Goal: Information Seeking & Learning: Learn about a topic

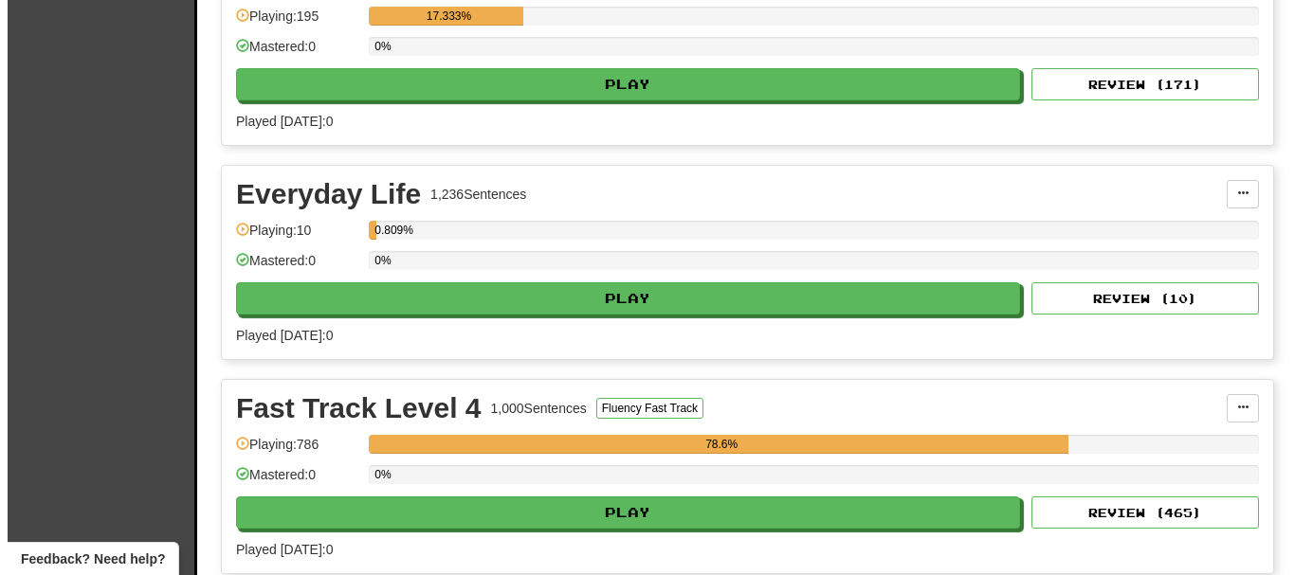
scroll to position [948, 0]
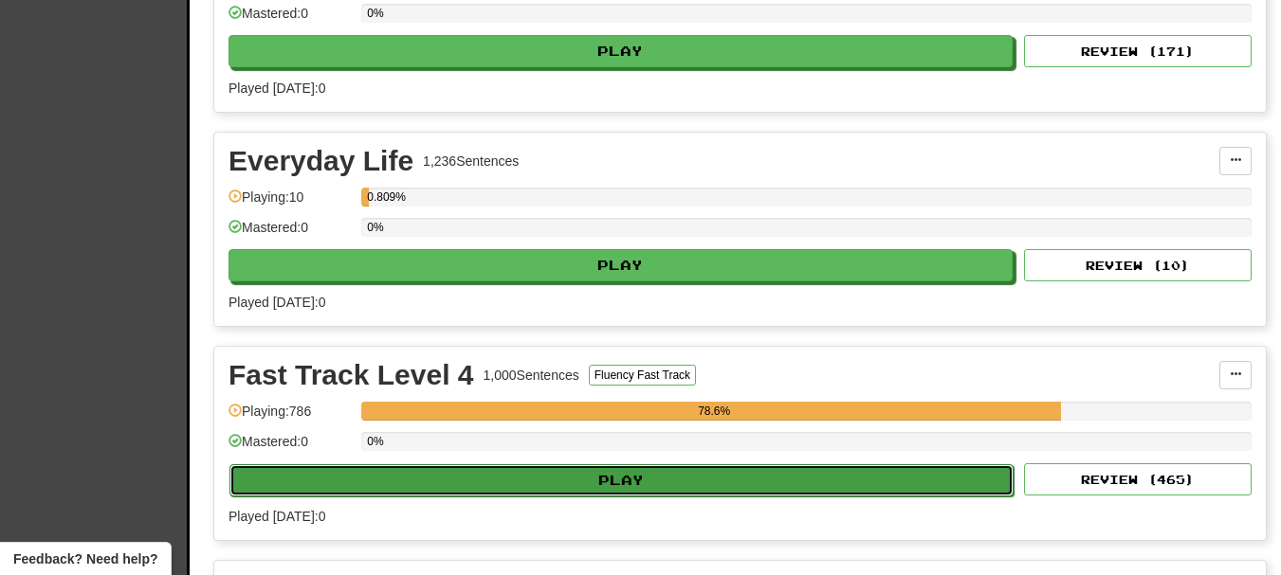
click at [522, 485] on button "Play" at bounding box center [621, 481] width 784 height 32
select select "**"
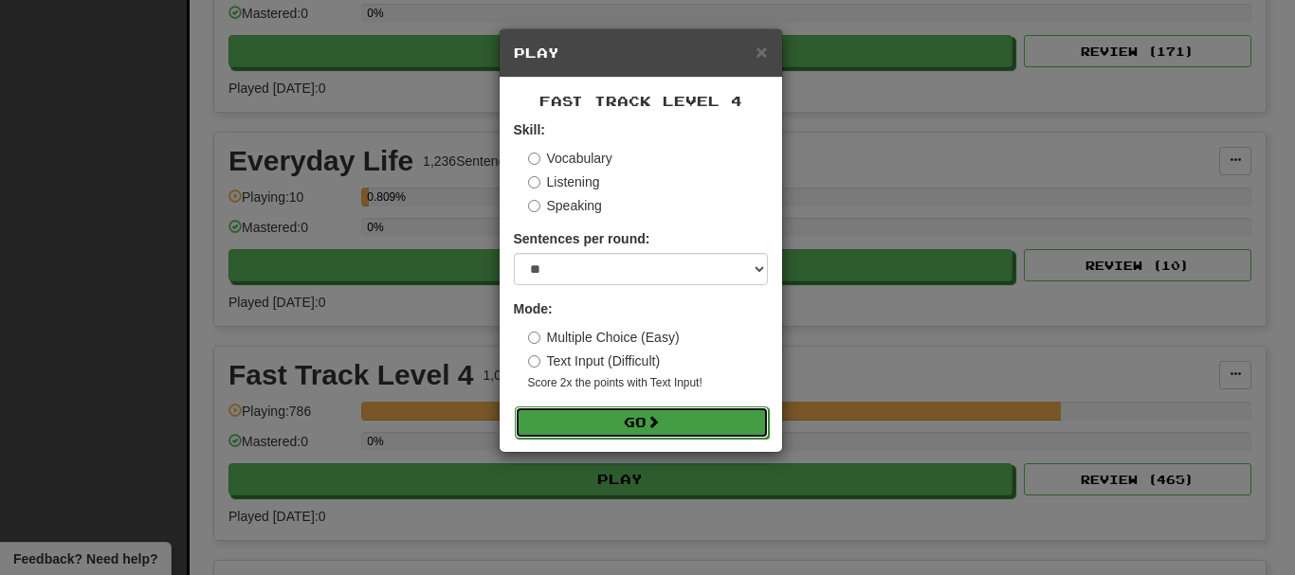
click at [581, 430] on button "Go" at bounding box center [642, 423] width 254 height 32
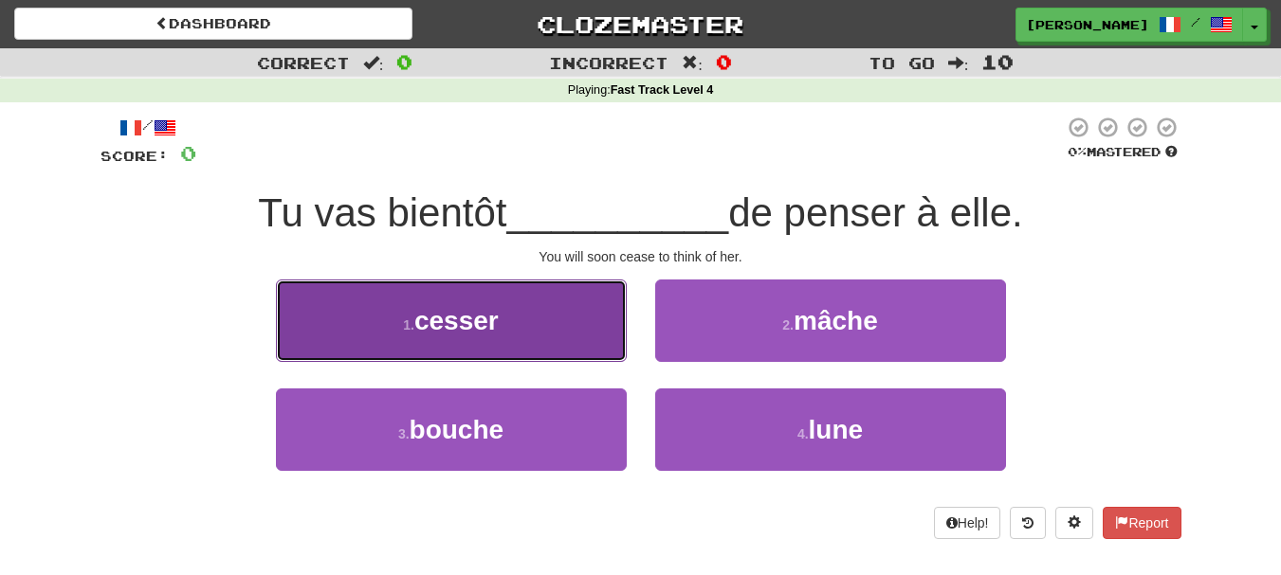
click at [432, 314] on span "cesser" at bounding box center [456, 320] width 84 height 29
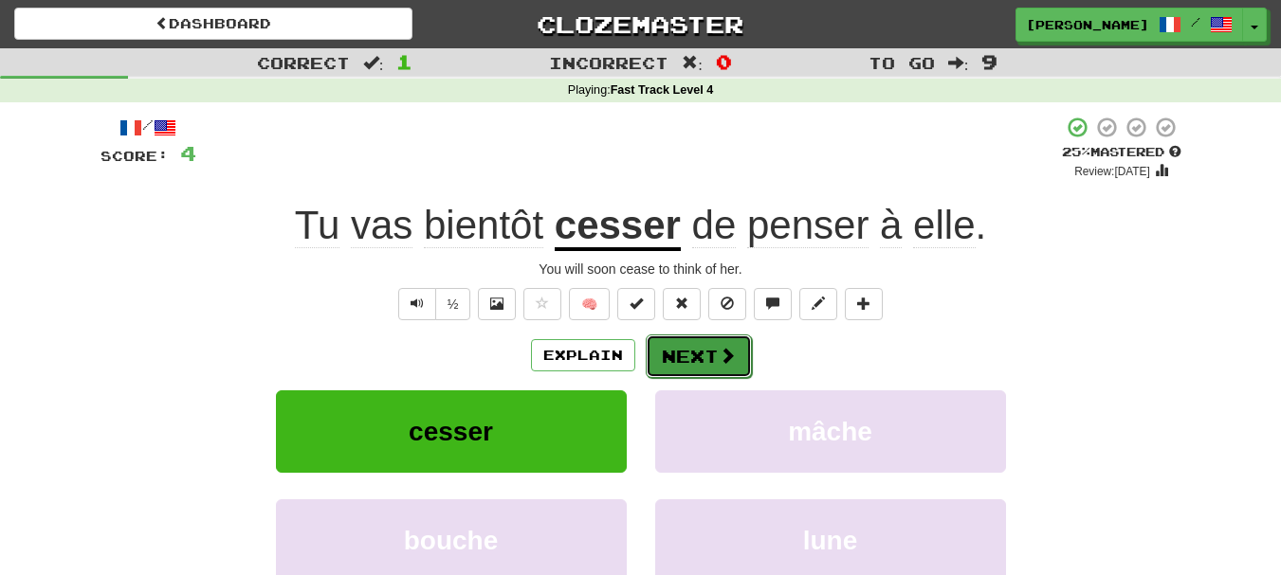
click at [686, 359] on button "Next" at bounding box center [699, 357] width 106 height 44
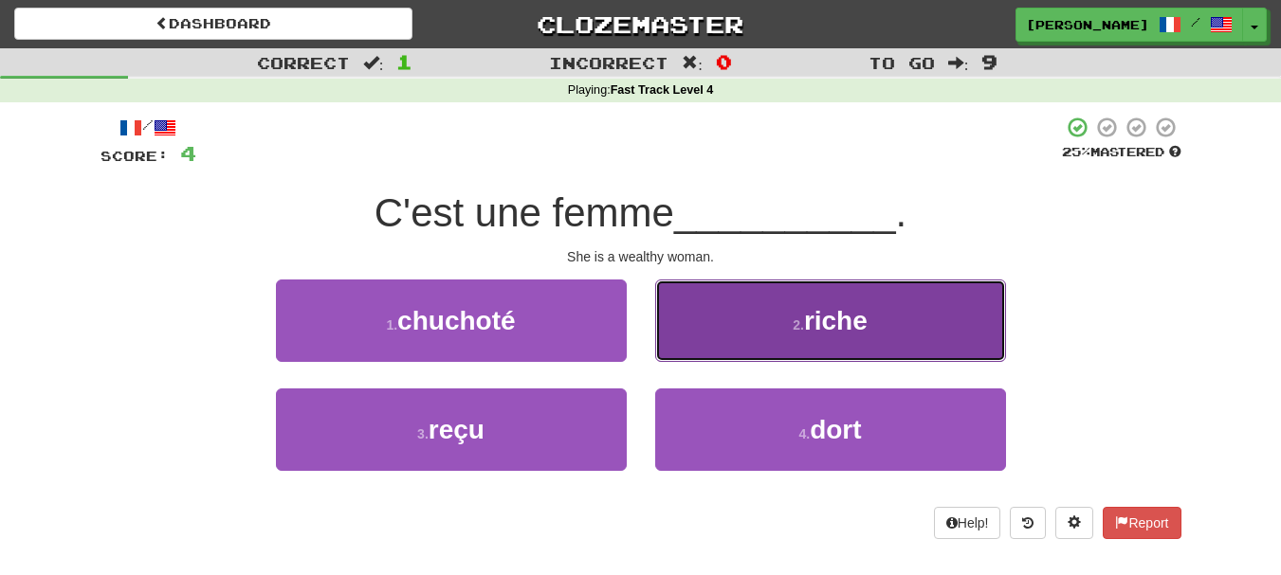
click at [686, 340] on button "2 . riche" at bounding box center [830, 321] width 351 height 82
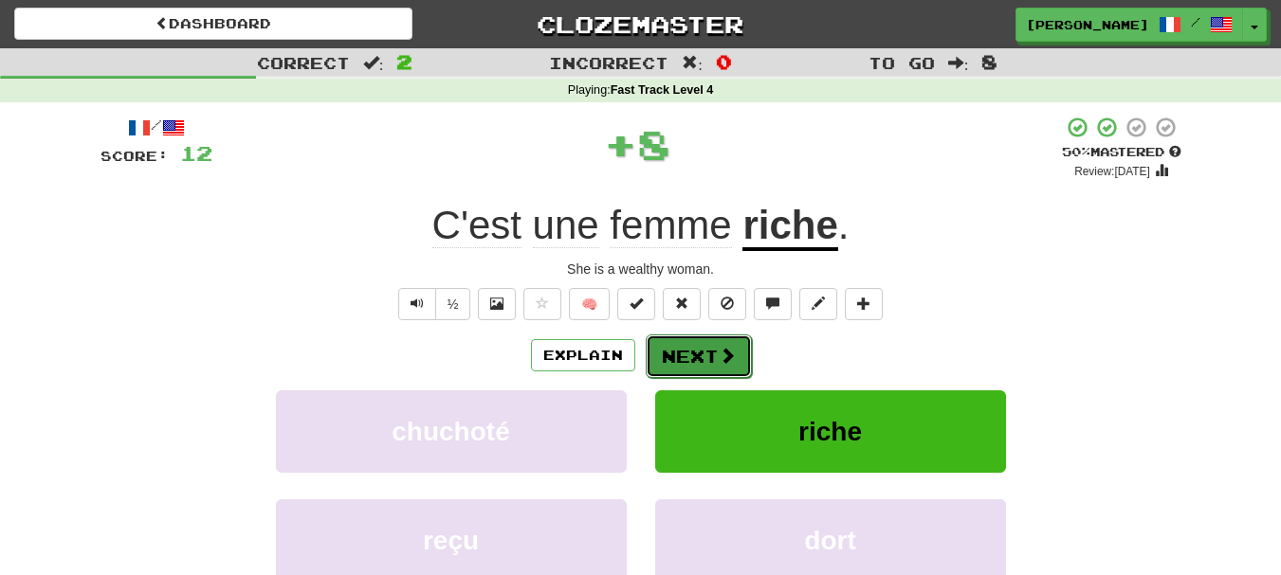
click at [682, 358] on button "Next" at bounding box center [699, 357] width 106 height 44
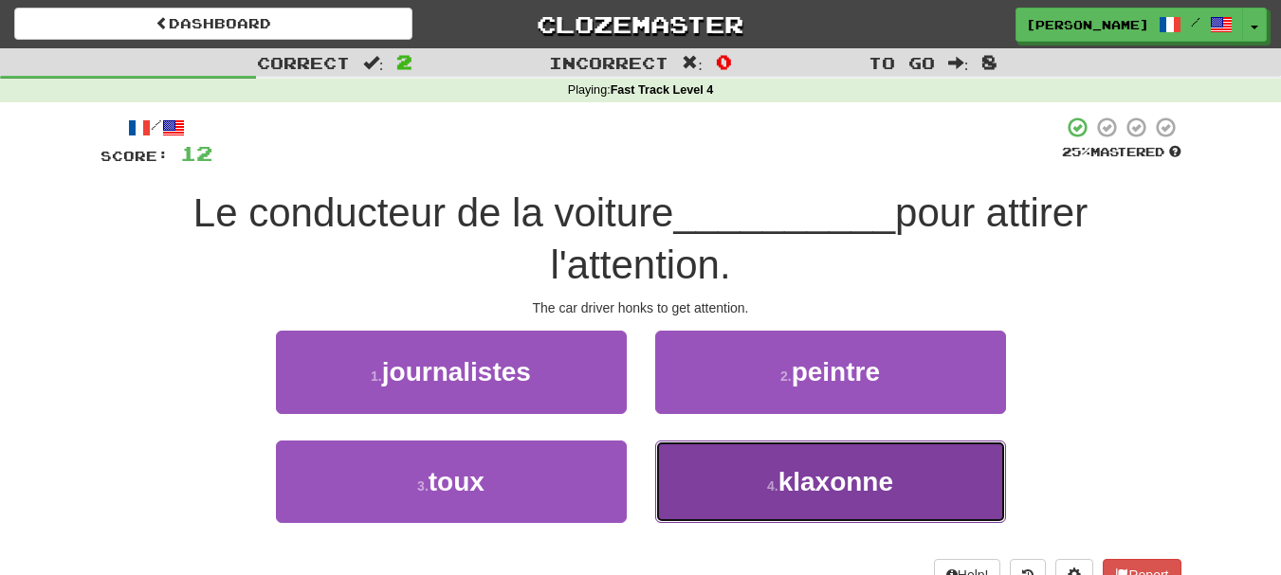
click at [714, 479] on button "4 . [GEOGRAPHIC_DATA]" at bounding box center [830, 482] width 351 height 82
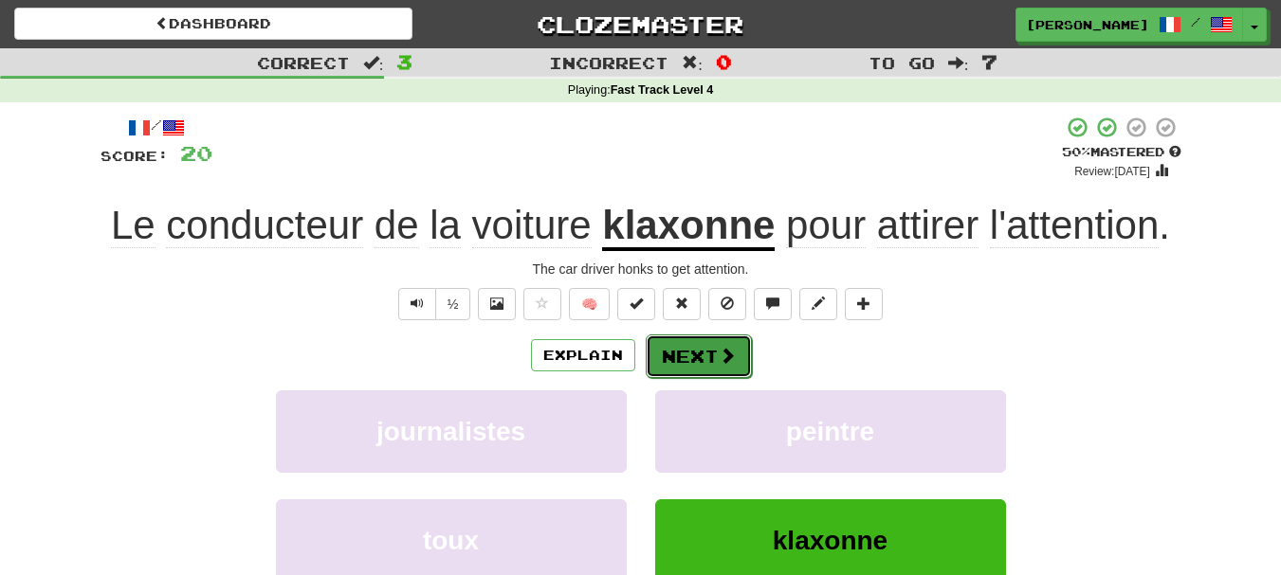
click at [697, 365] on button "Next" at bounding box center [699, 357] width 106 height 44
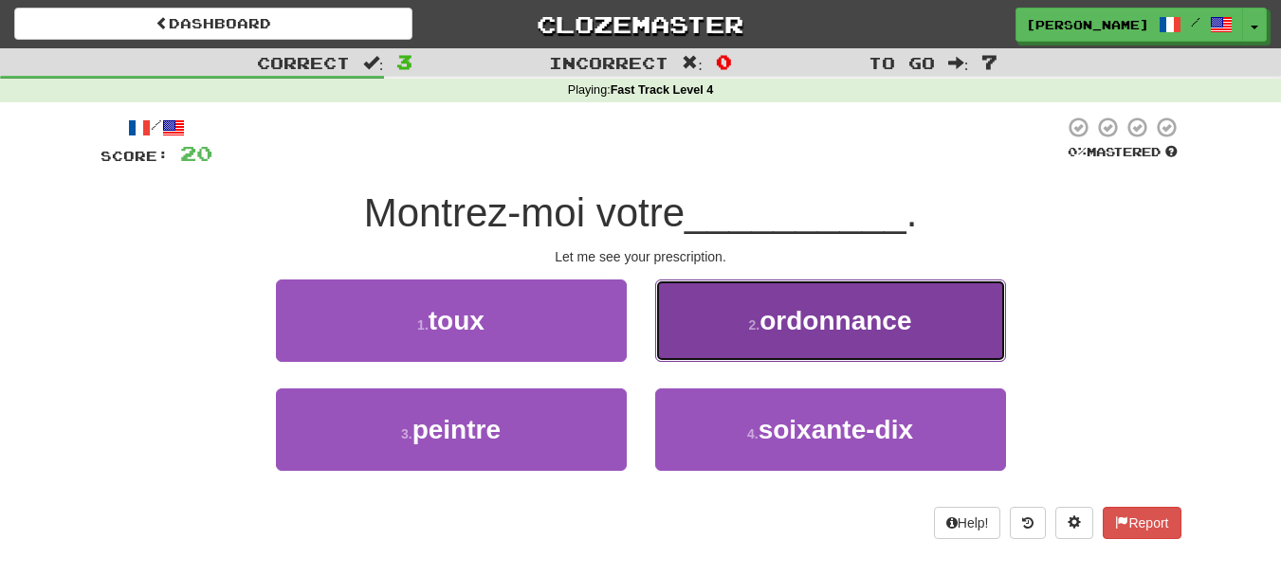
click at [696, 337] on button "2 . ordonnance" at bounding box center [830, 321] width 351 height 82
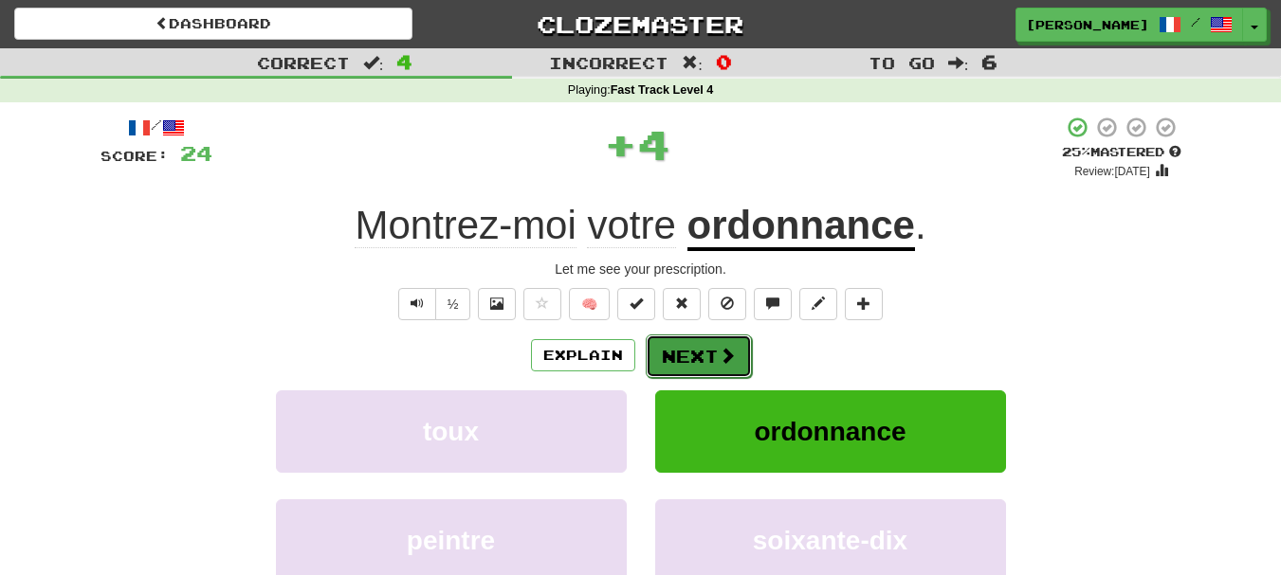
click at [696, 364] on button "Next" at bounding box center [699, 357] width 106 height 44
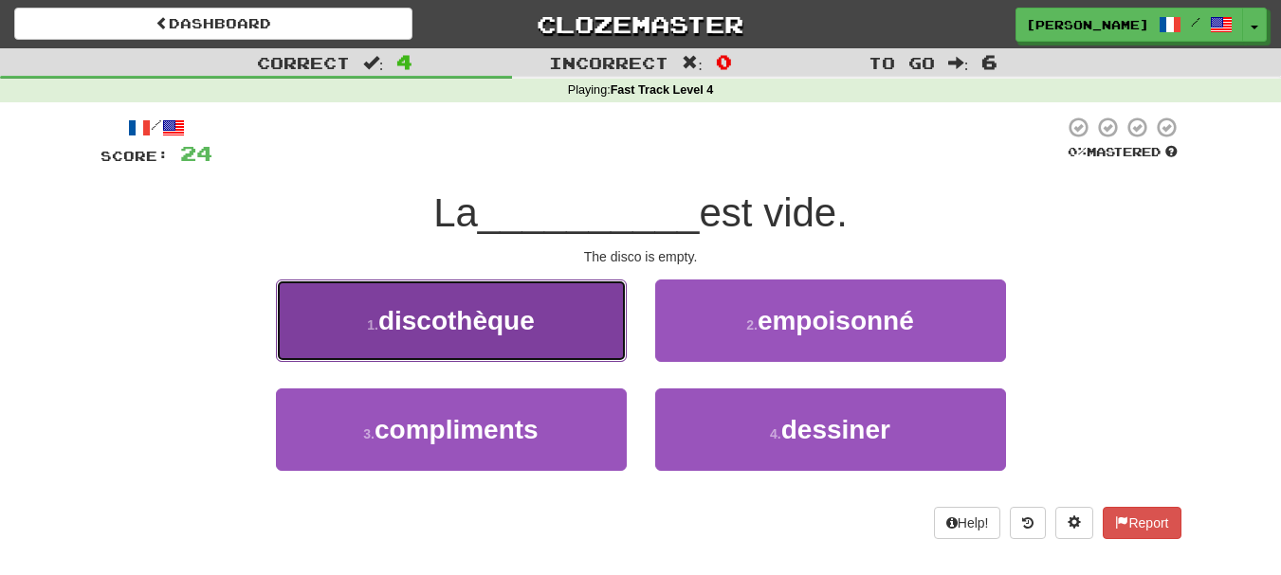
click at [615, 337] on button "1 . discothèque" at bounding box center [451, 321] width 351 height 82
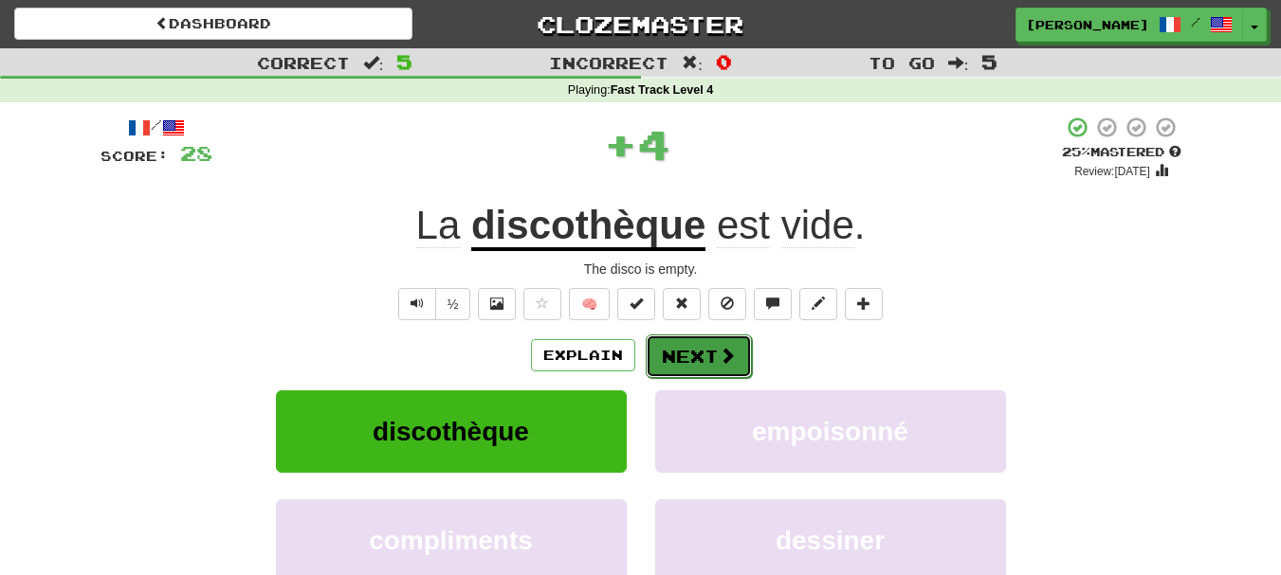
click at [672, 356] on button "Next" at bounding box center [699, 357] width 106 height 44
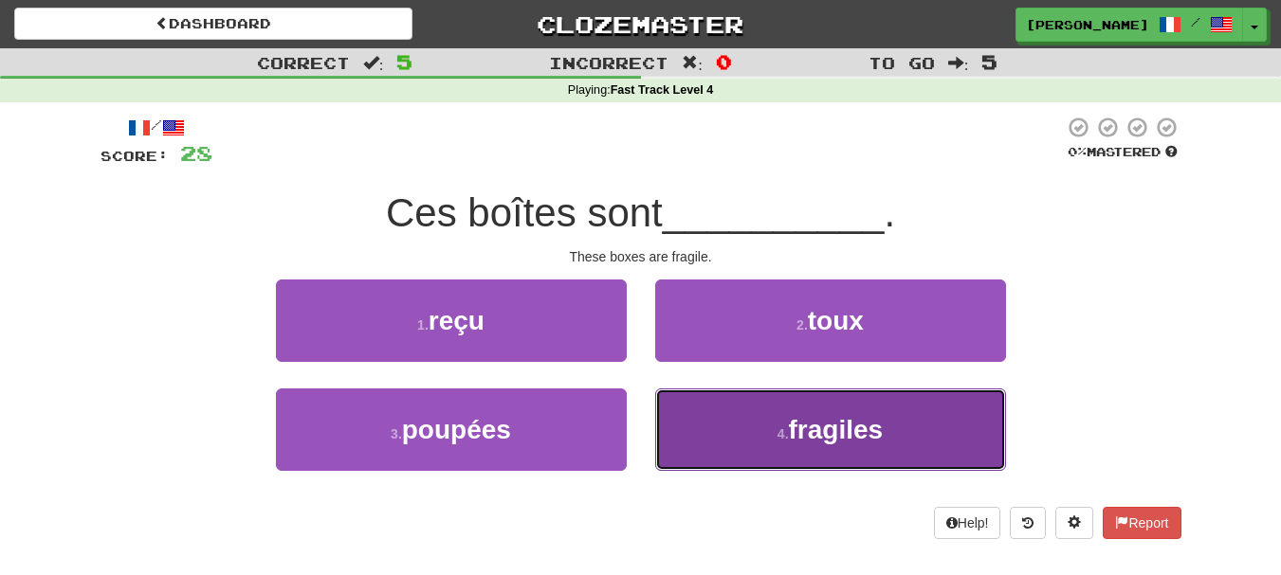
click at [679, 407] on button "4 . fragiles" at bounding box center [830, 430] width 351 height 82
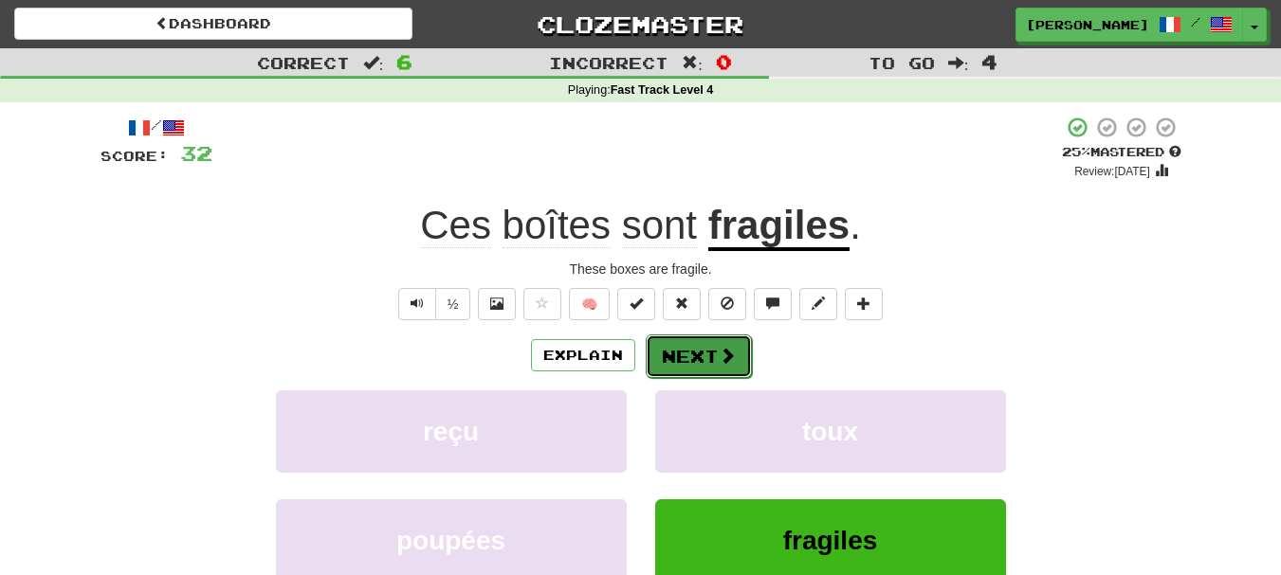
click at [679, 356] on button "Next" at bounding box center [699, 357] width 106 height 44
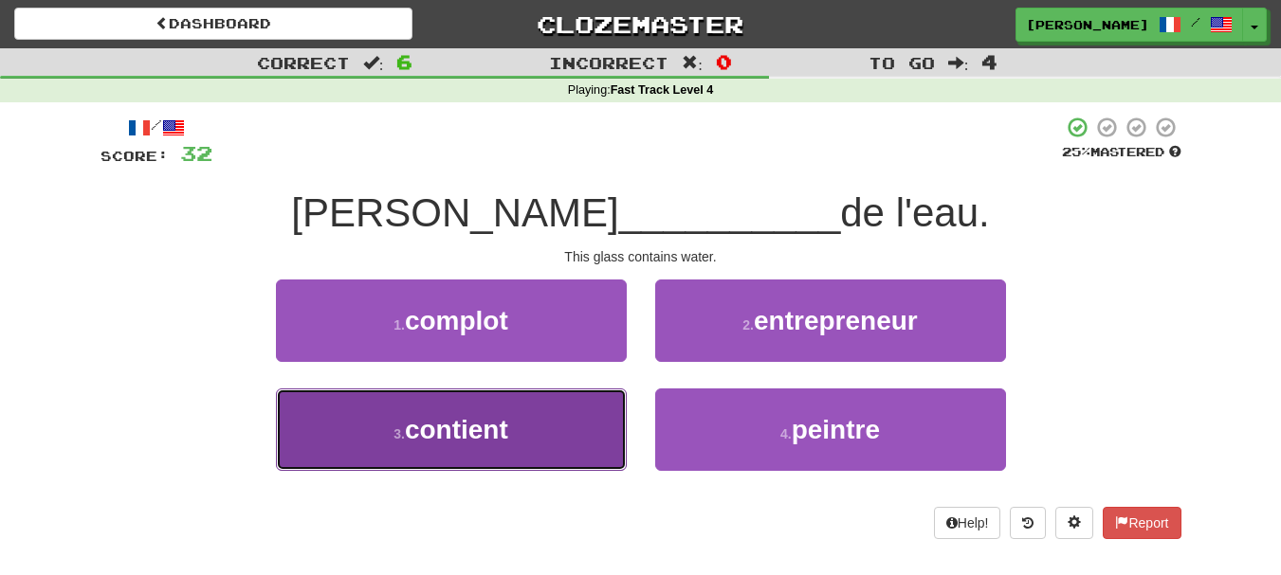
click at [599, 434] on button "3 . contient" at bounding box center [451, 430] width 351 height 82
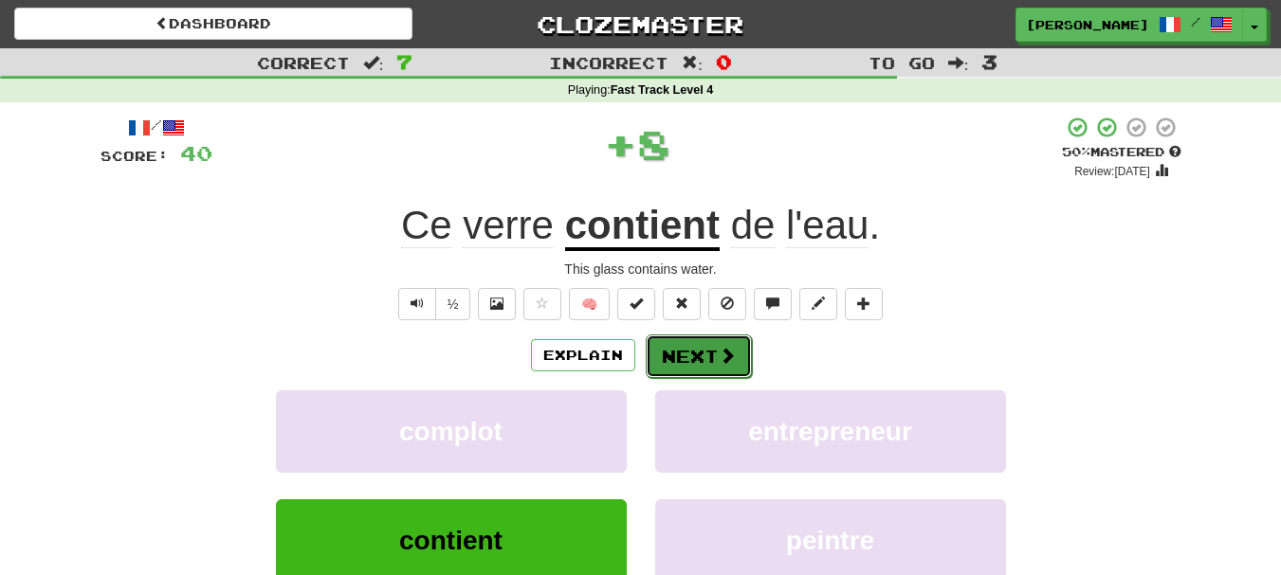
click at [694, 361] on button "Next" at bounding box center [699, 357] width 106 height 44
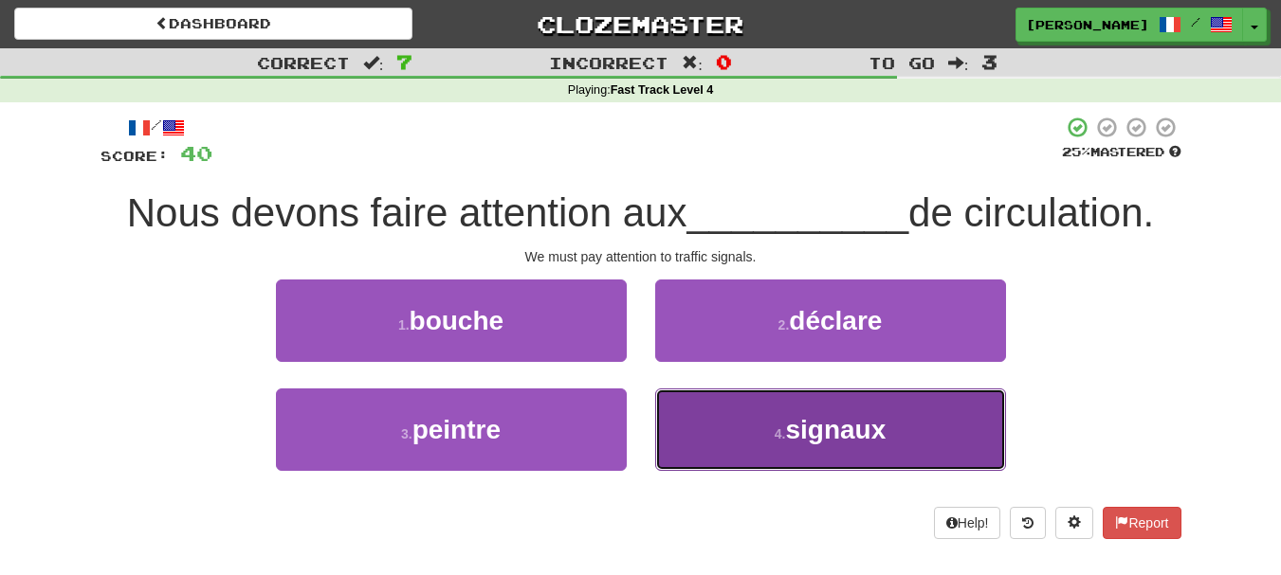
click at [711, 433] on button "4 . signaux" at bounding box center [830, 430] width 351 height 82
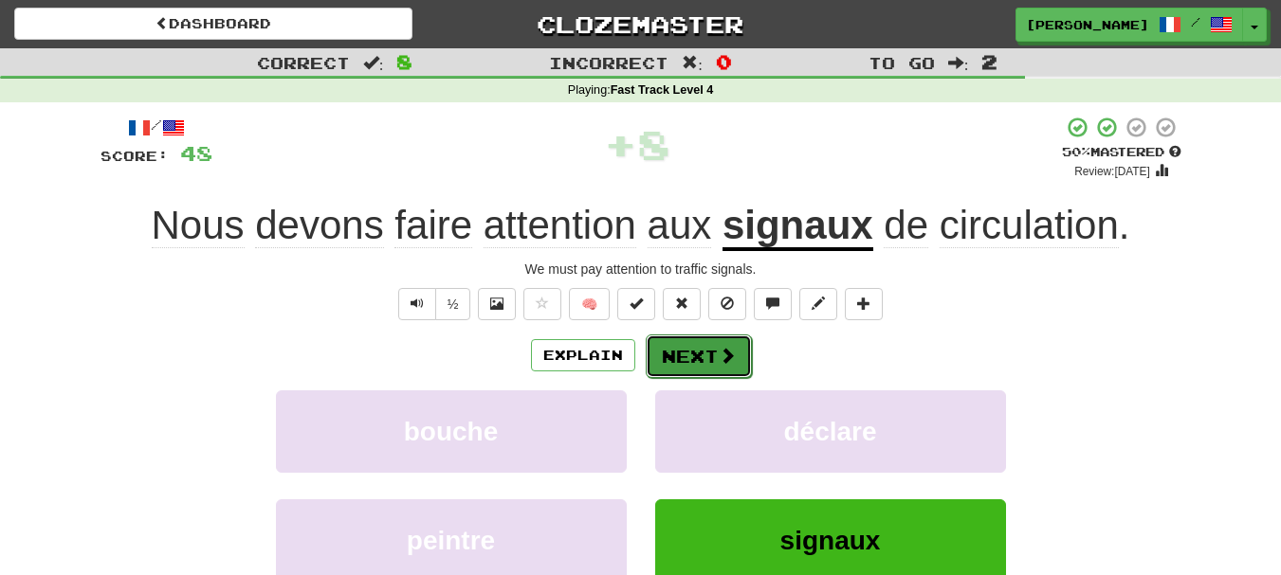
click at [694, 366] on button "Next" at bounding box center [699, 357] width 106 height 44
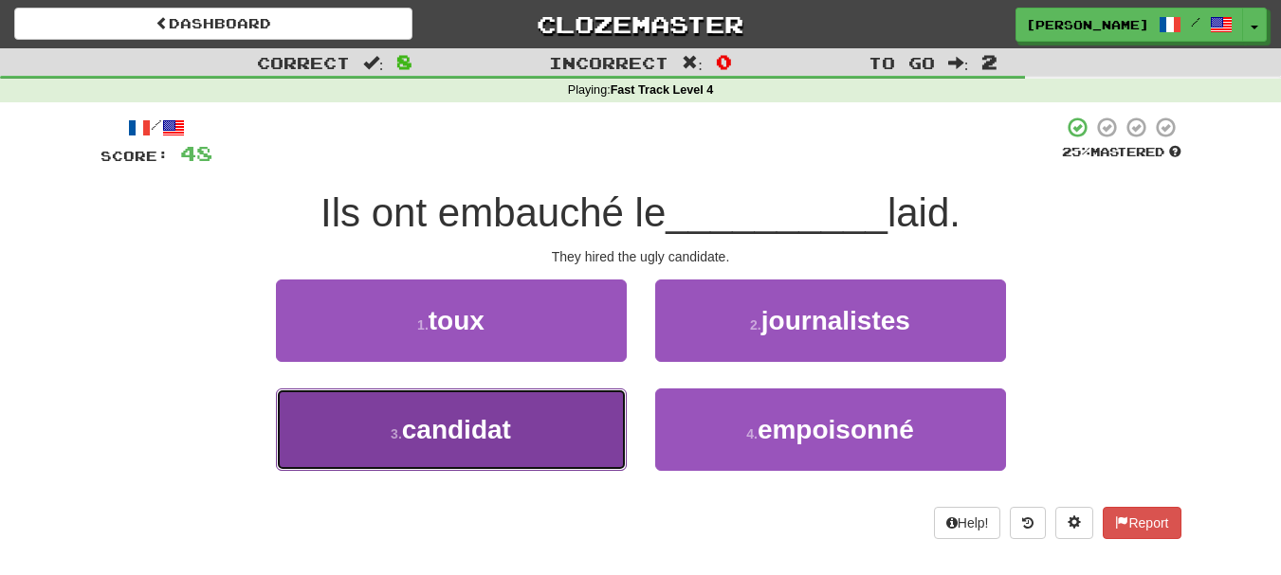
click at [597, 428] on button "3 . candidat" at bounding box center [451, 430] width 351 height 82
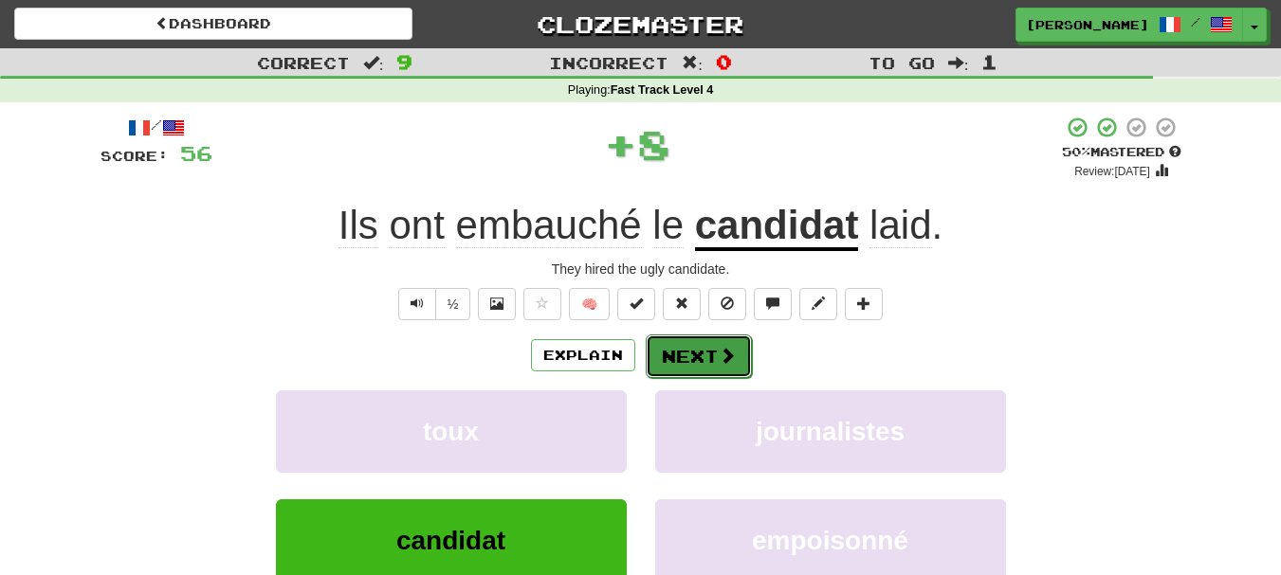
click at [701, 364] on button "Next" at bounding box center [699, 357] width 106 height 44
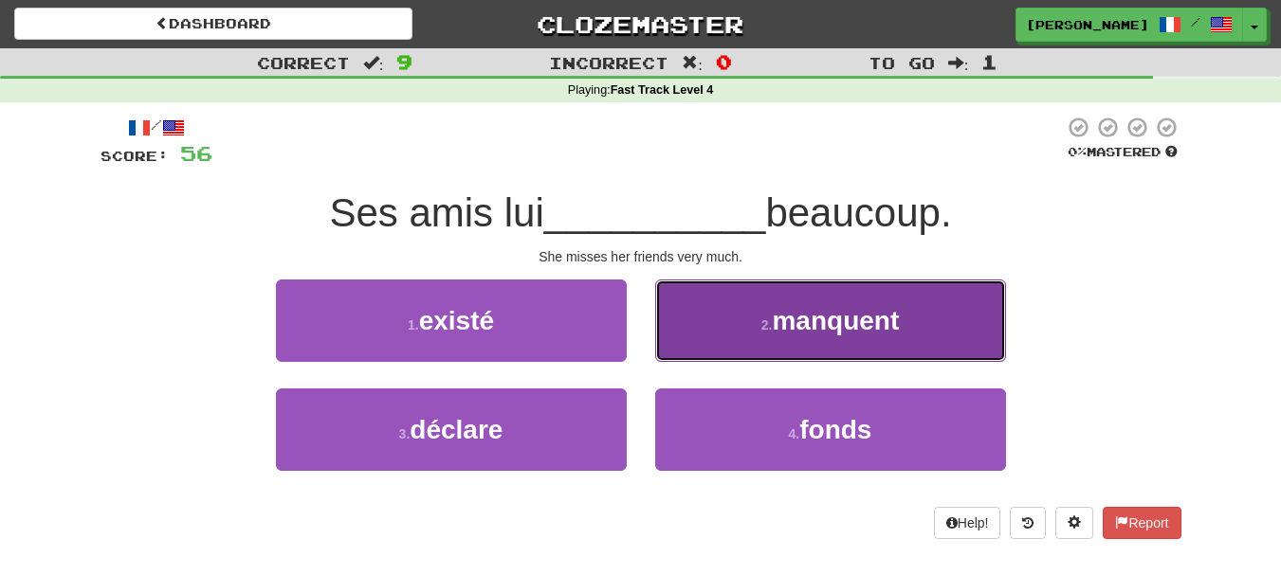
click at [709, 343] on button "2 . manquent" at bounding box center [830, 321] width 351 height 82
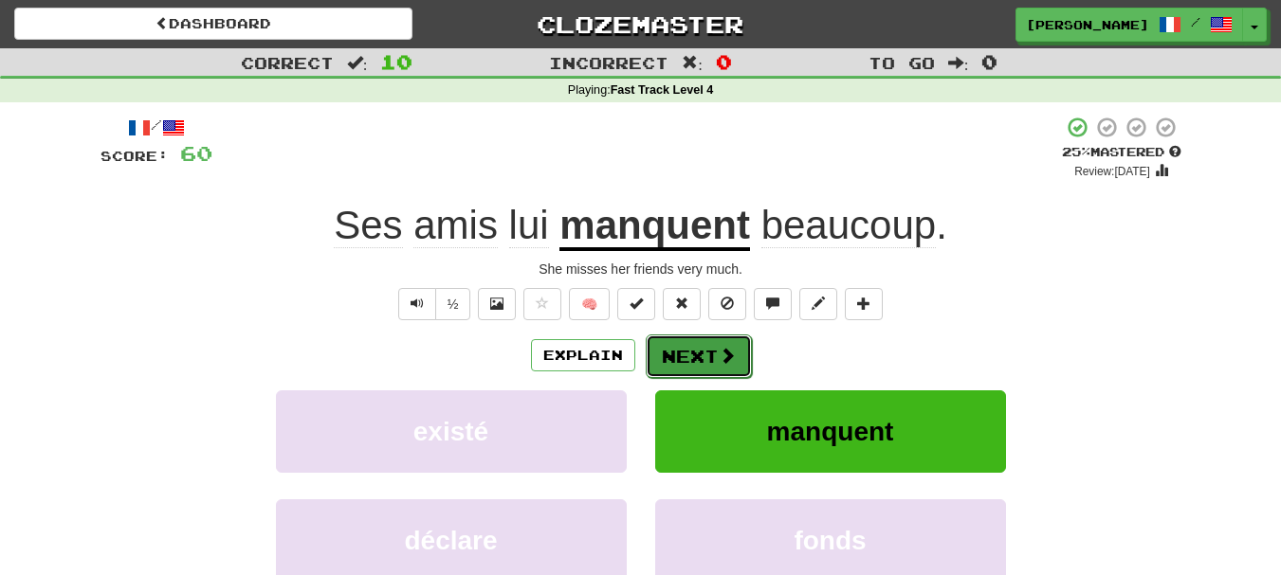
click at [698, 364] on button "Next" at bounding box center [699, 357] width 106 height 44
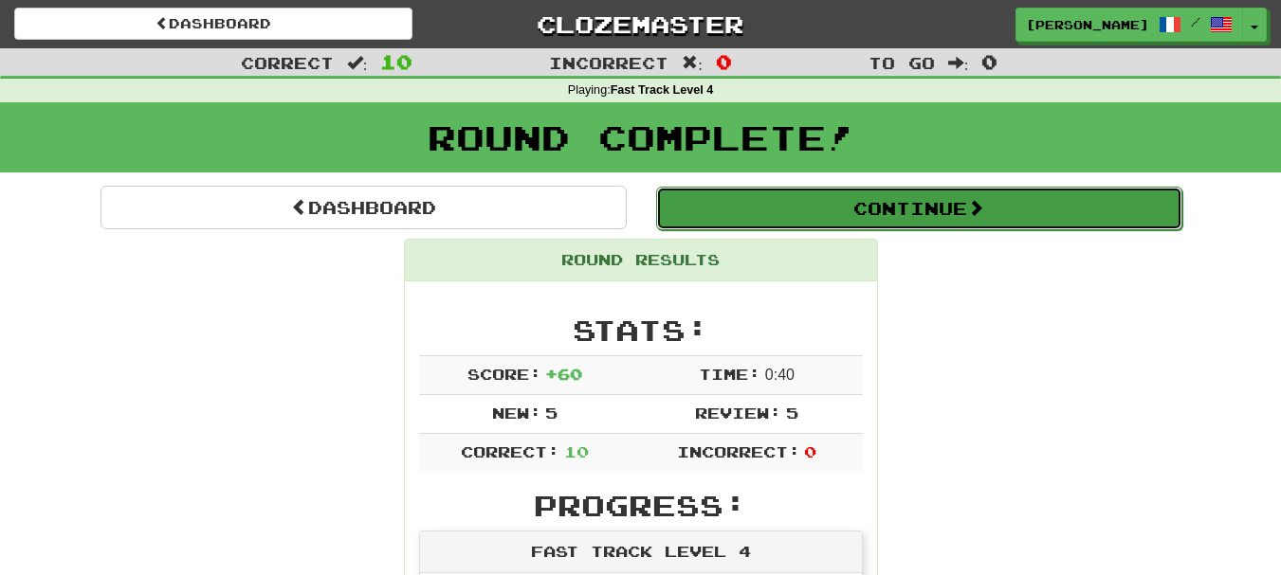
click at [920, 210] on button "Continue" at bounding box center [919, 209] width 526 height 44
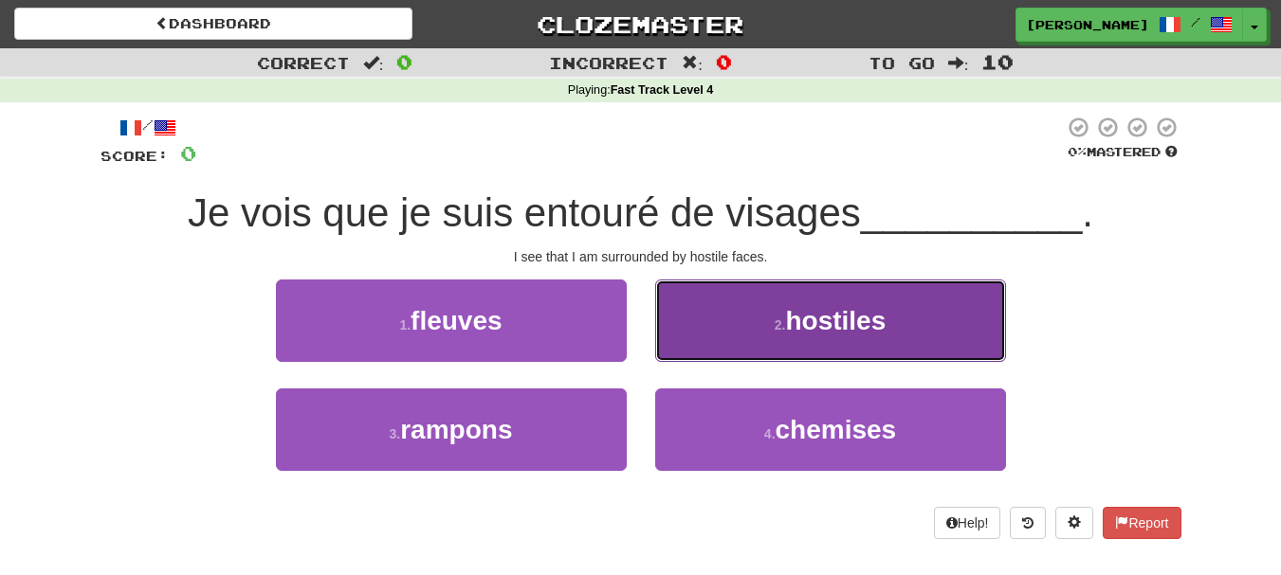
click at [807, 336] on button "2 . hostiles" at bounding box center [830, 321] width 351 height 82
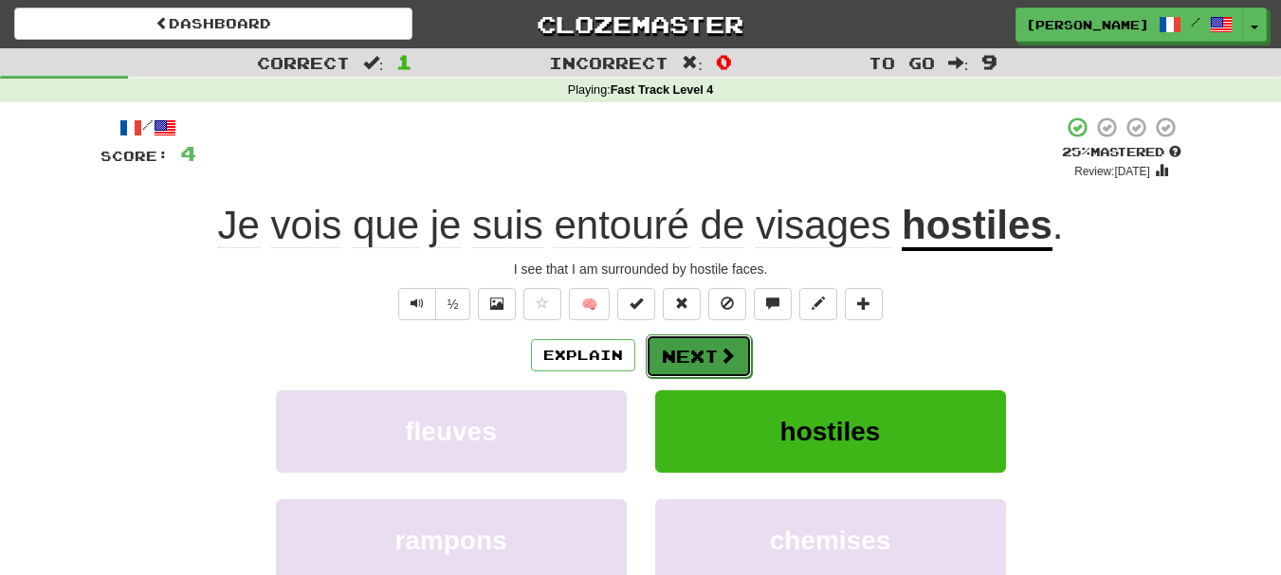
click at [725, 360] on span at bounding box center [727, 355] width 17 height 17
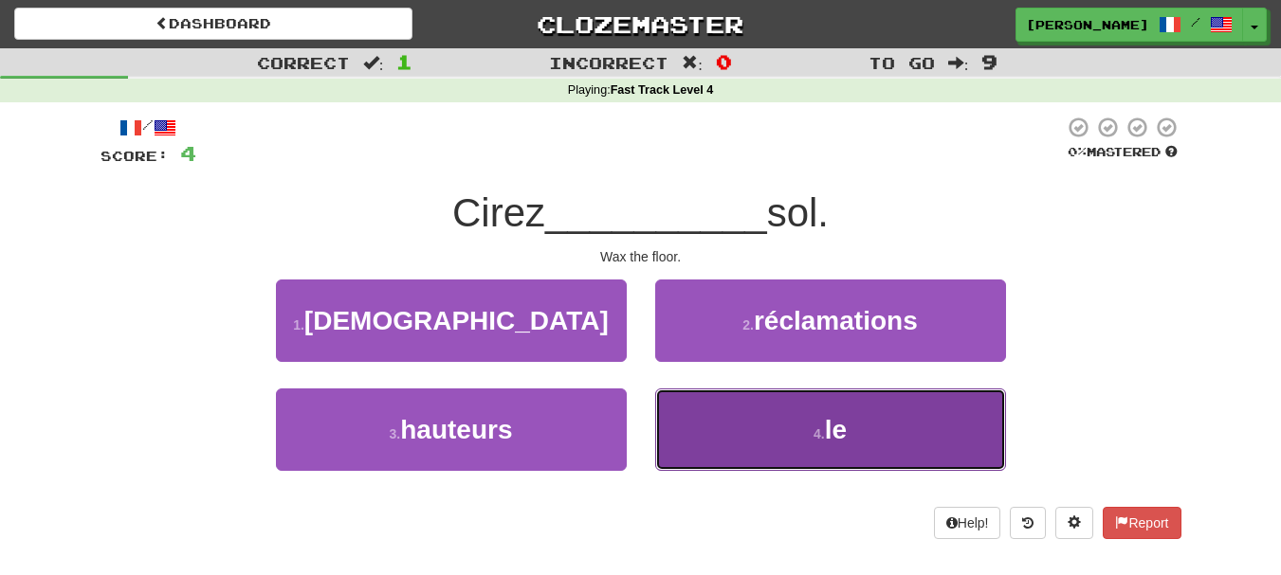
click at [699, 456] on button "4 . le" at bounding box center [830, 430] width 351 height 82
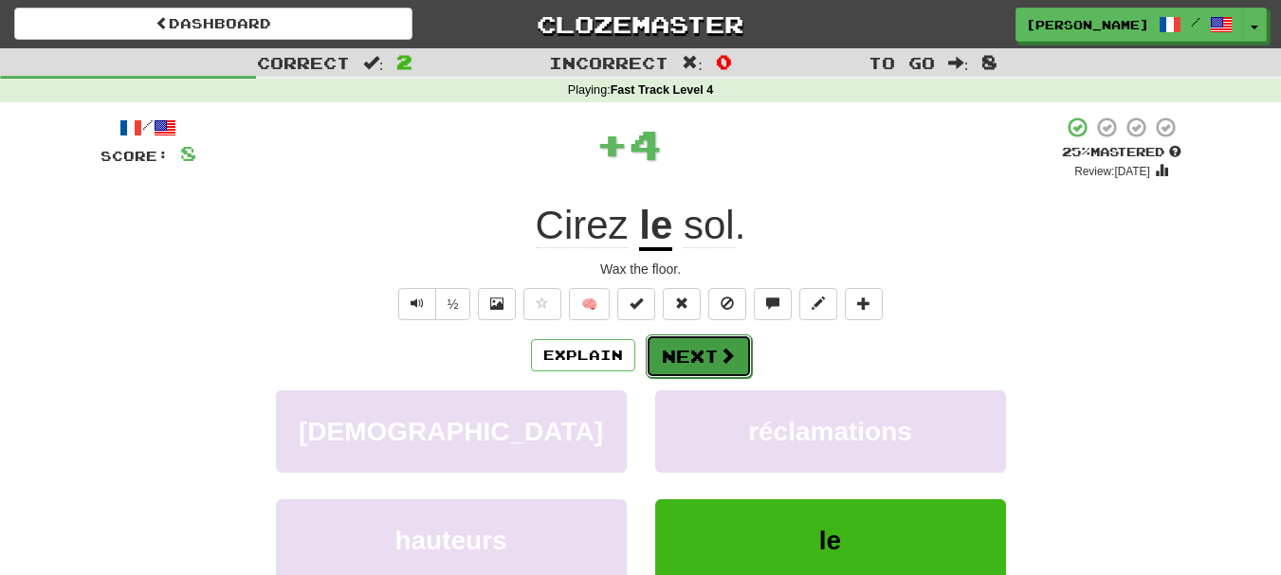
click at [697, 364] on button "Next" at bounding box center [699, 357] width 106 height 44
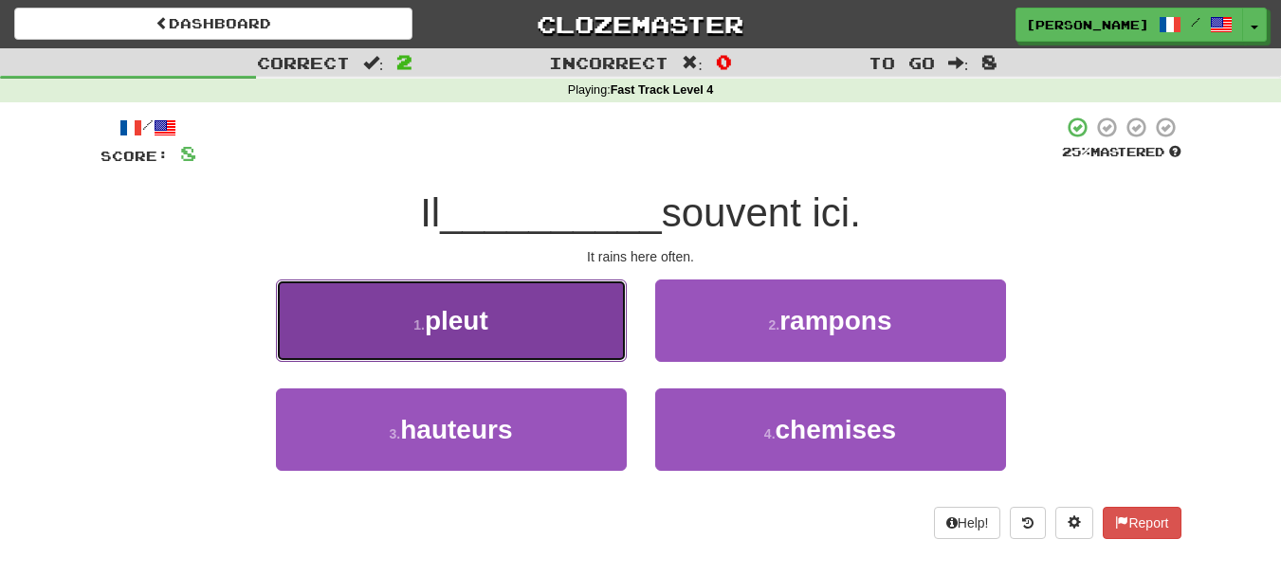
click at [587, 329] on button "1 . pleut" at bounding box center [451, 321] width 351 height 82
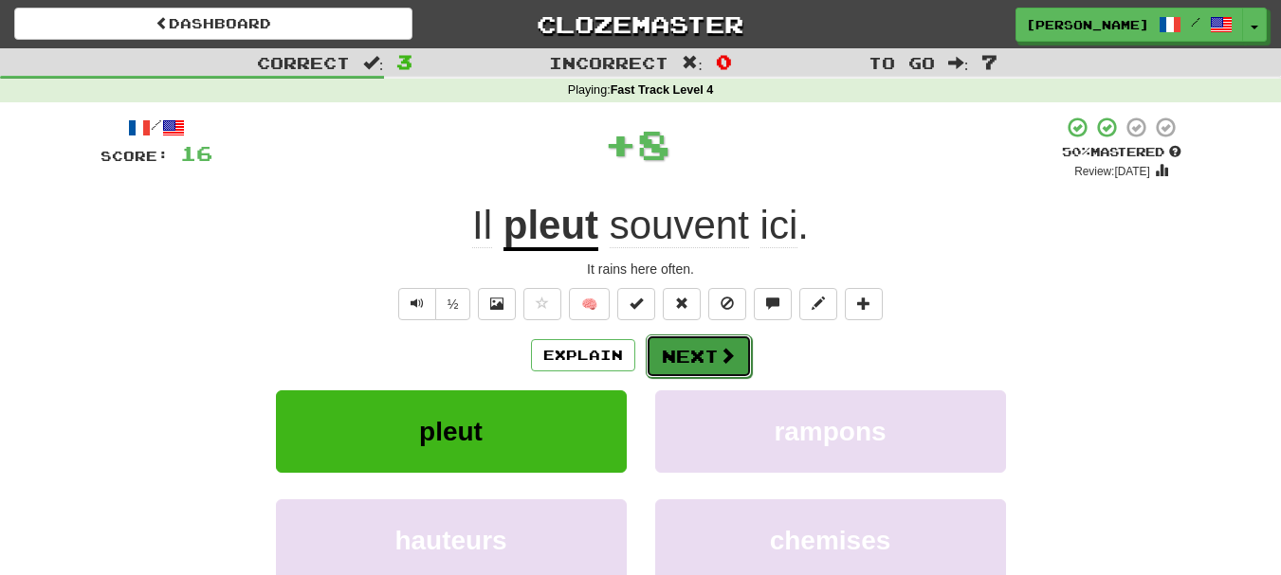
click at [690, 358] on button "Next" at bounding box center [699, 357] width 106 height 44
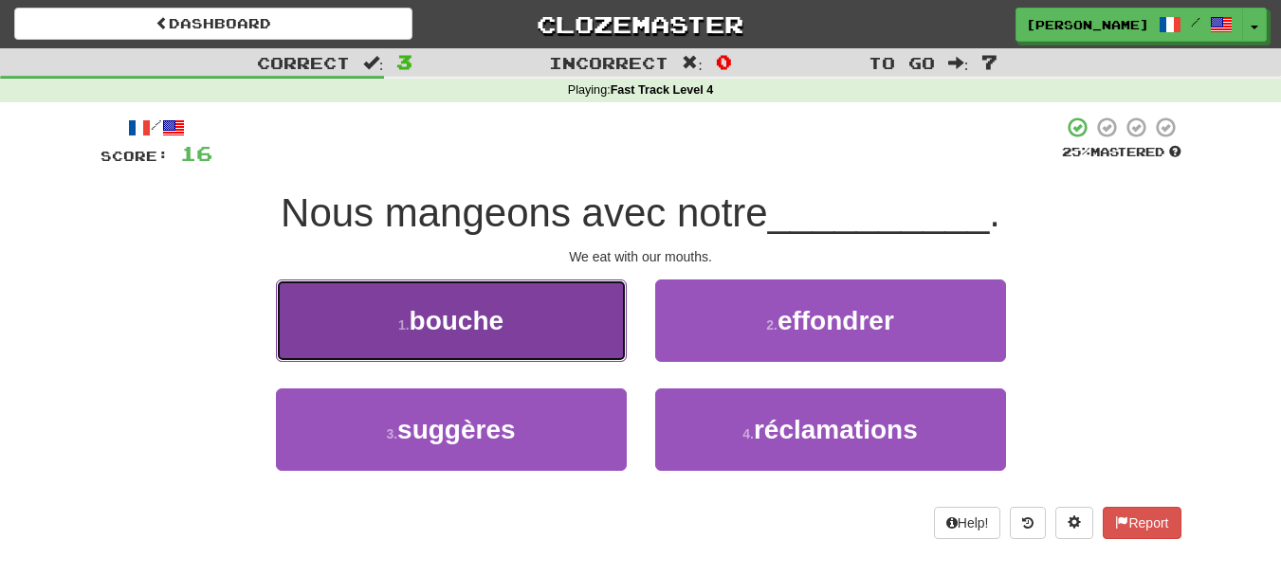
click at [599, 347] on button "1 . bouche" at bounding box center [451, 321] width 351 height 82
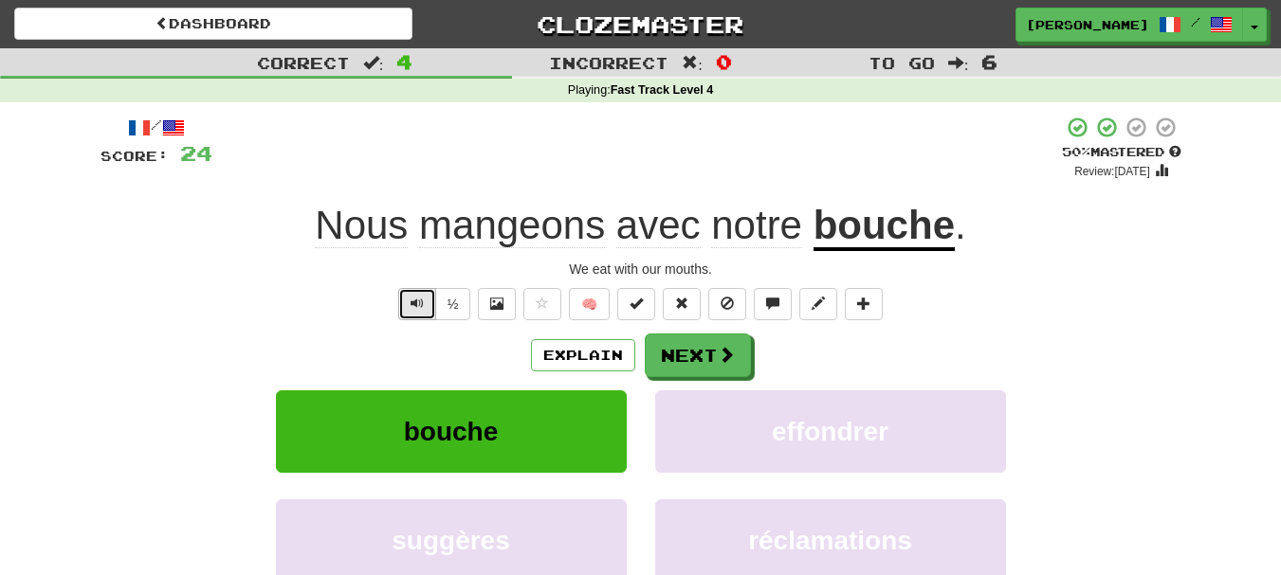
click at [403, 309] on button "Text-to-speech controls" at bounding box center [417, 304] width 38 height 32
click at [683, 362] on button "Next" at bounding box center [699, 357] width 106 height 44
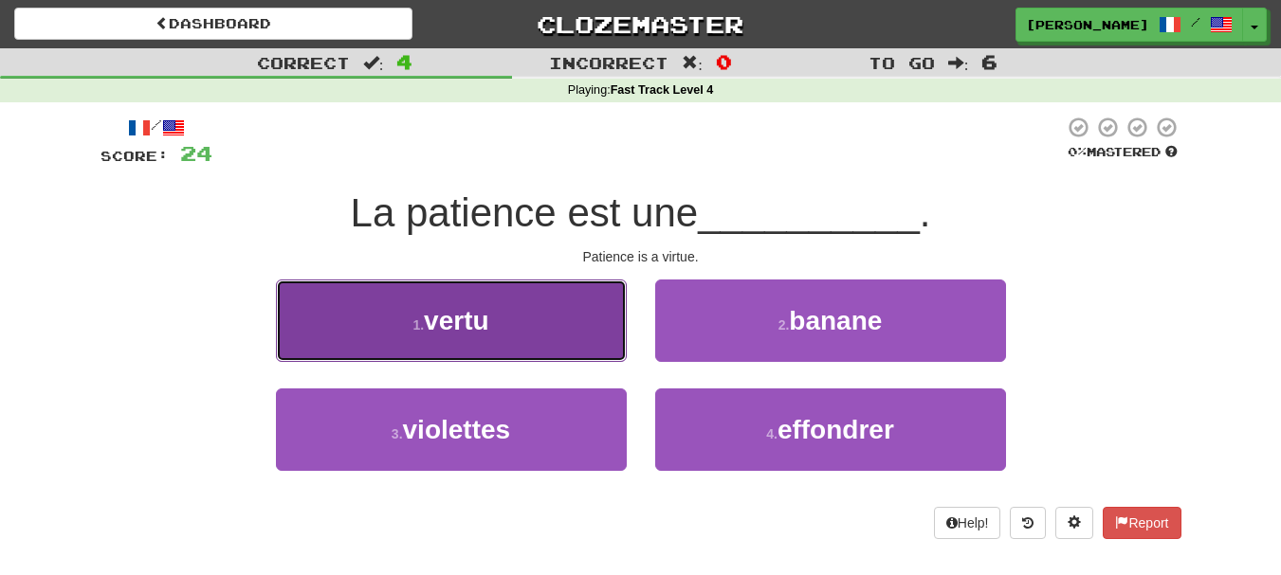
click at [623, 343] on button "1 . vertu" at bounding box center [451, 321] width 351 height 82
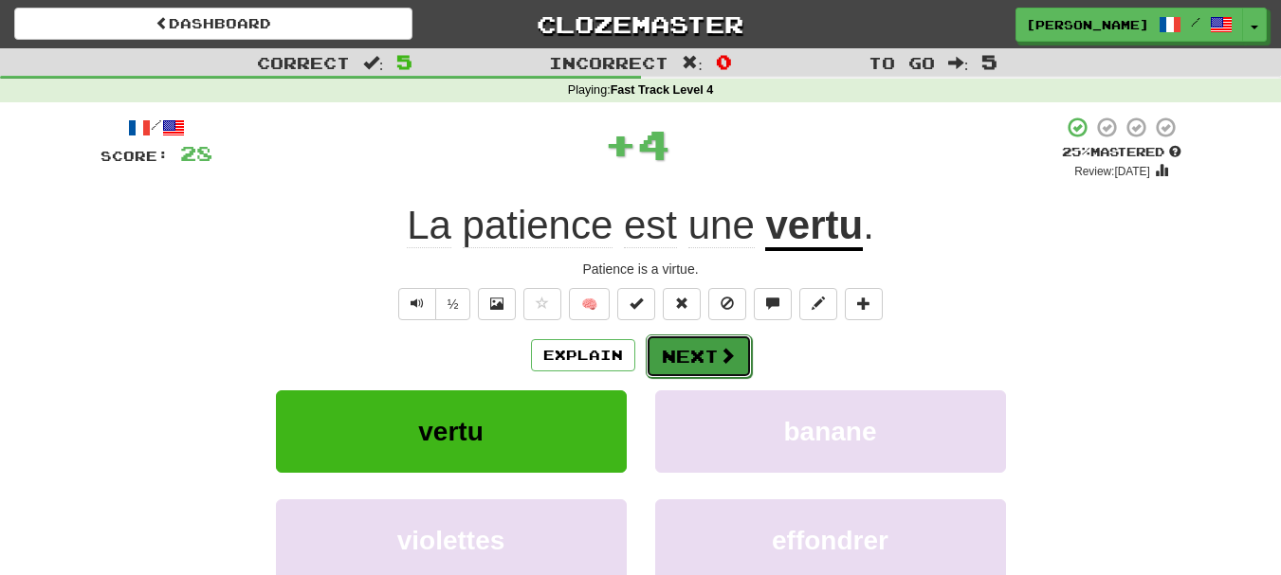
click at [677, 355] on button "Next" at bounding box center [699, 357] width 106 height 44
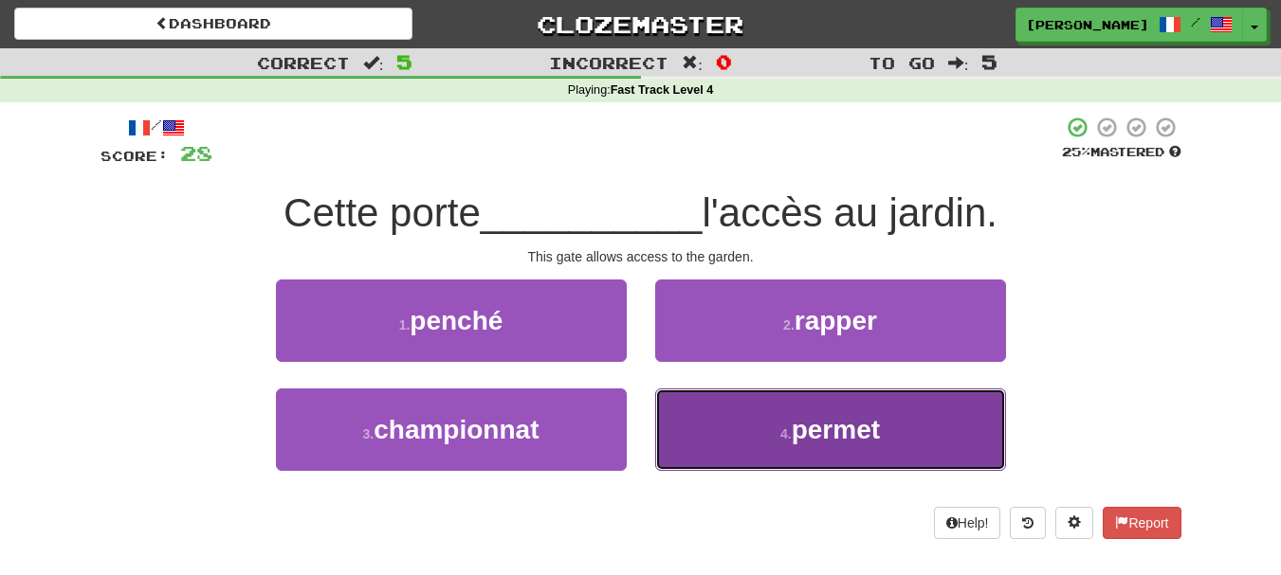
click at [686, 428] on button "4 . permet" at bounding box center [830, 430] width 351 height 82
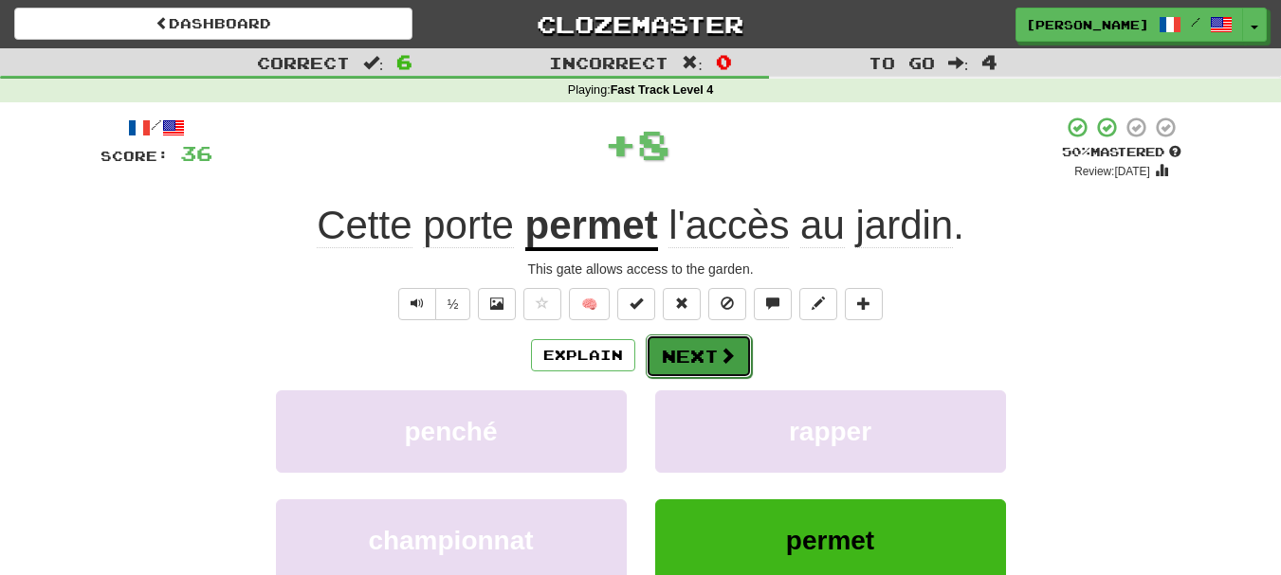
click at [672, 359] on button "Next" at bounding box center [699, 357] width 106 height 44
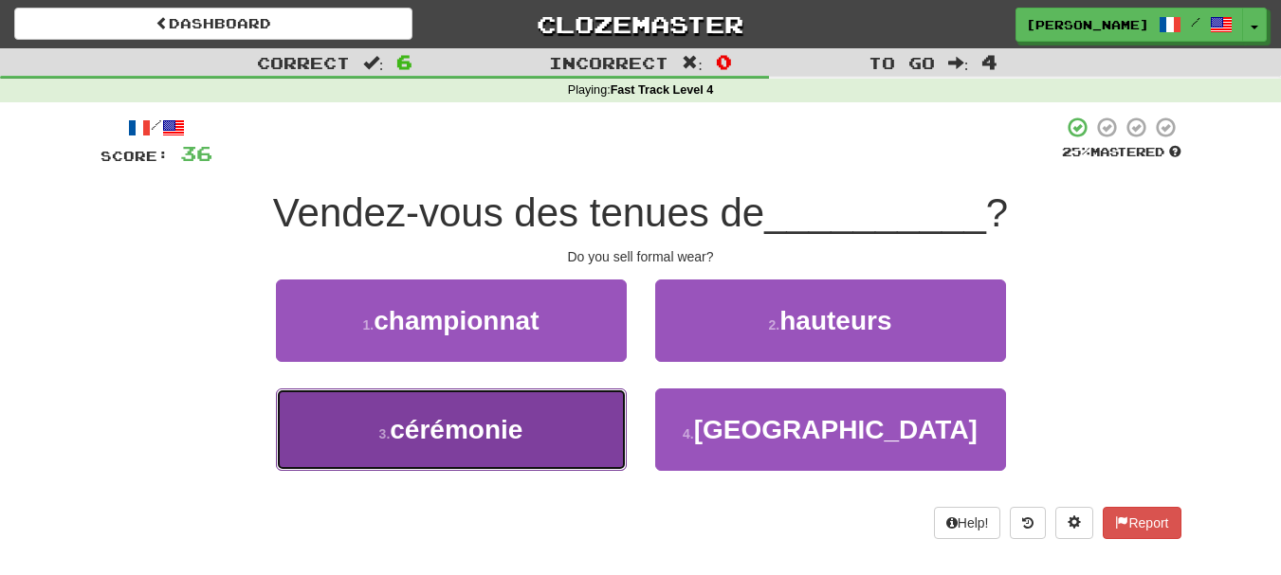
click at [581, 434] on button "3 . cérémonie" at bounding box center [451, 430] width 351 height 82
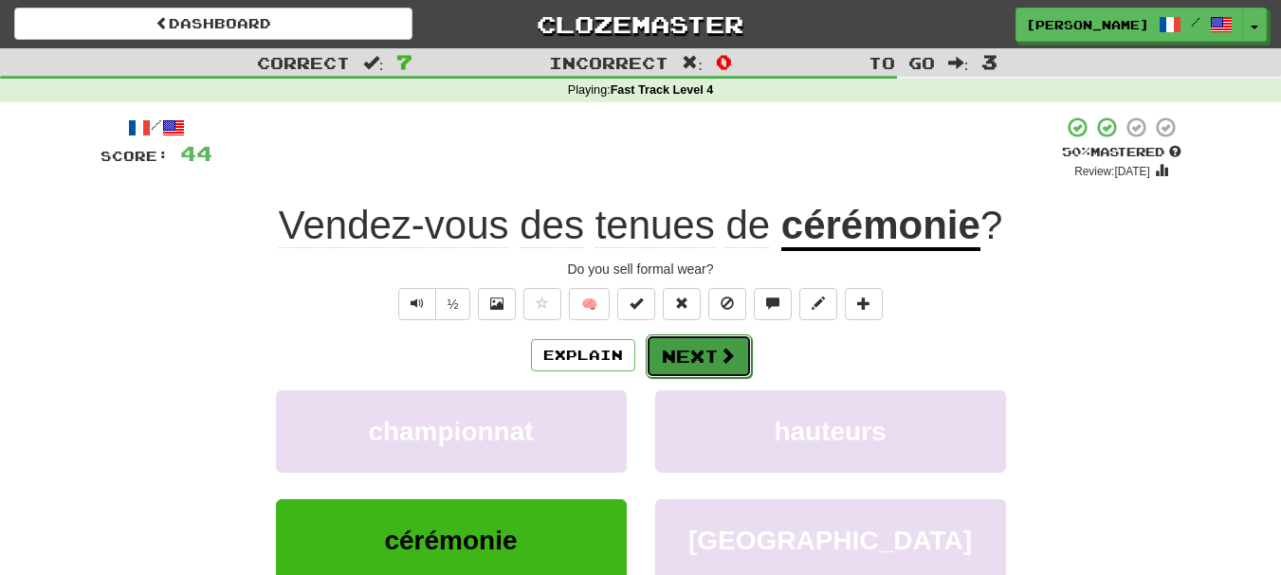
click at [670, 362] on button "Next" at bounding box center [699, 357] width 106 height 44
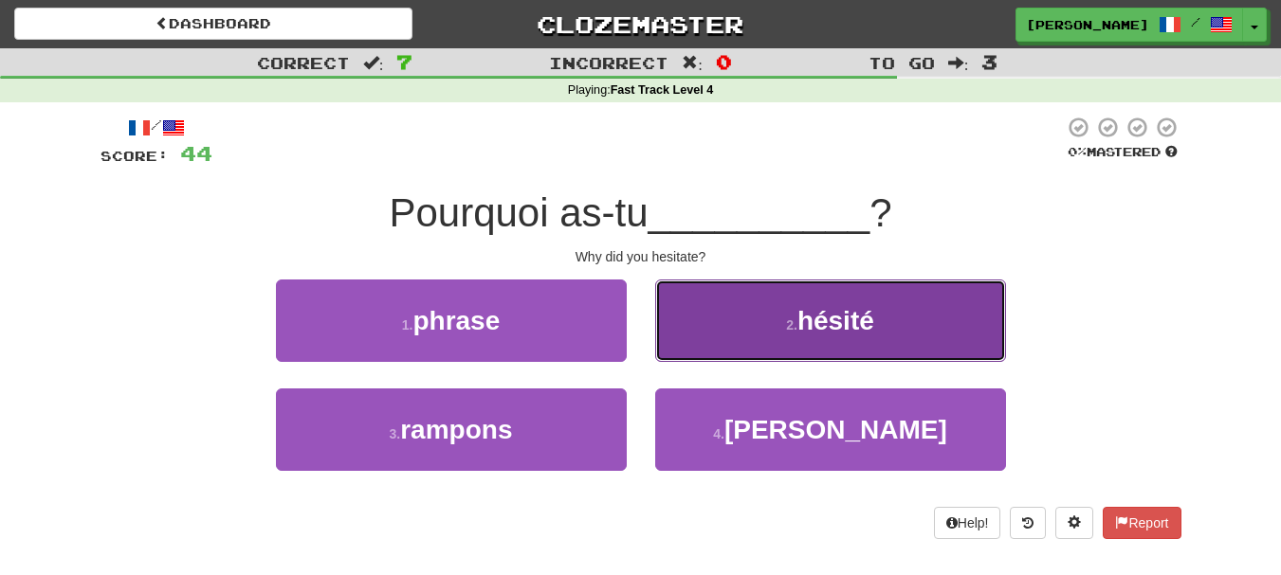
click at [676, 341] on button "2 . hésité" at bounding box center [830, 321] width 351 height 82
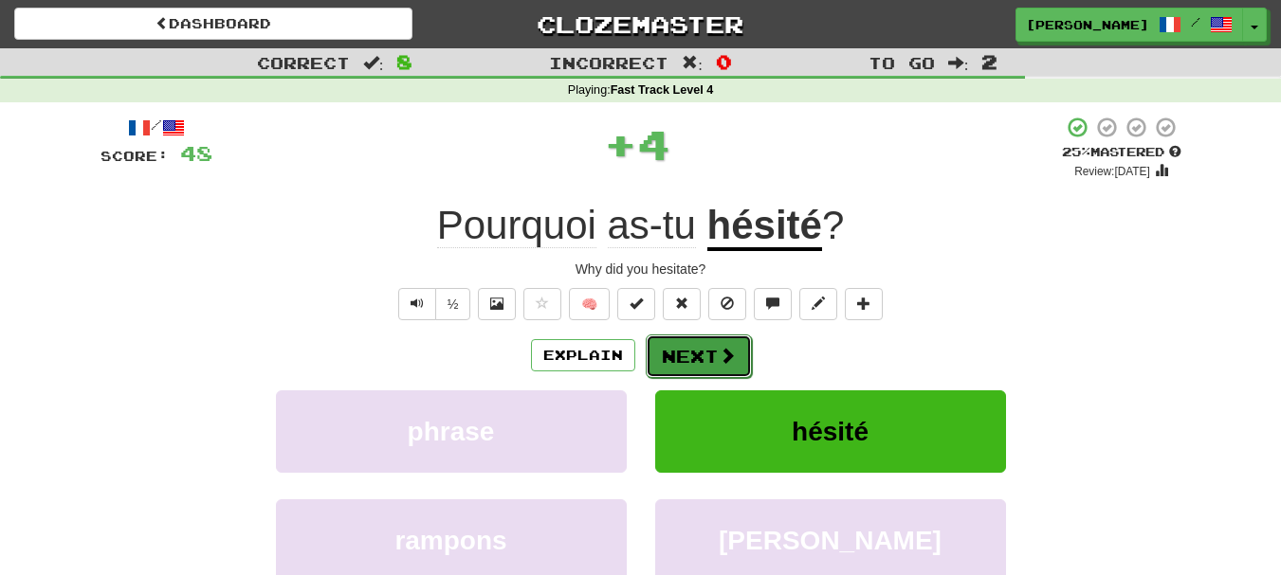
click at [676, 353] on button "Next" at bounding box center [699, 357] width 106 height 44
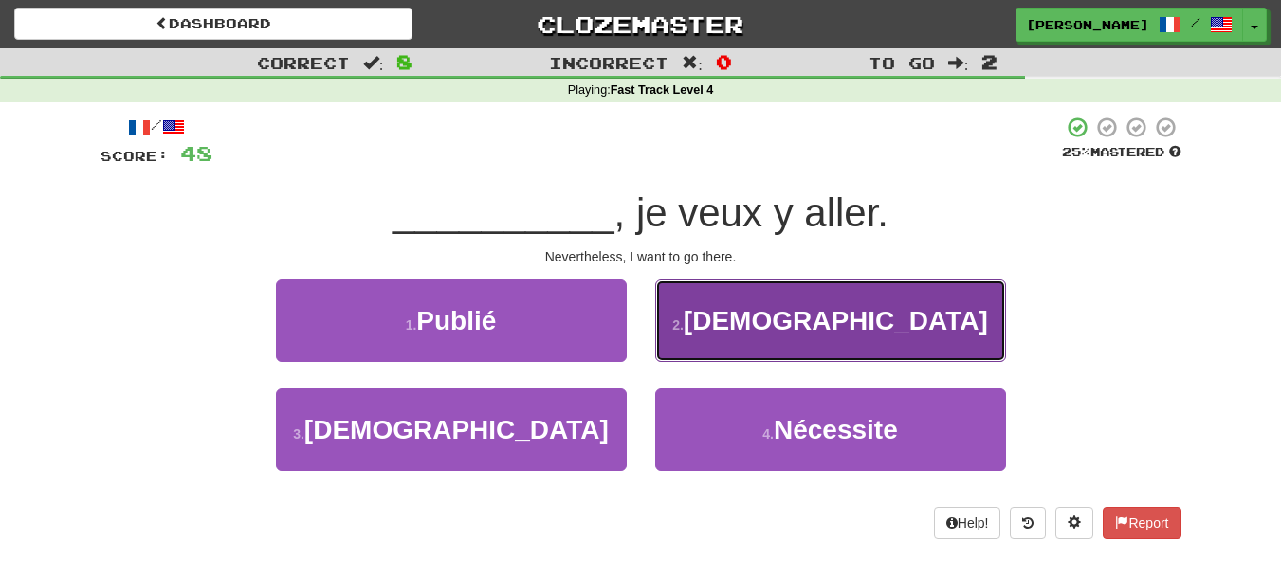
click at [716, 330] on button "2 . Néanmoins" at bounding box center [830, 321] width 351 height 82
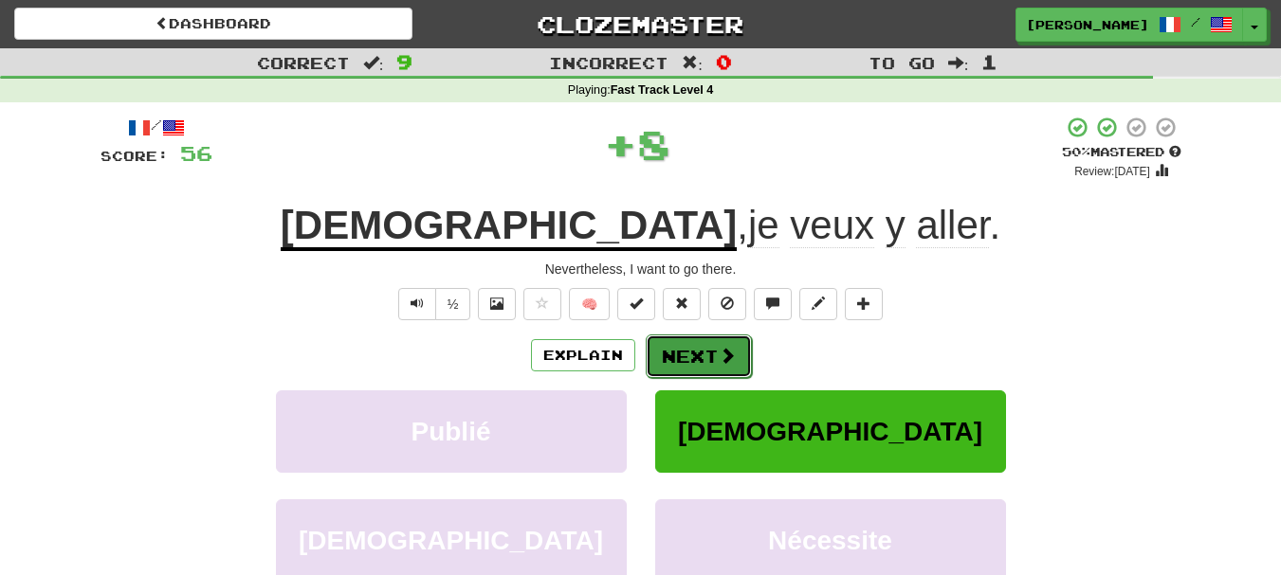
click at [707, 354] on button "Next" at bounding box center [699, 357] width 106 height 44
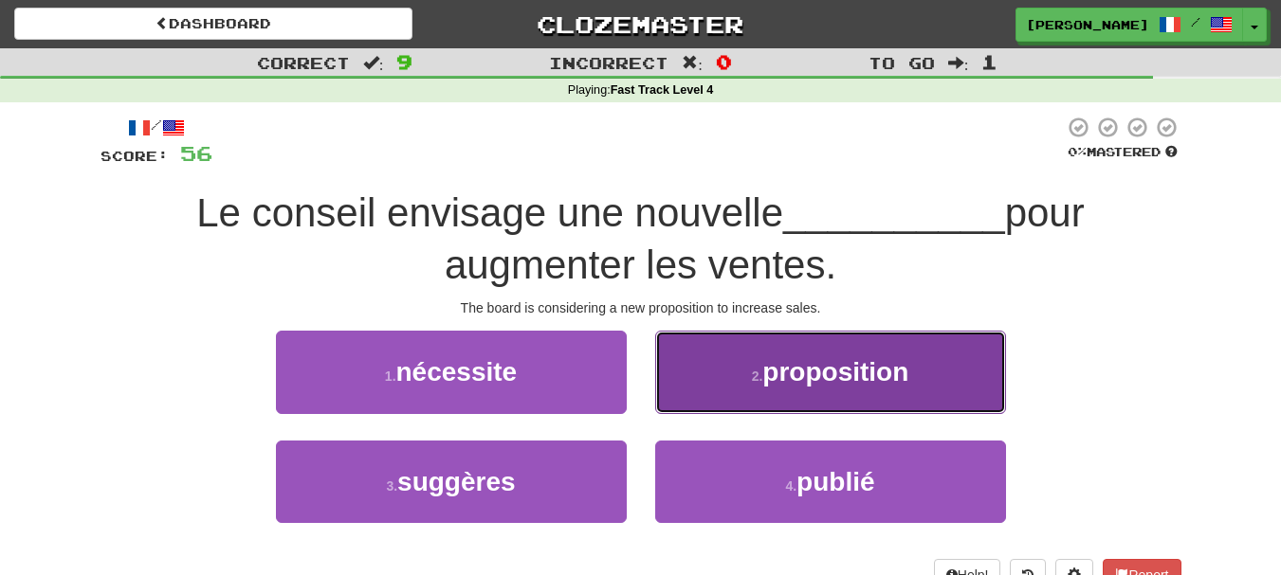
click at [705, 378] on button "2 . proposition" at bounding box center [830, 372] width 351 height 82
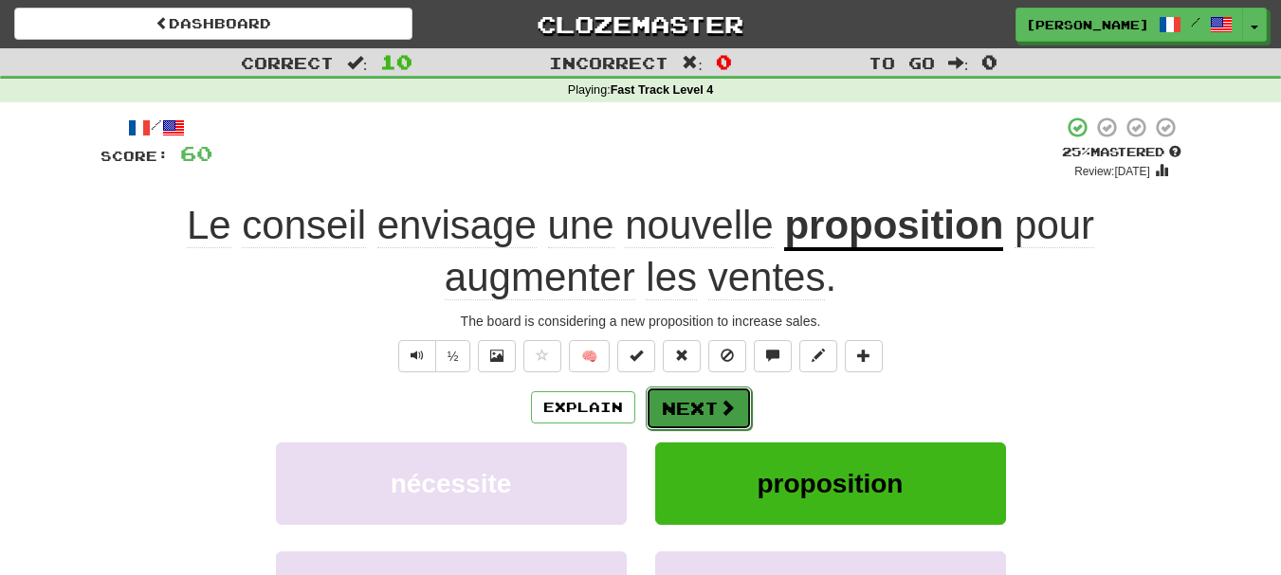
click at [674, 410] on button "Next" at bounding box center [699, 409] width 106 height 44
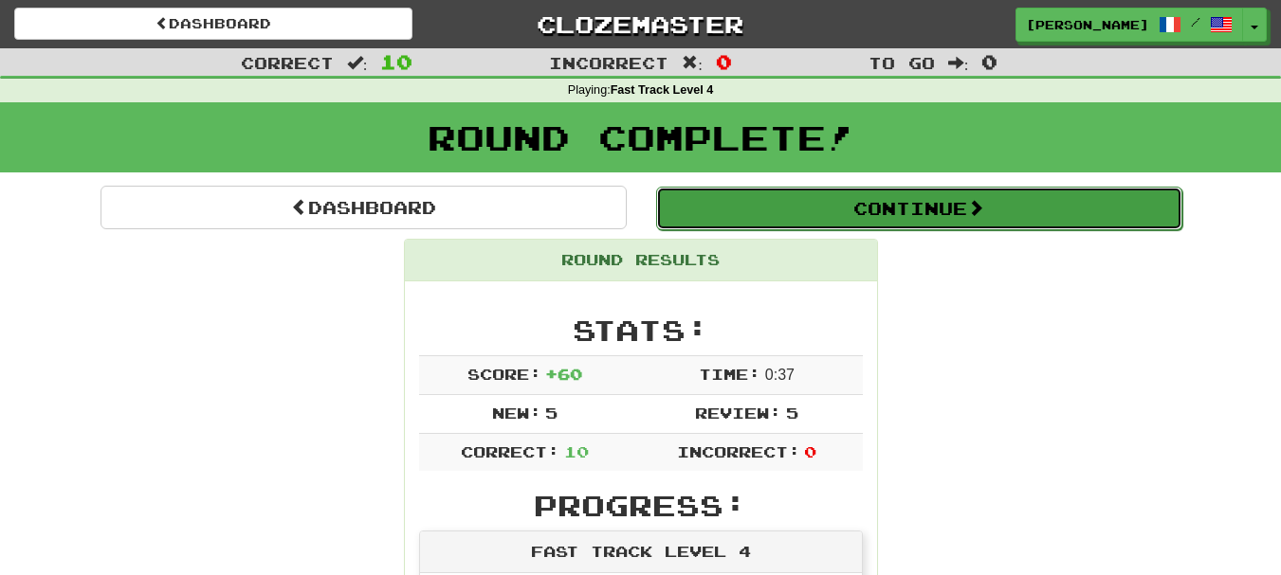
click at [922, 223] on button "Continue" at bounding box center [919, 209] width 526 height 44
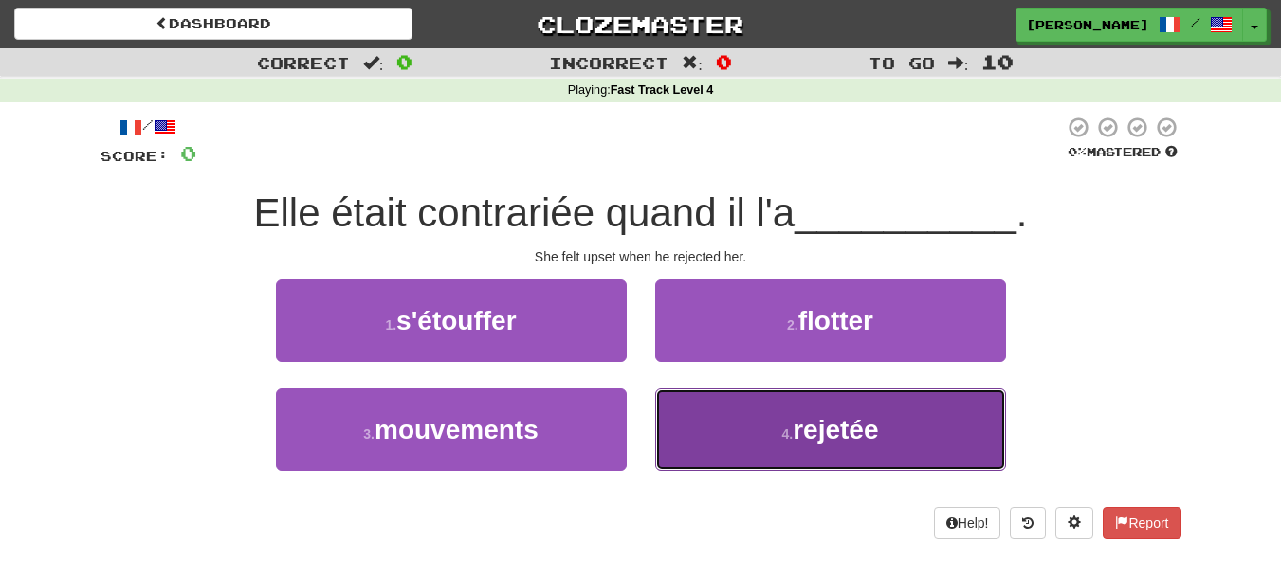
click at [698, 430] on button "4 . rejetée" at bounding box center [830, 430] width 351 height 82
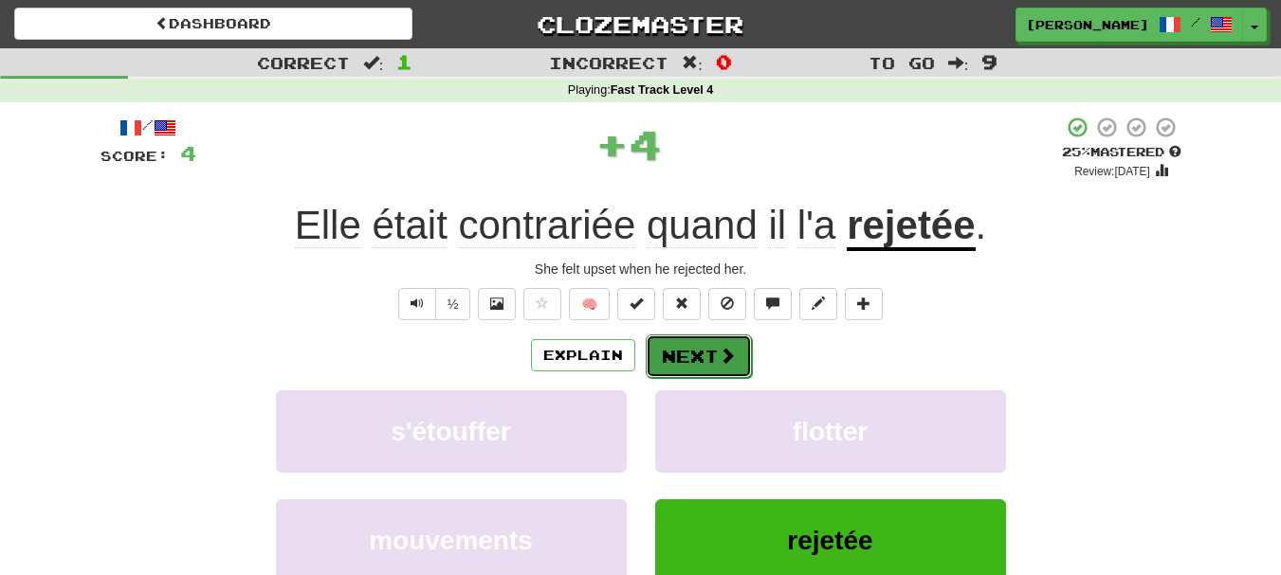
click at [708, 364] on button "Next" at bounding box center [699, 357] width 106 height 44
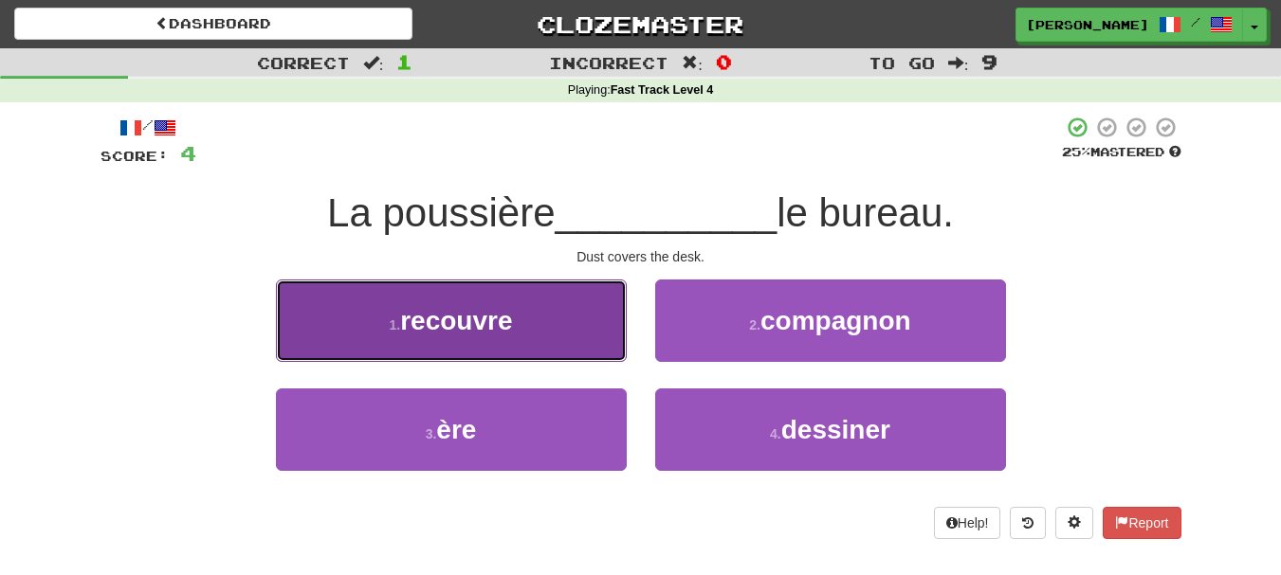
click at [588, 348] on button "1 . recouvre" at bounding box center [451, 321] width 351 height 82
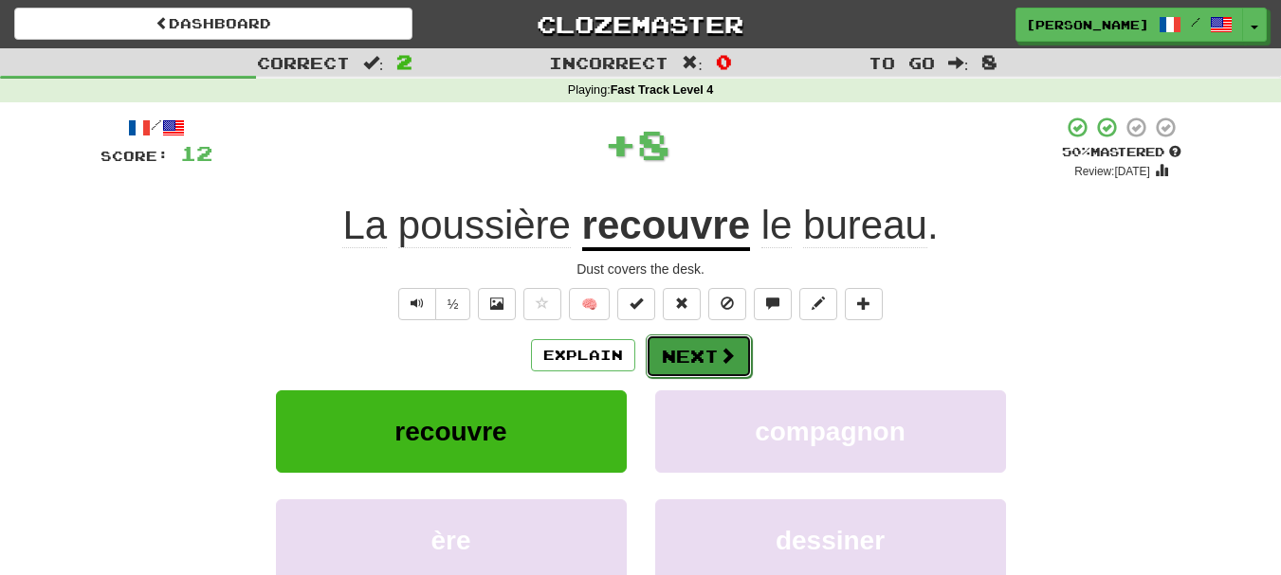
click at [683, 355] on button "Next" at bounding box center [699, 357] width 106 height 44
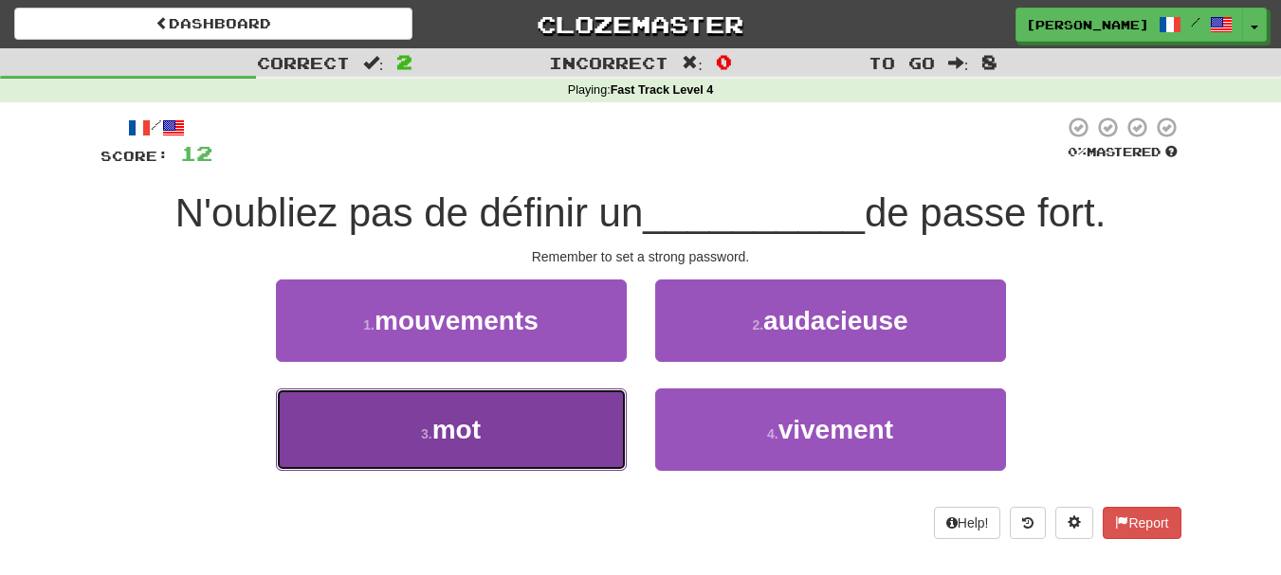
click at [591, 455] on button "3 . mot" at bounding box center [451, 430] width 351 height 82
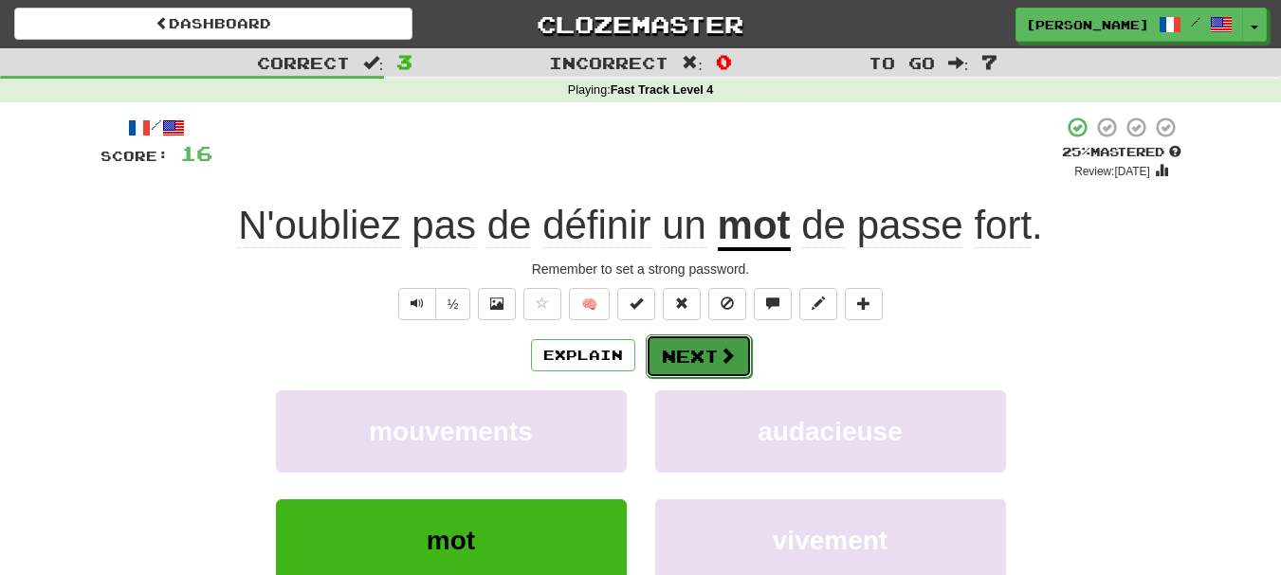
click at [702, 360] on button "Next" at bounding box center [699, 357] width 106 height 44
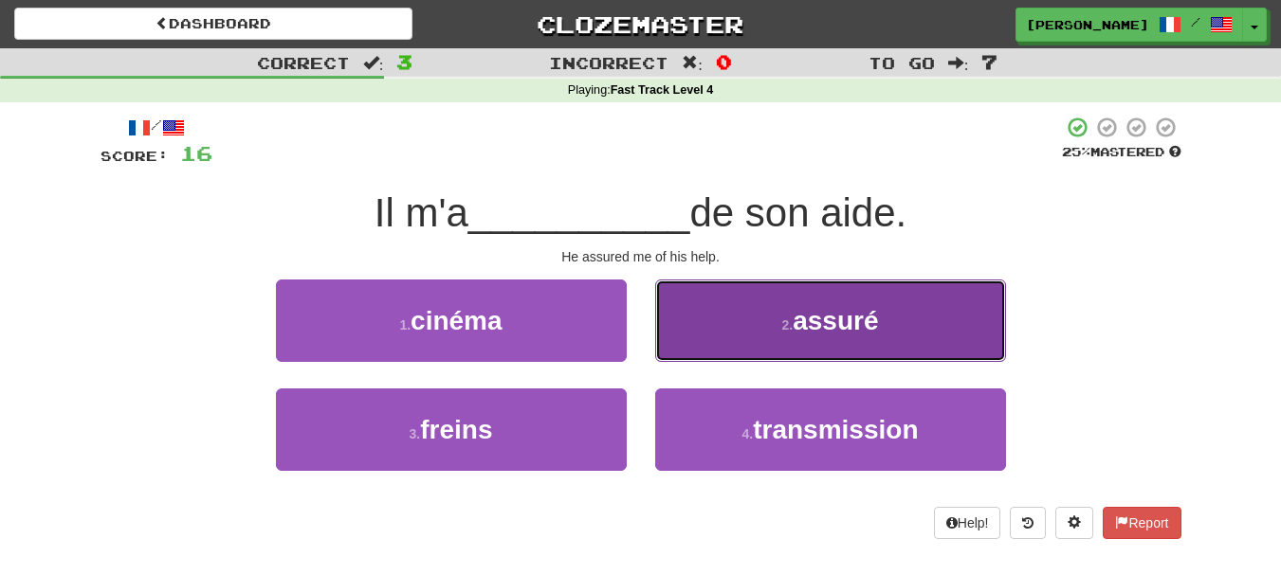
click at [693, 340] on button "2 . assuré" at bounding box center [830, 321] width 351 height 82
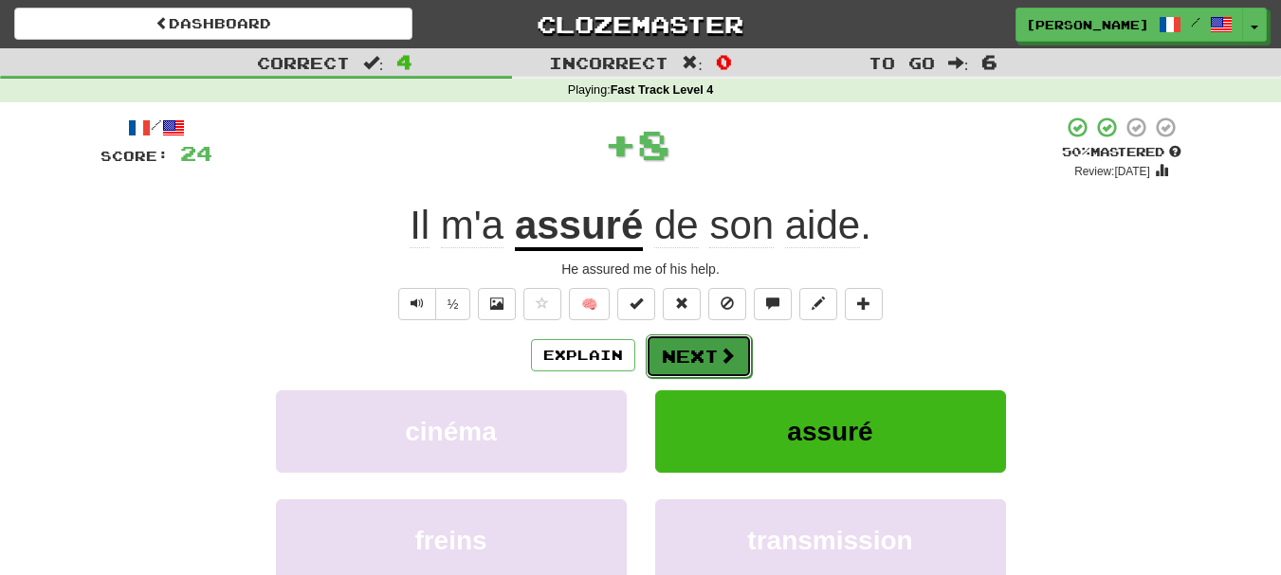
click at [687, 353] on button "Next" at bounding box center [699, 357] width 106 height 44
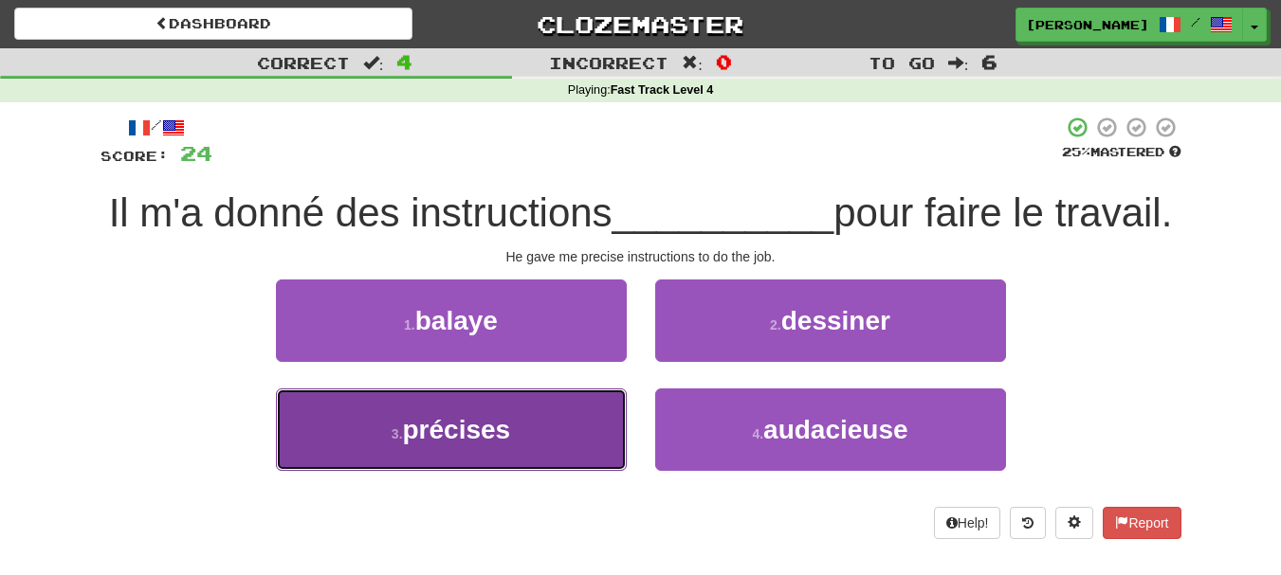
click at [550, 471] on button "3 . précises" at bounding box center [451, 430] width 351 height 82
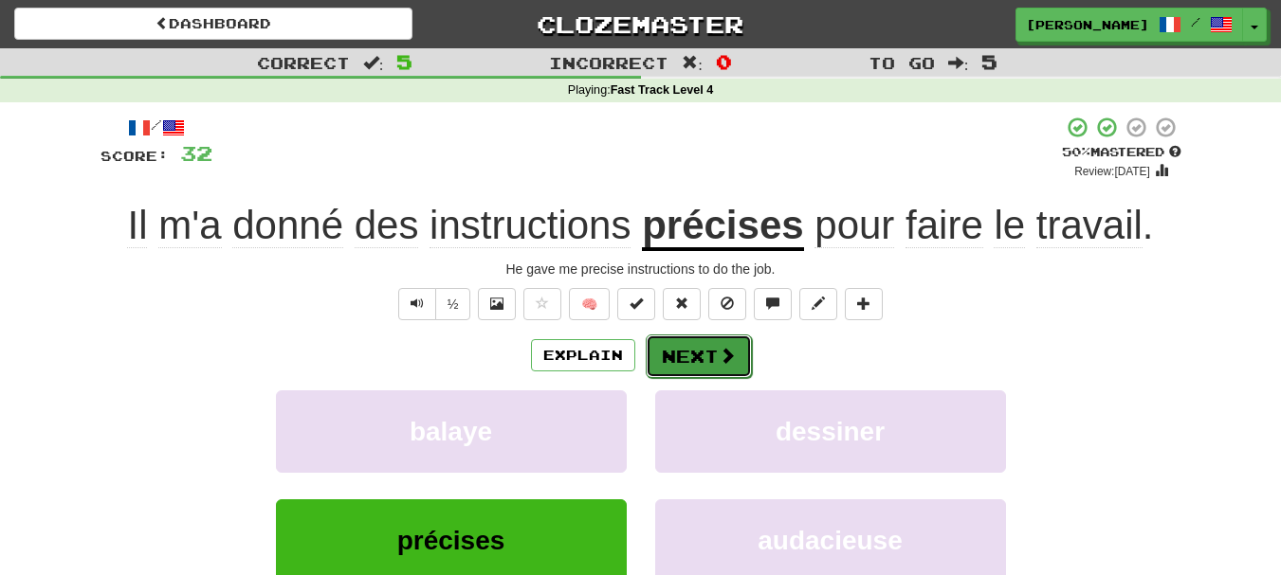
click at [716, 366] on button "Next" at bounding box center [699, 357] width 106 height 44
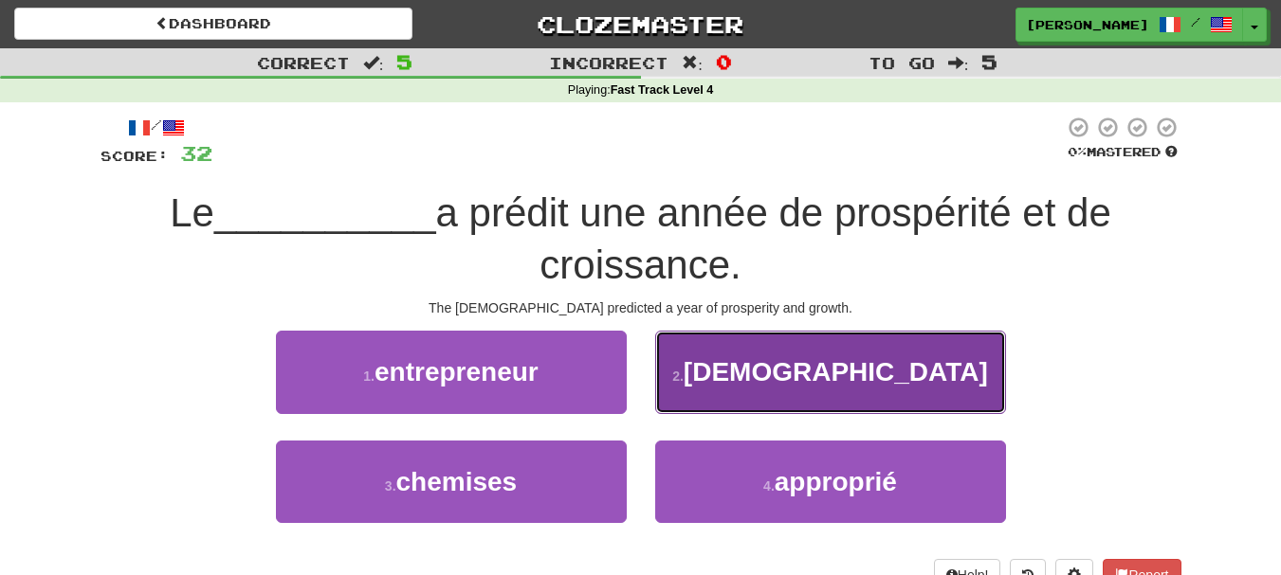
click at [718, 372] on button "2 . [DEMOGRAPHIC_DATA]" at bounding box center [830, 372] width 351 height 82
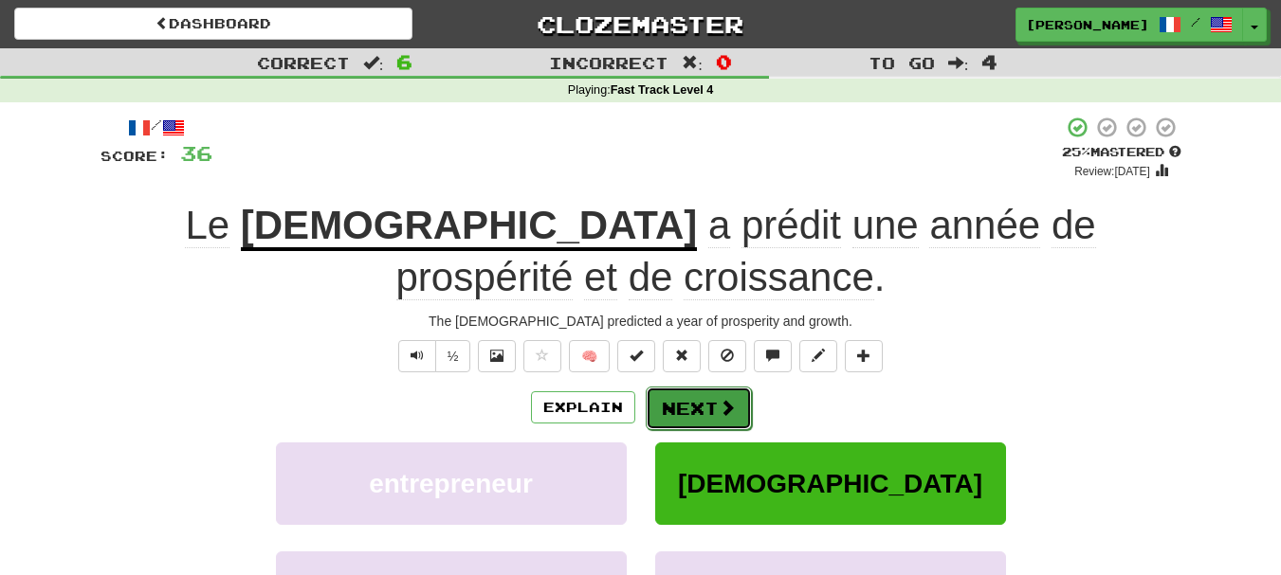
click at [706, 418] on button "Next" at bounding box center [699, 409] width 106 height 44
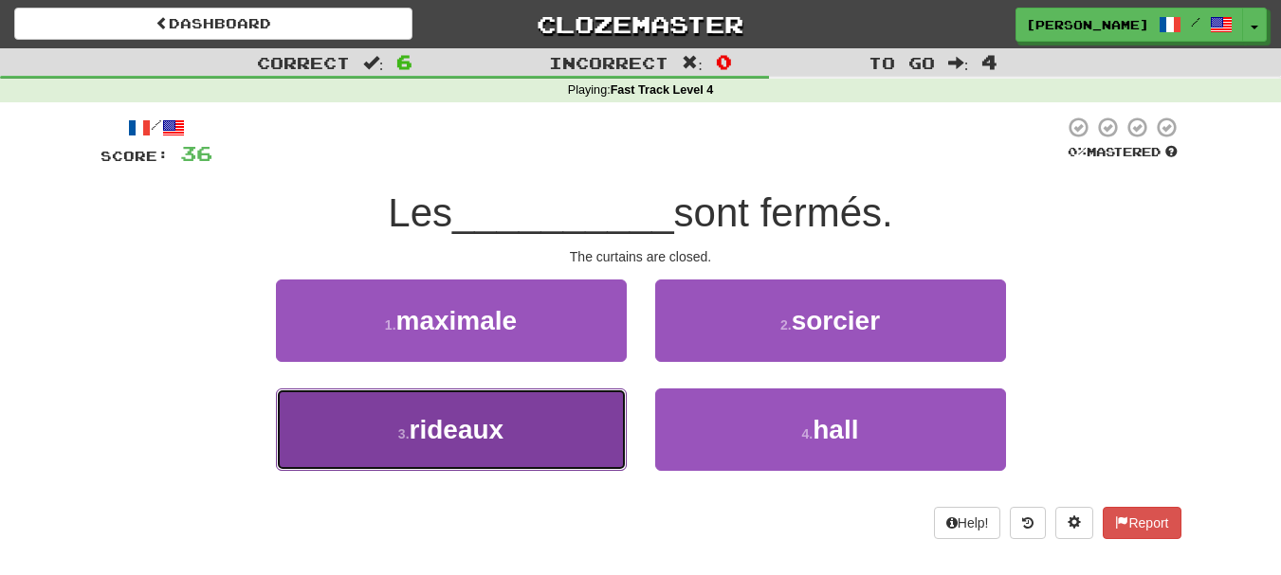
click at [603, 440] on button "3 . [PERSON_NAME]" at bounding box center [451, 430] width 351 height 82
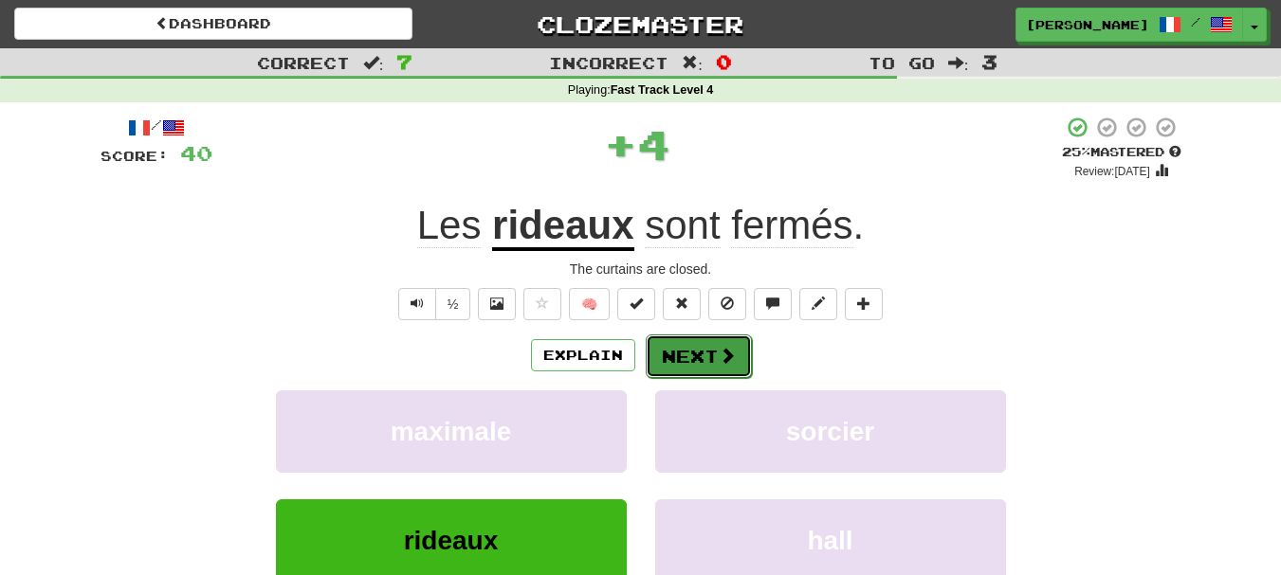
click at [697, 363] on button "Next" at bounding box center [699, 357] width 106 height 44
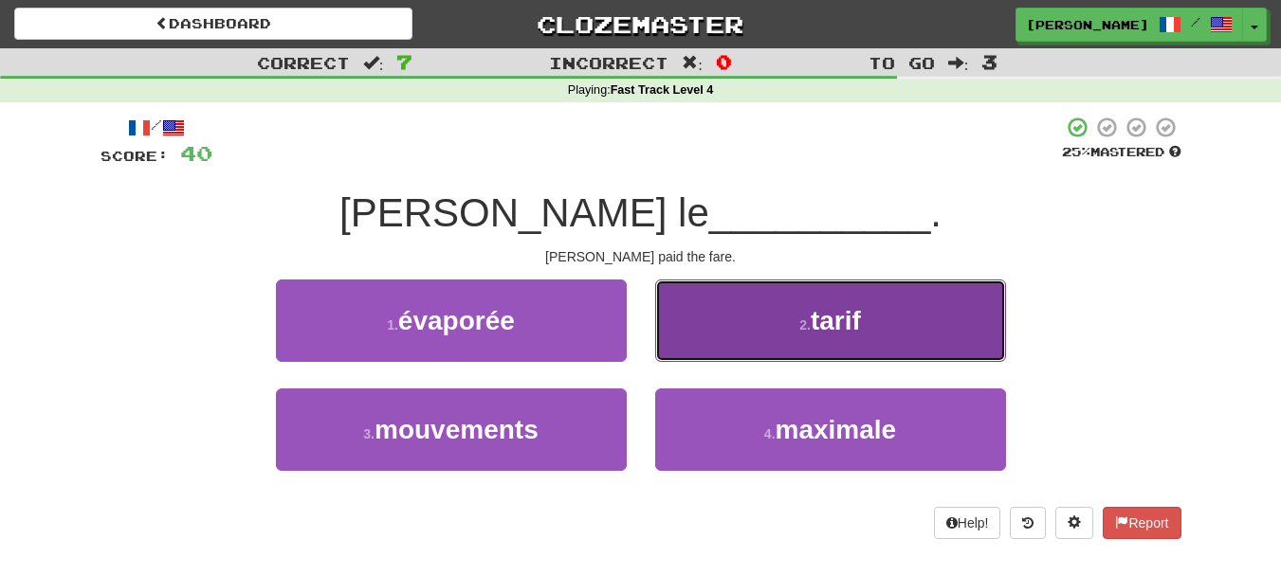
click at [710, 328] on button "2 . tarif" at bounding box center [830, 321] width 351 height 82
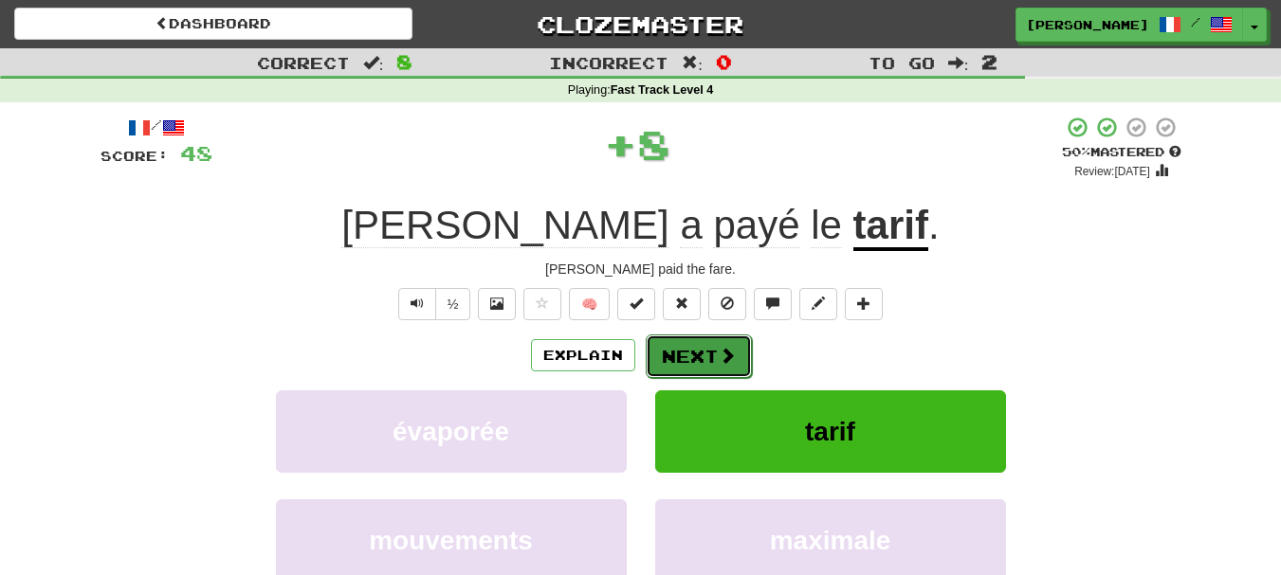
click at [702, 355] on button "Next" at bounding box center [699, 357] width 106 height 44
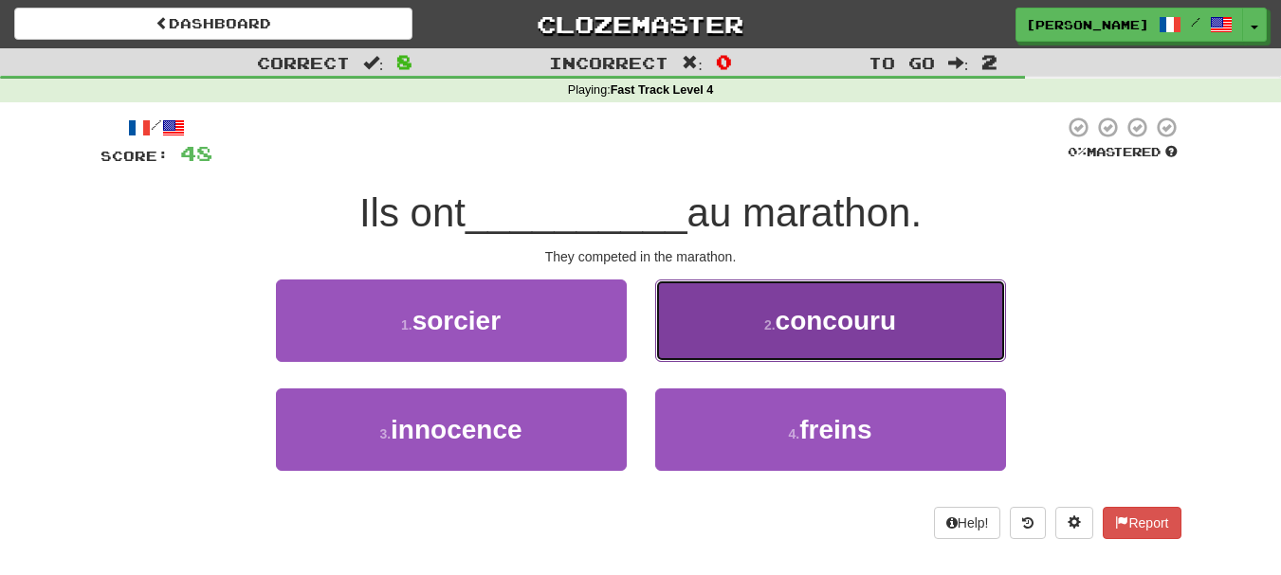
click at [702, 352] on button "2 . [GEOGRAPHIC_DATA]" at bounding box center [830, 321] width 351 height 82
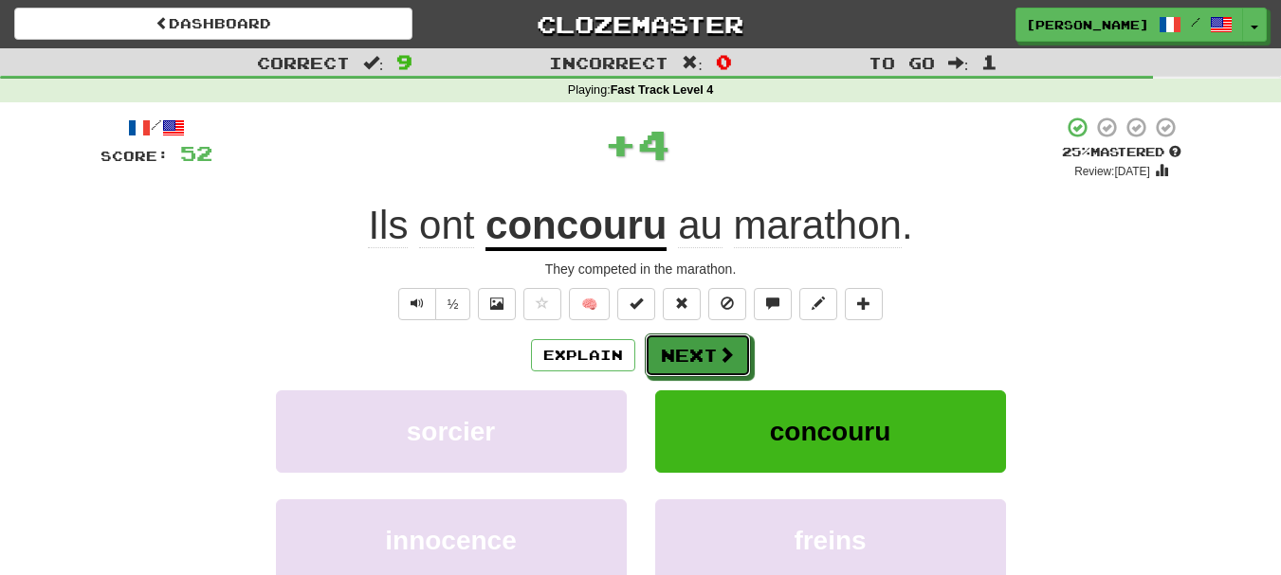
click at [702, 352] on button "Next" at bounding box center [698, 356] width 106 height 44
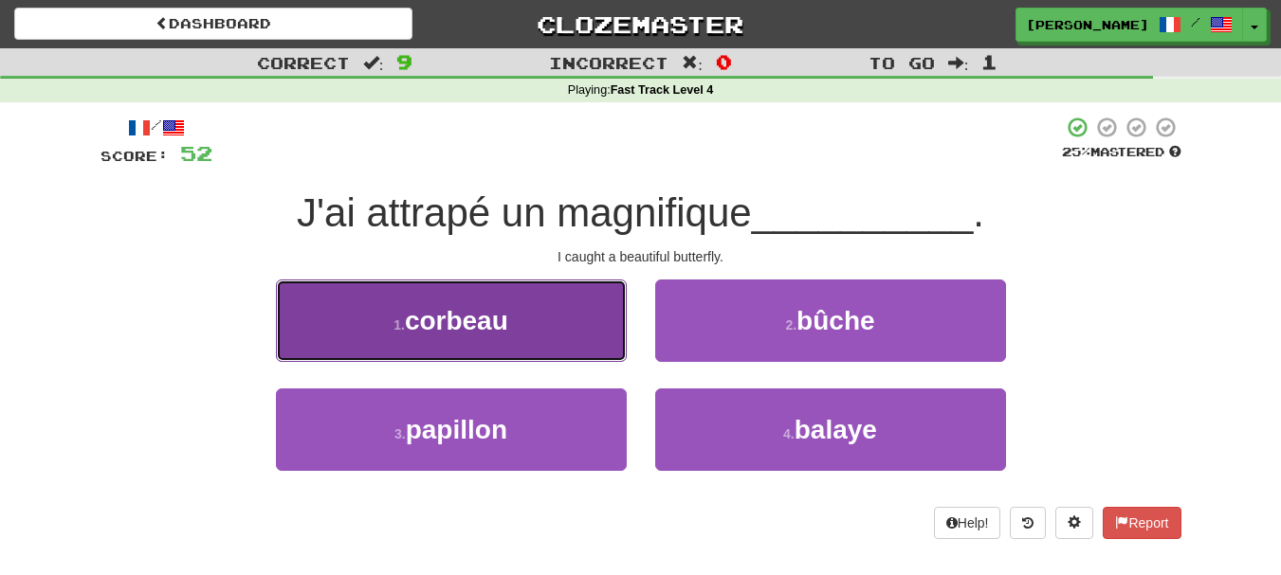
click at [611, 352] on button "1 . corbeau" at bounding box center [451, 321] width 351 height 82
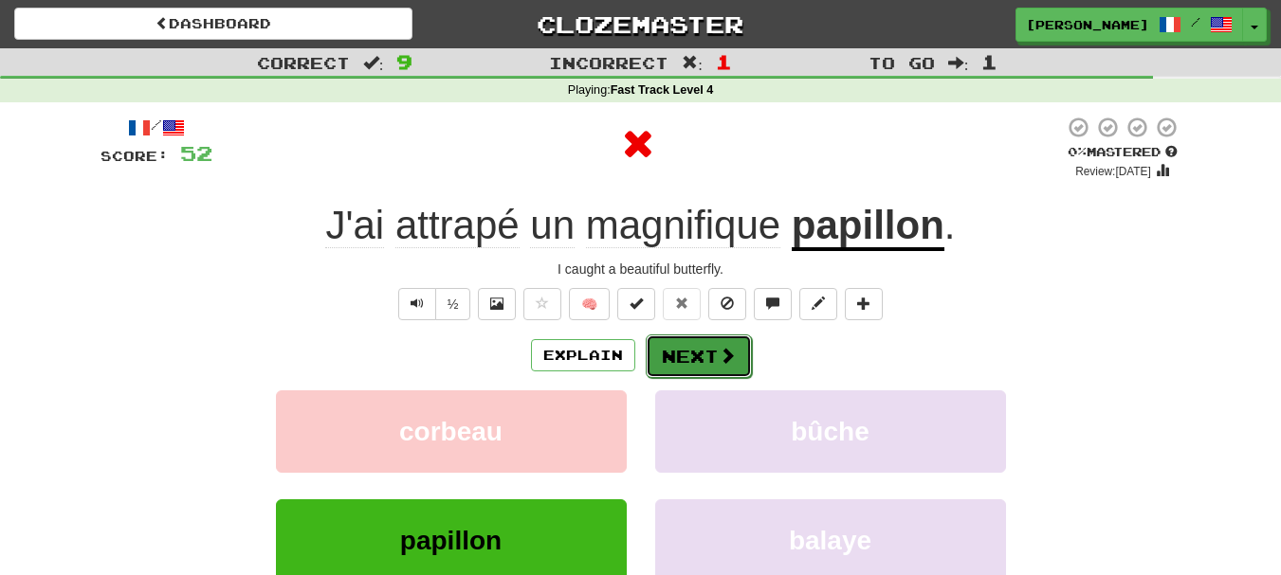
click at [682, 357] on button "Next" at bounding box center [699, 357] width 106 height 44
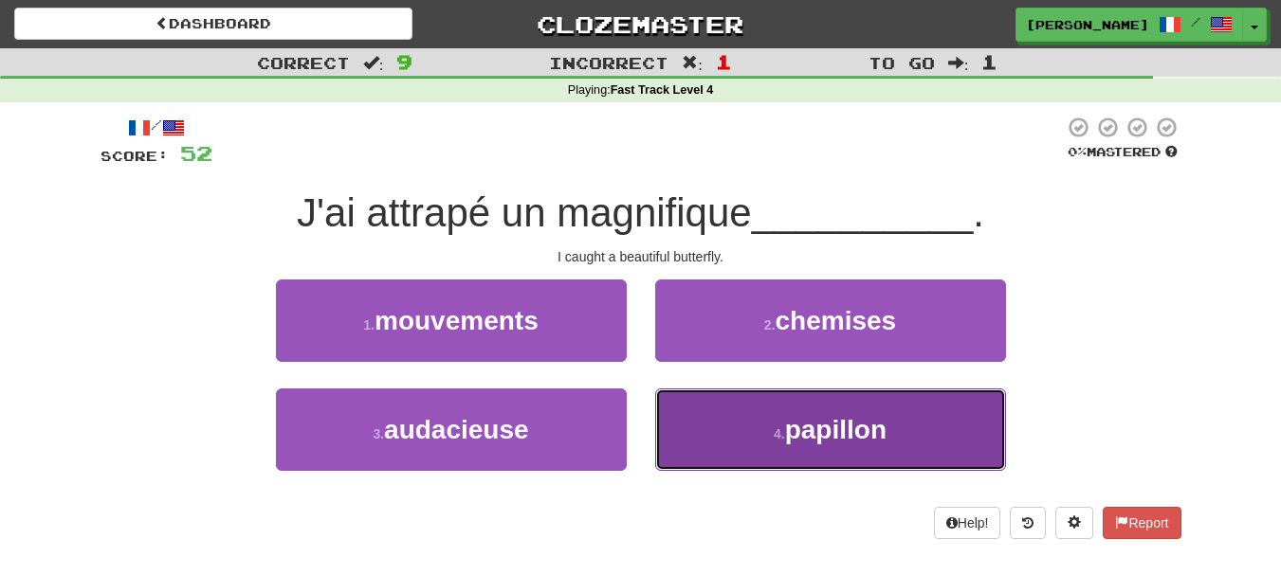
click at [673, 438] on button "4 . papillon" at bounding box center [830, 430] width 351 height 82
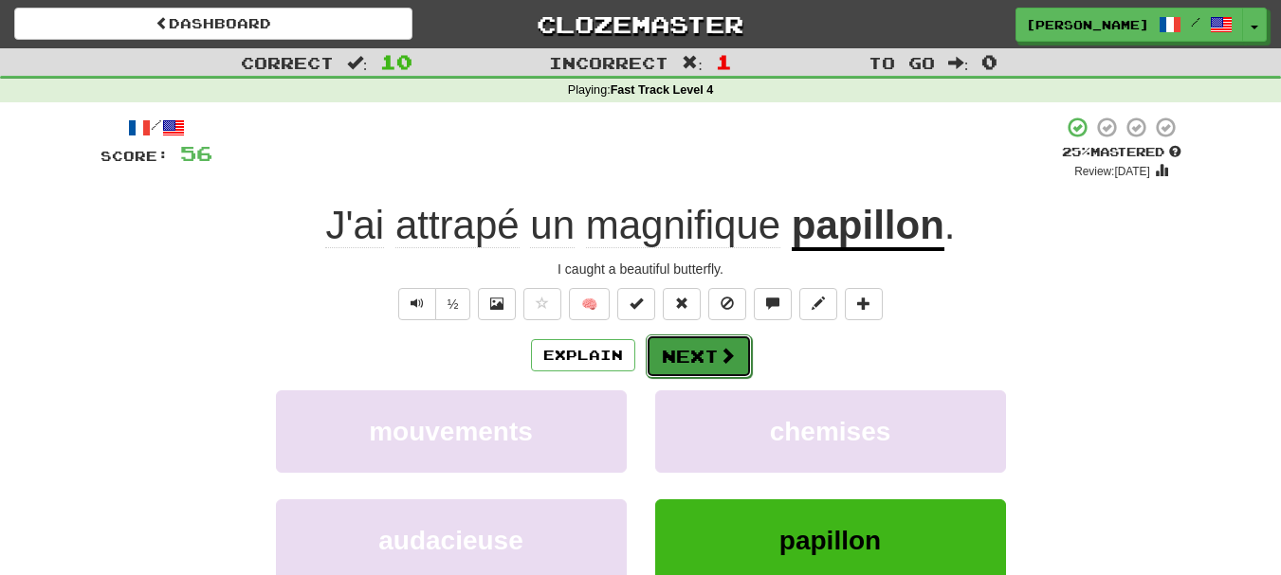
click at [682, 359] on button "Next" at bounding box center [699, 357] width 106 height 44
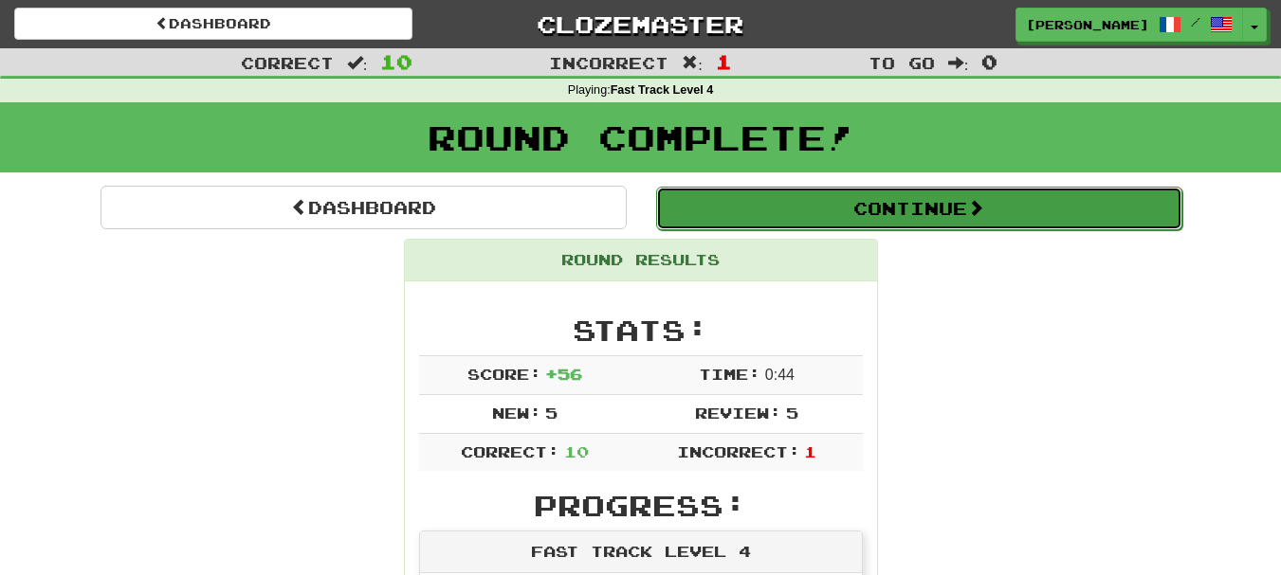
click at [893, 203] on button "Continue" at bounding box center [919, 209] width 526 height 44
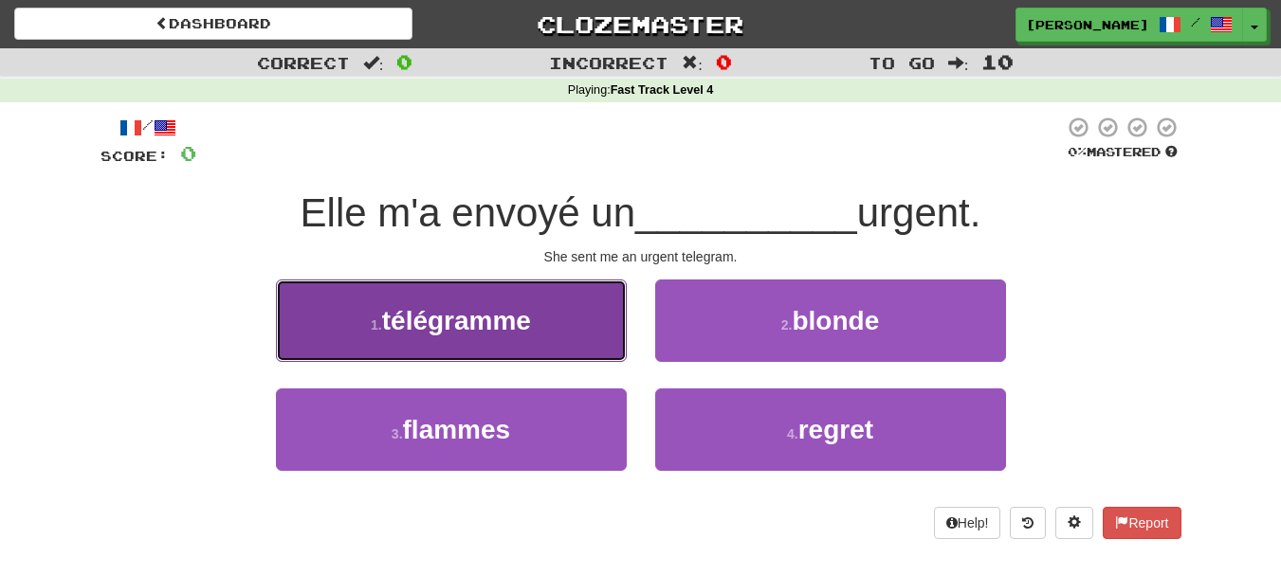
click at [429, 354] on button "1 . télégramme" at bounding box center [451, 321] width 351 height 82
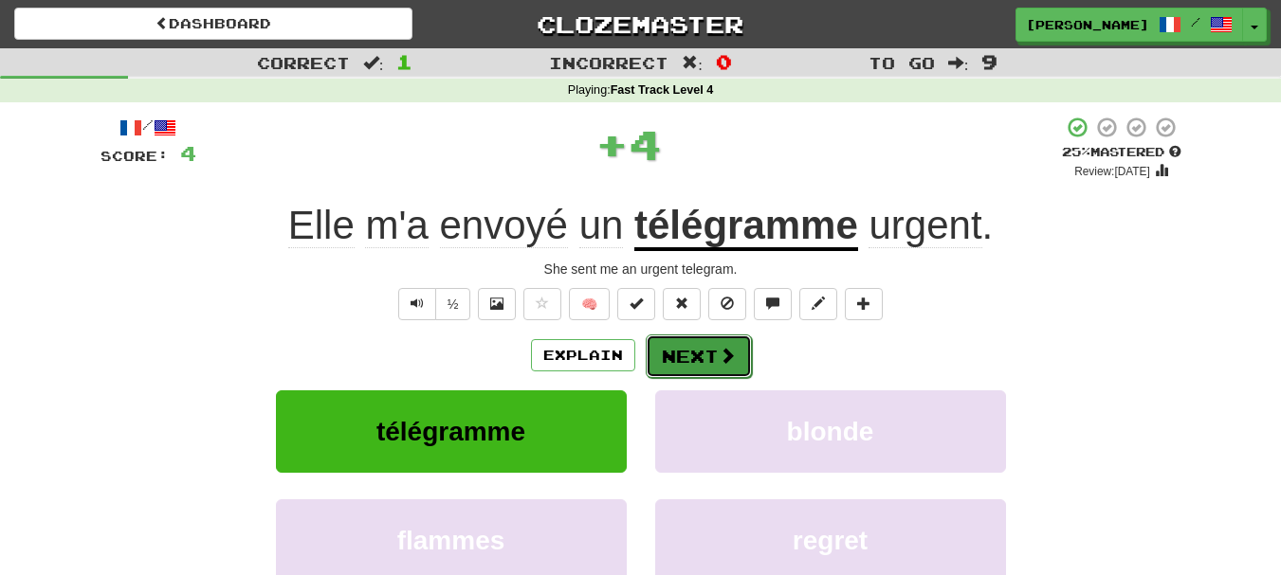
click at [690, 358] on button "Next" at bounding box center [699, 357] width 106 height 44
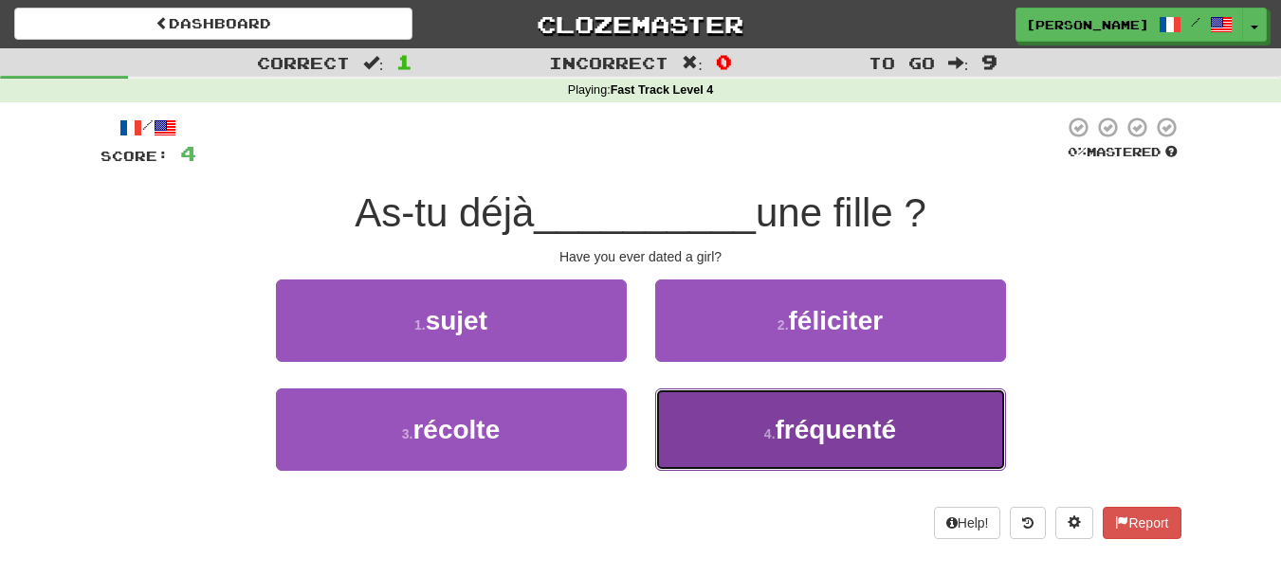
click at [740, 451] on button "4 . fréquenté" at bounding box center [830, 430] width 351 height 82
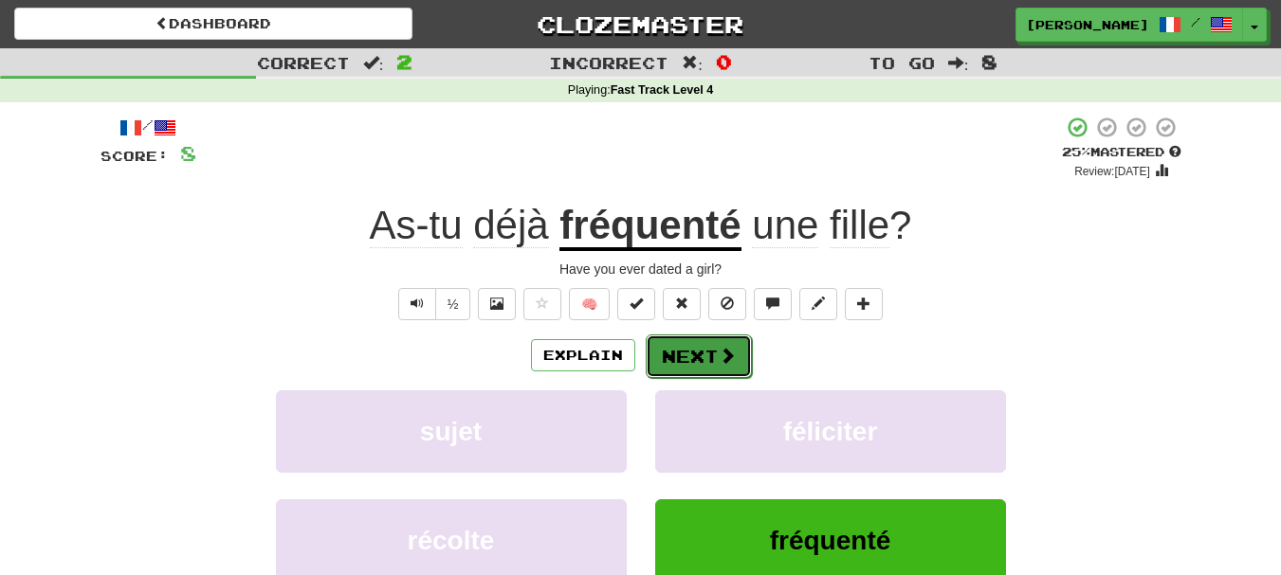
click at [677, 363] on button "Next" at bounding box center [699, 357] width 106 height 44
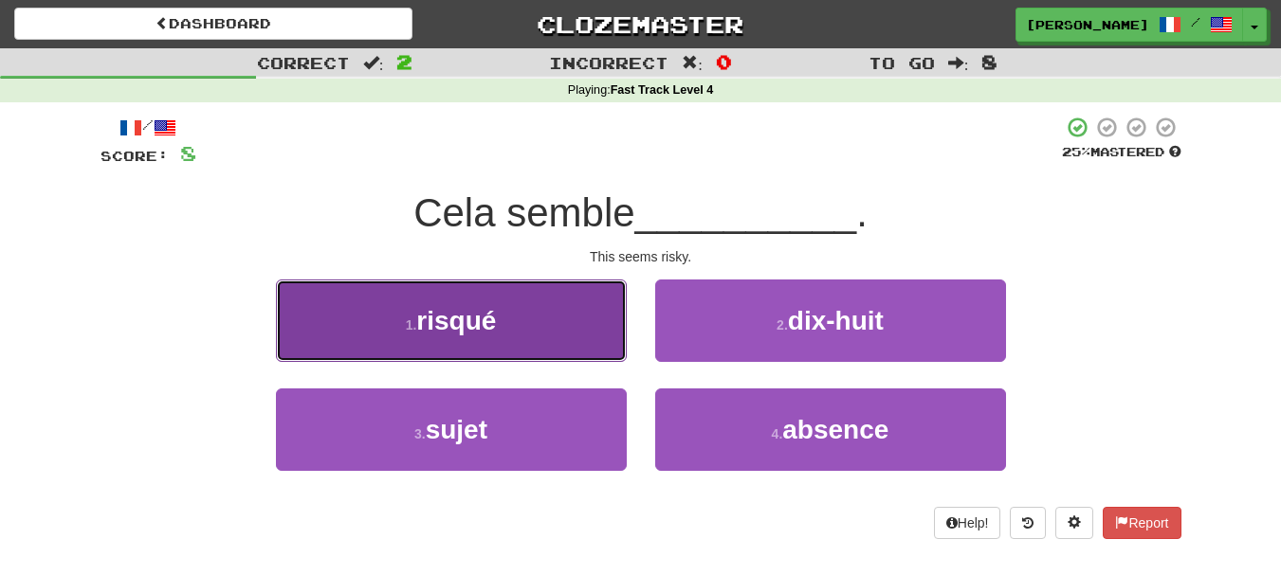
click at [589, 329] on button "1 . risqué" at bounding box center [451, 321] width 351 height 82
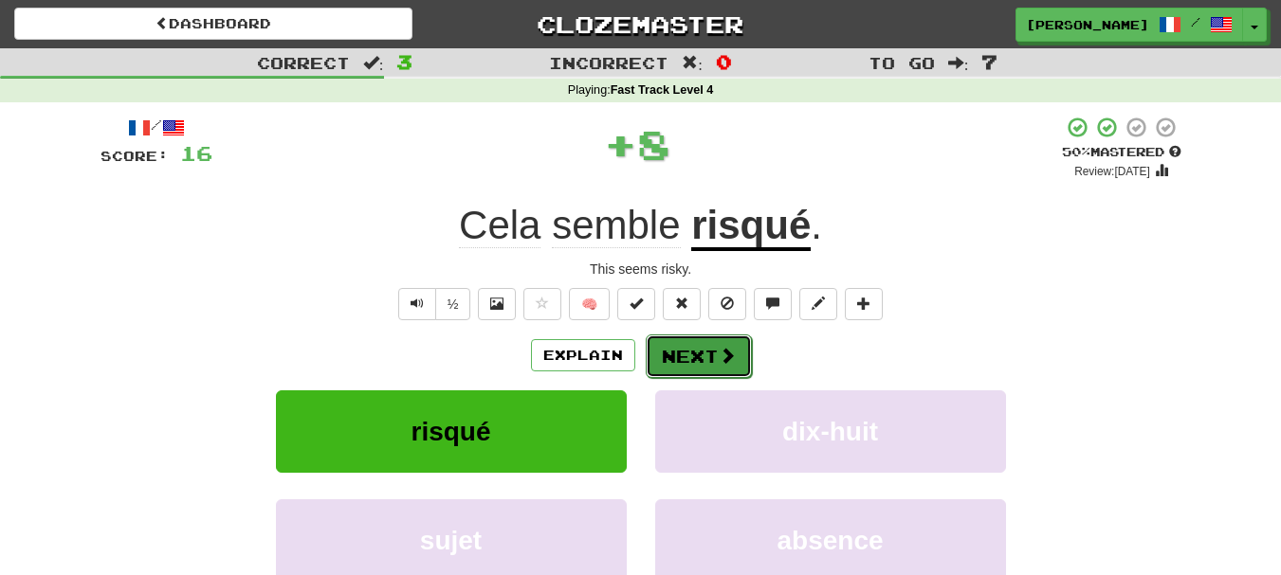
click at [687, 357] on button "Next" at bounding box center [699, 357] width 106 height 44
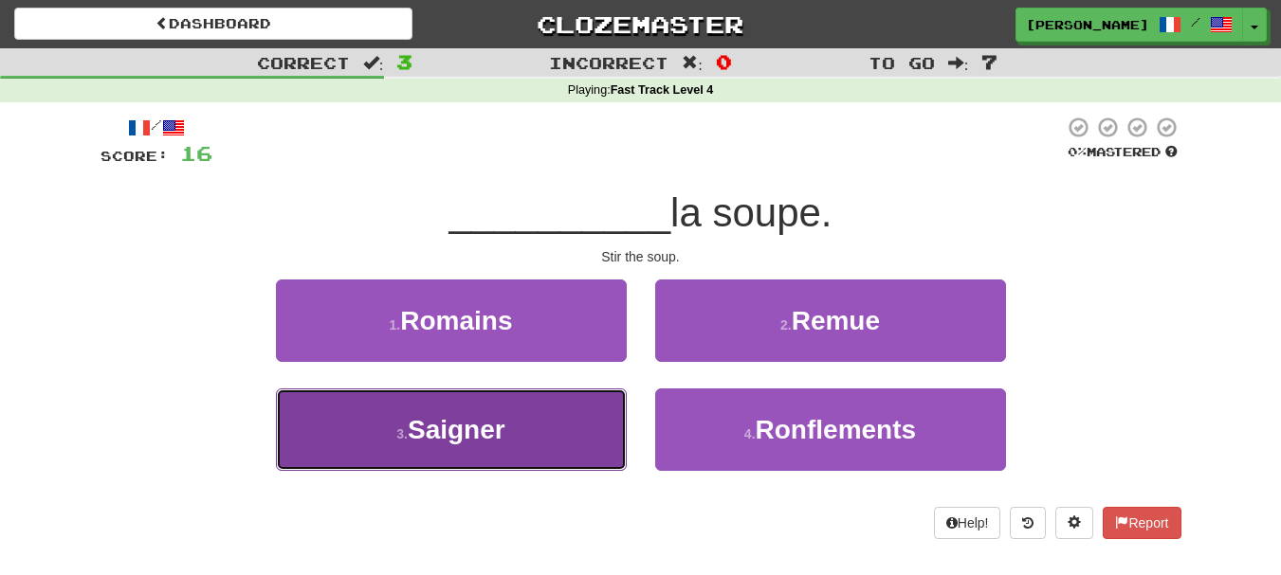
click at [570, 435] on button "3 . Saigner" at bounding box center [451, 430] width 351 height 82
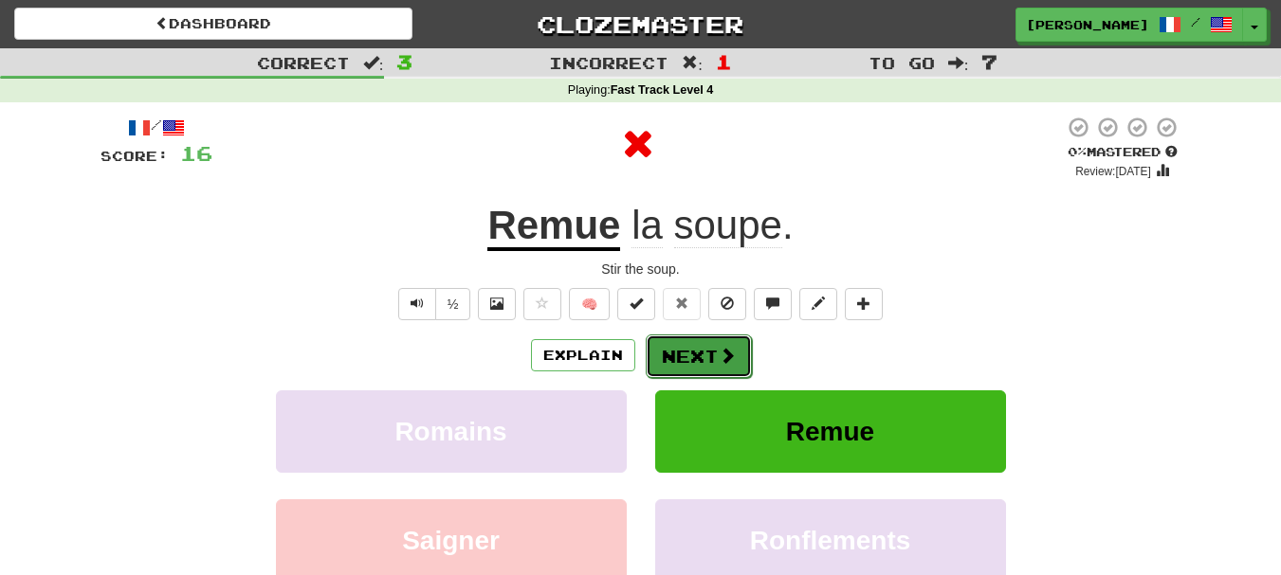
click at [683, 362] on button "Next" at bounding box center [699, 357] width 106 height 44
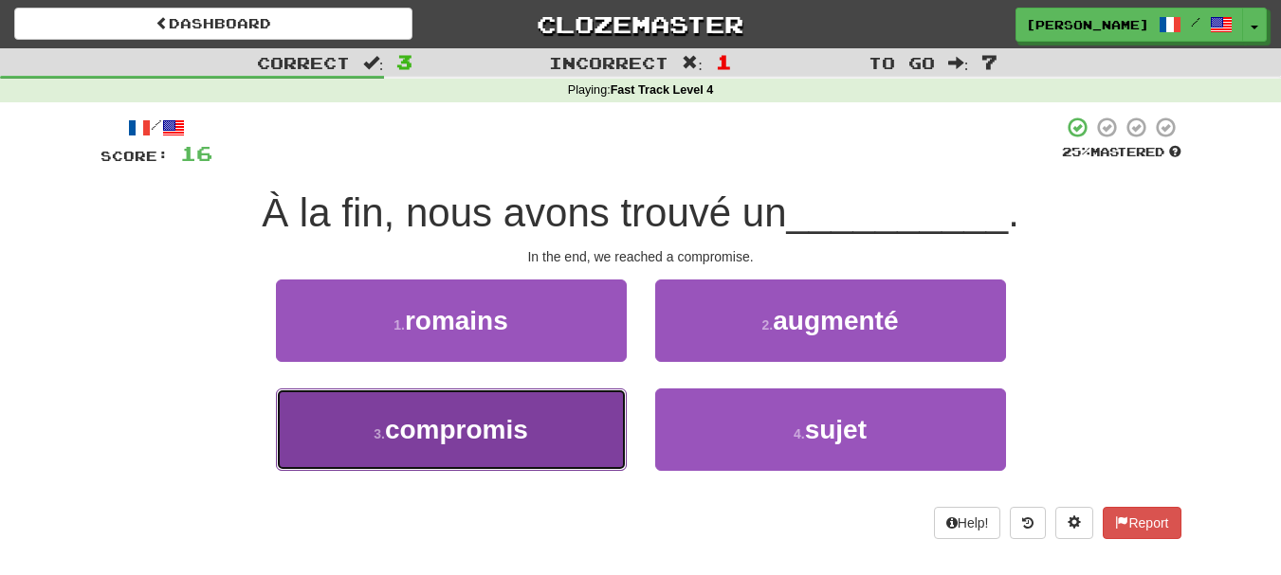
click at [549, 450] on button "3 . compromis" at bounding box center [451, 430] width 351 height 82
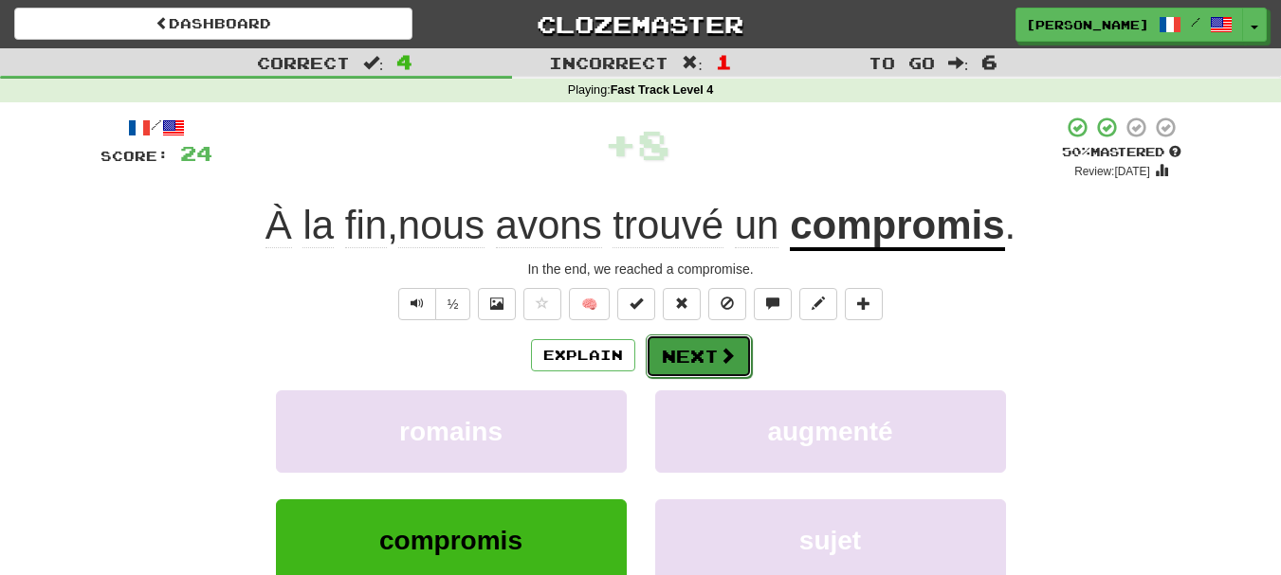
click at [699, 360] on button "Next" at bounding box center [699, 357] width 106 height 44
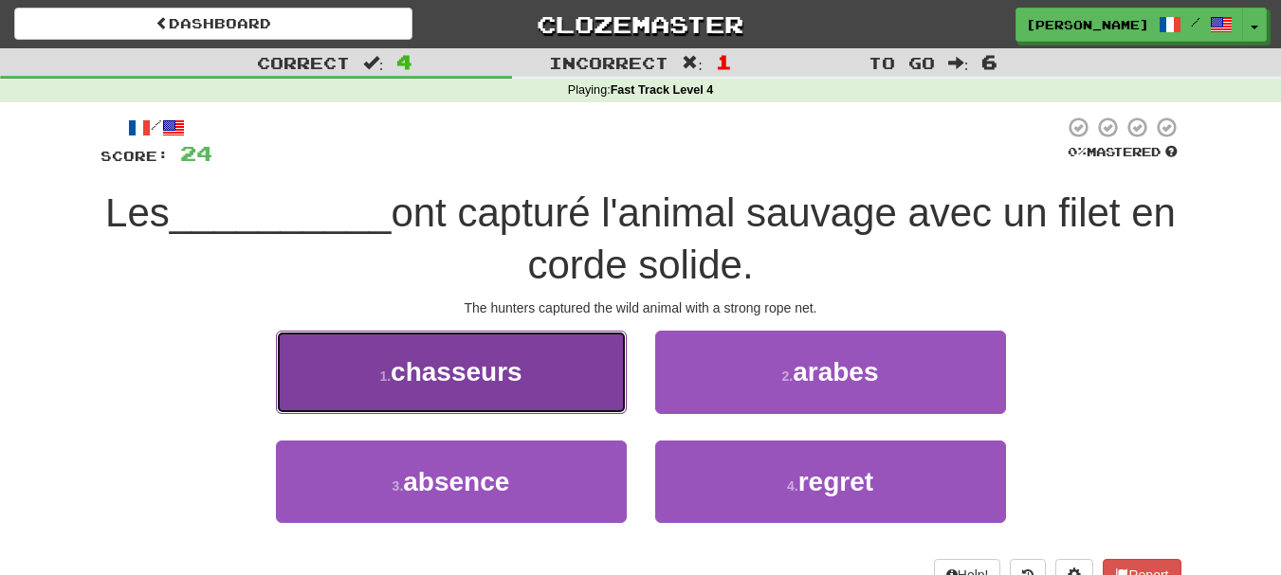
click at [610, 384] on button "1 . chasseurs" at bounding box center [451, 372] width 351 height 82
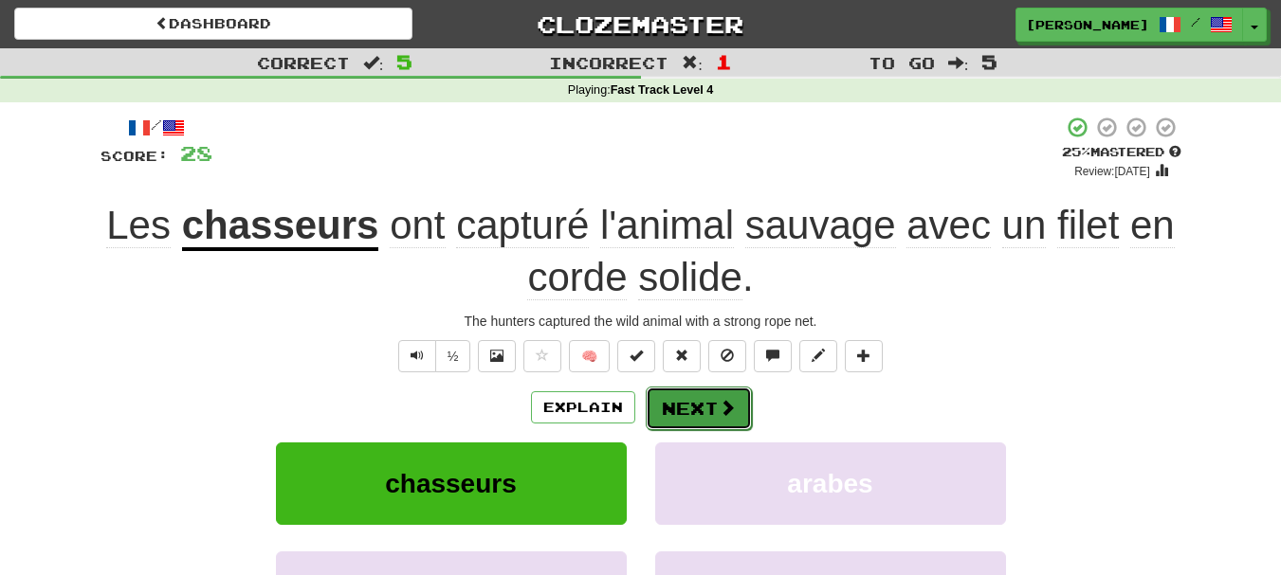
click at [681, 410] on button "Next" at bounding box center [699, 409] width 106 height 44
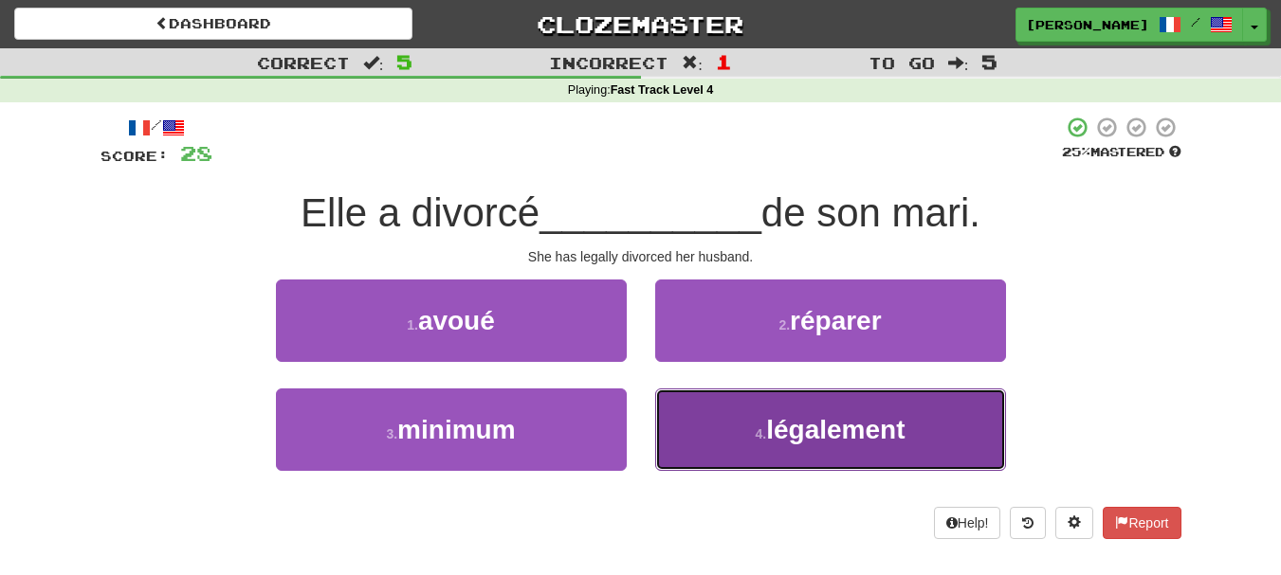
click at [698, 429] on button "4 . légalement" at bounding box center [830, 430] width 351 height 82
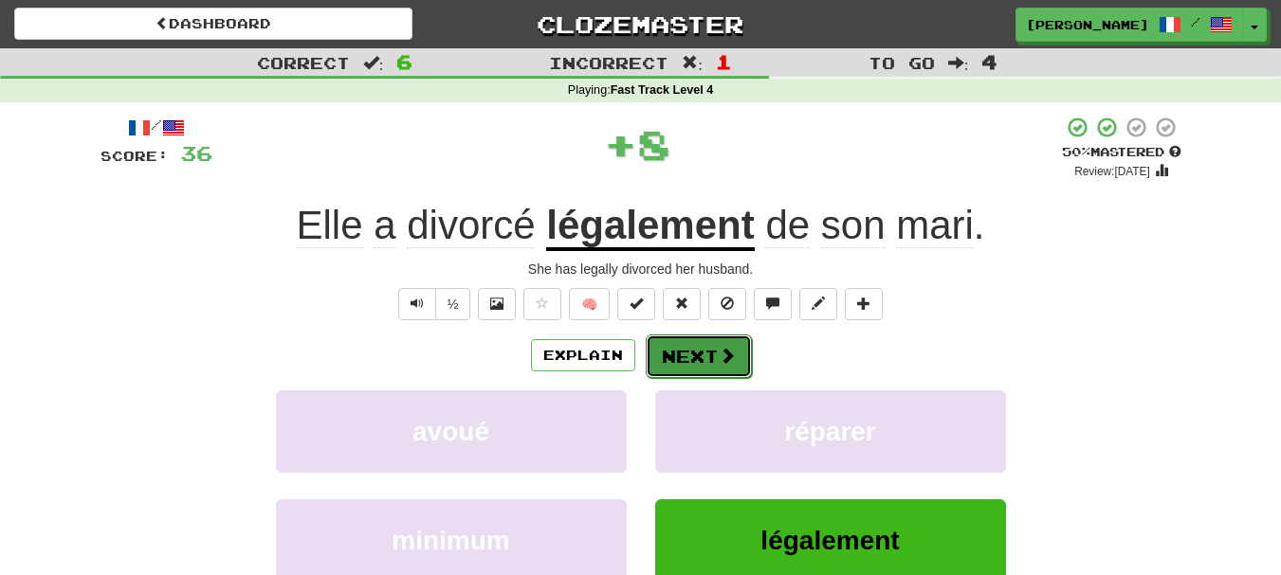
click at [694, 360] on button "Next" at bounding box center [699, 357] width 106 height 44
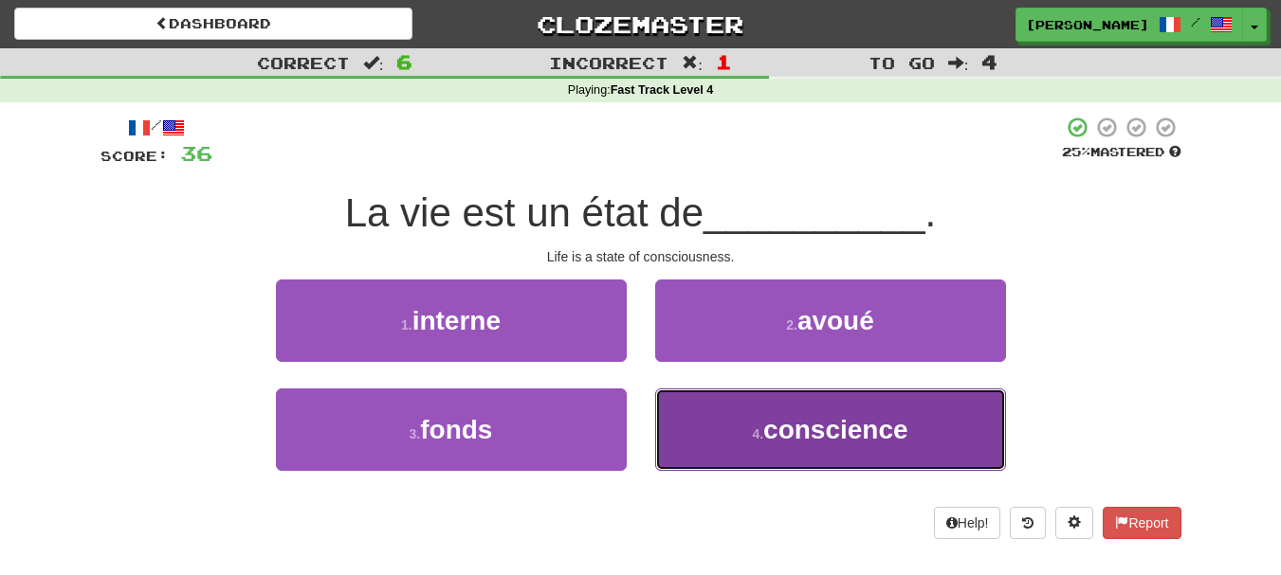
click at [701, 434] on button "4 . conscience" at bounding box center [830, 430] width 351 height 82
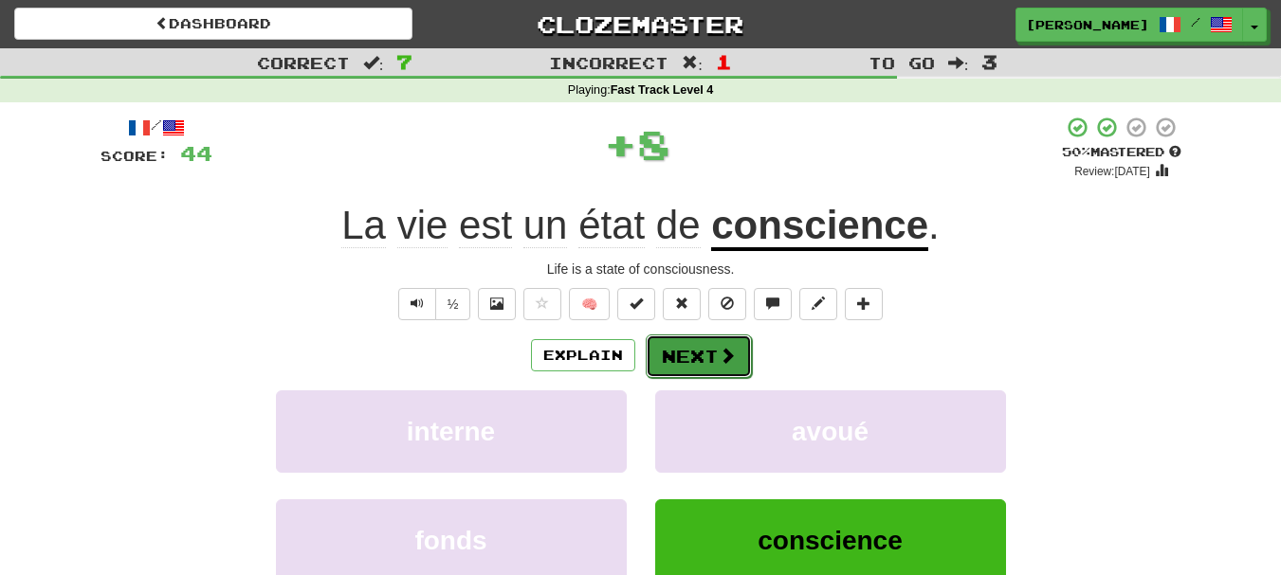
click at [689, 365] on button "Next" at bounding box center [699, 357] width 106 height 44
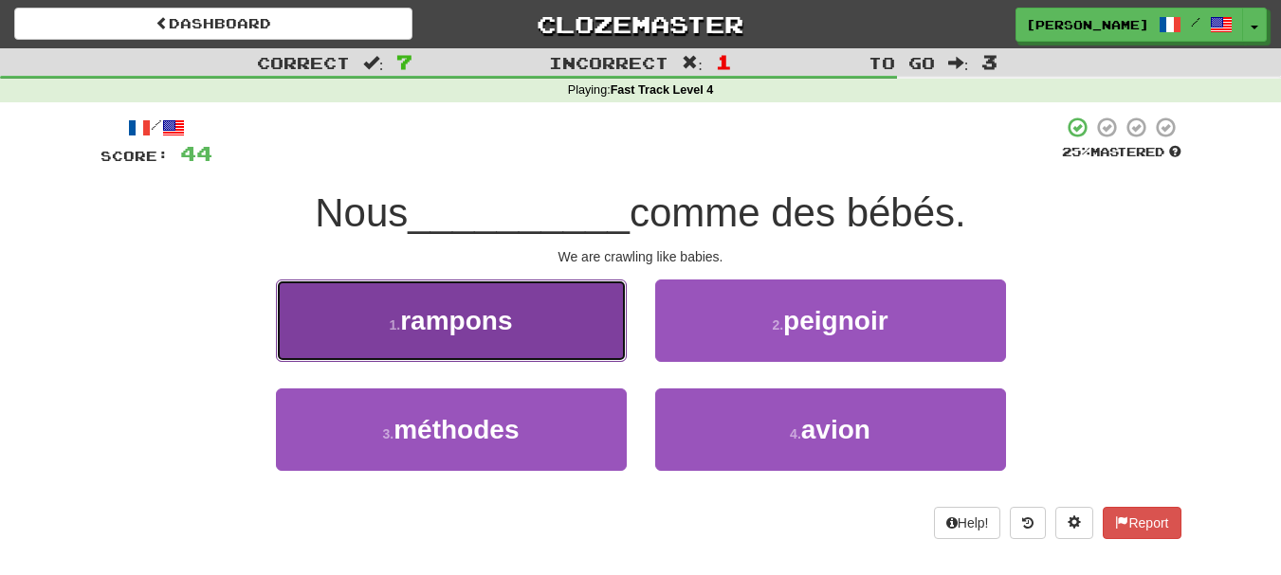
click at [582, 347] on button "1 . rampons" at bounding box center [451, 321] width 351 height 82
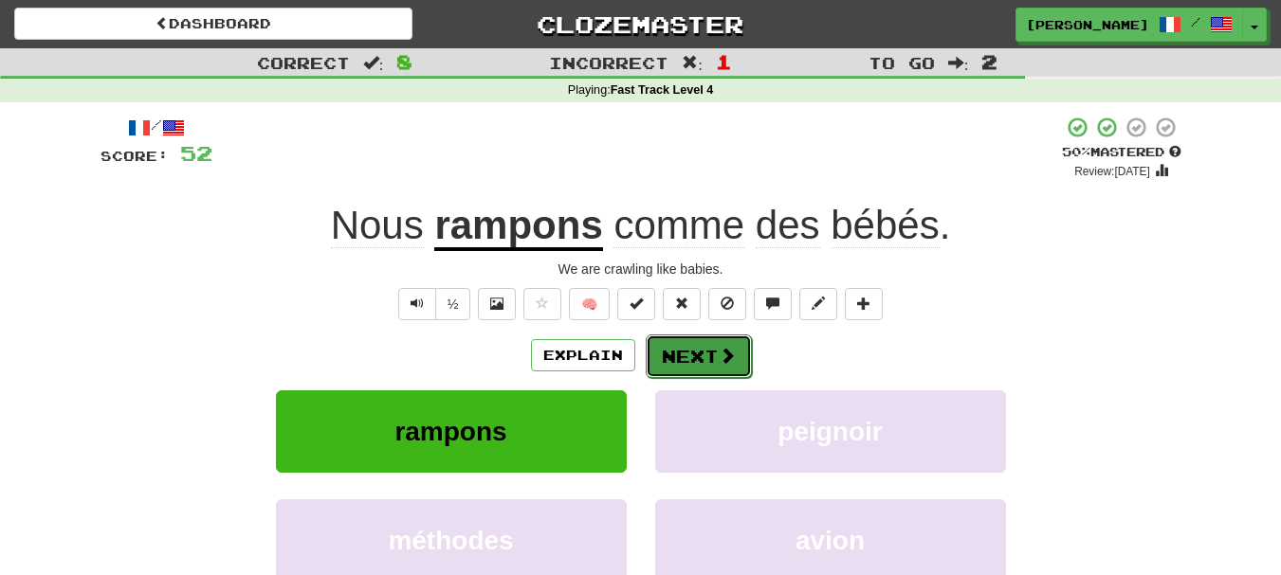
click at [689, 359] on button "Next" at bounding box center [699, 357] width 106 height 44
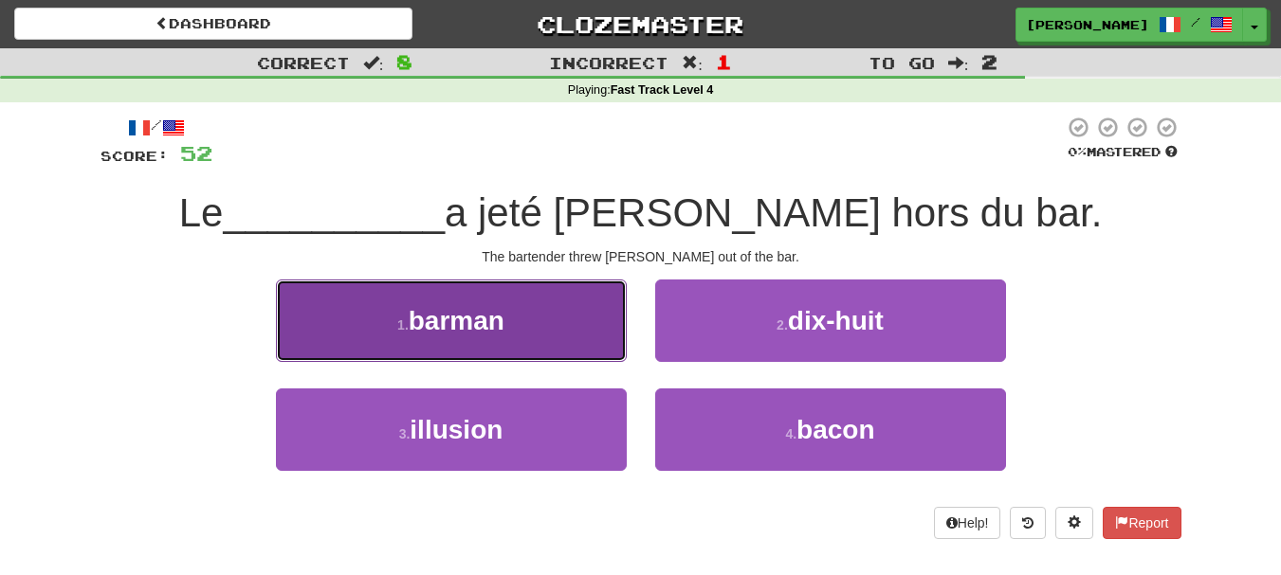
click at [610, 346] on button "1 . [PERSON_NAME]" at bounding box center [451, 321] width 351 height 82
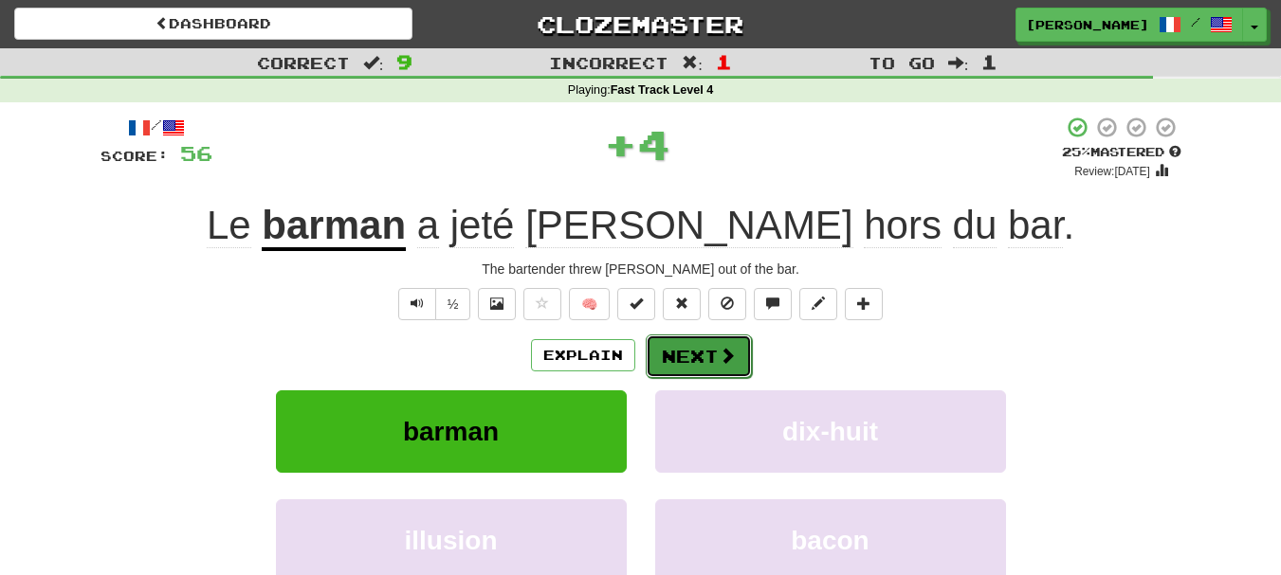
click at [673, 359] on button "Next" at bounding box center [699, 357] width 106 height 44
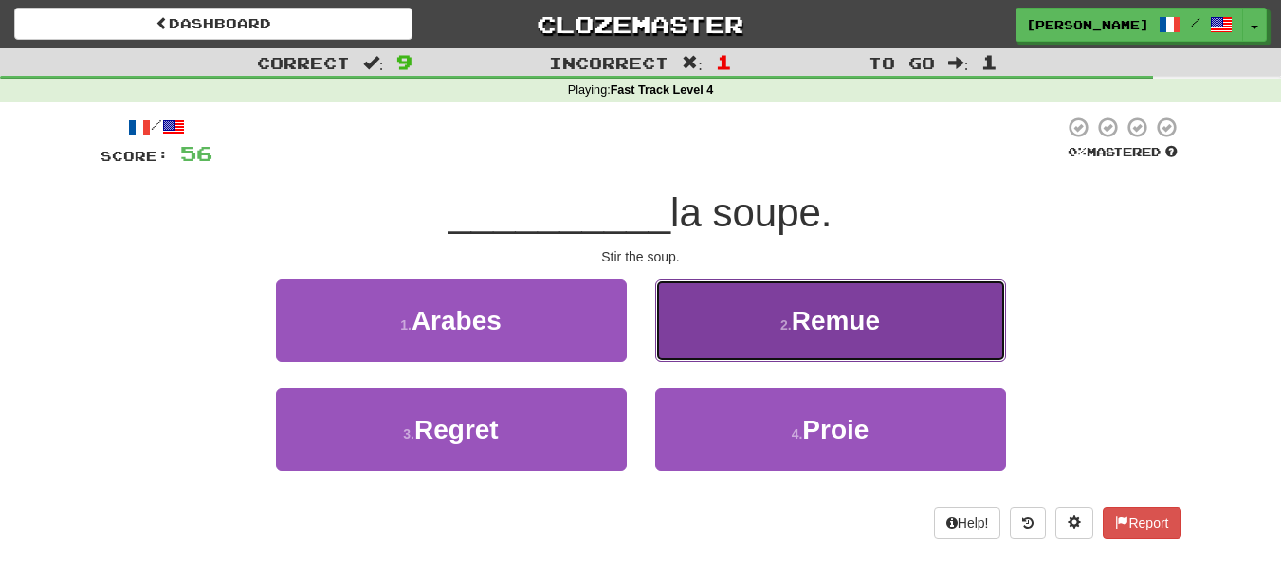
click at [696, 348] on button "2 . Remue" at bounding box center [830, 321] width 351 height 82
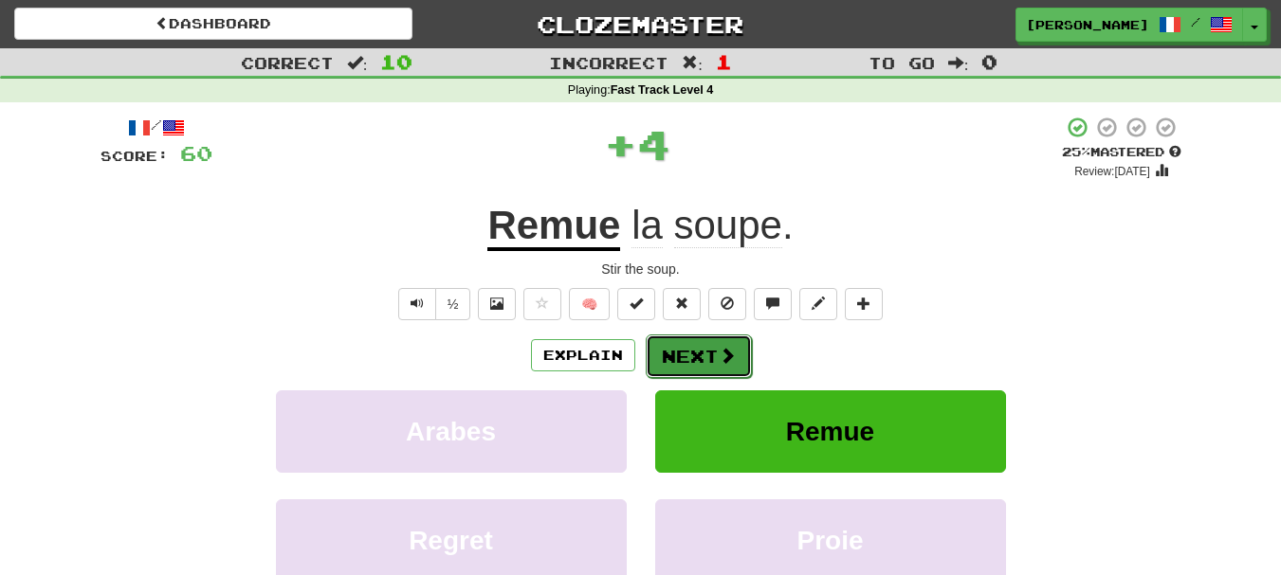
click at [694, 357] on button "Next" at bounding box center [699, 357] width 106 height 44
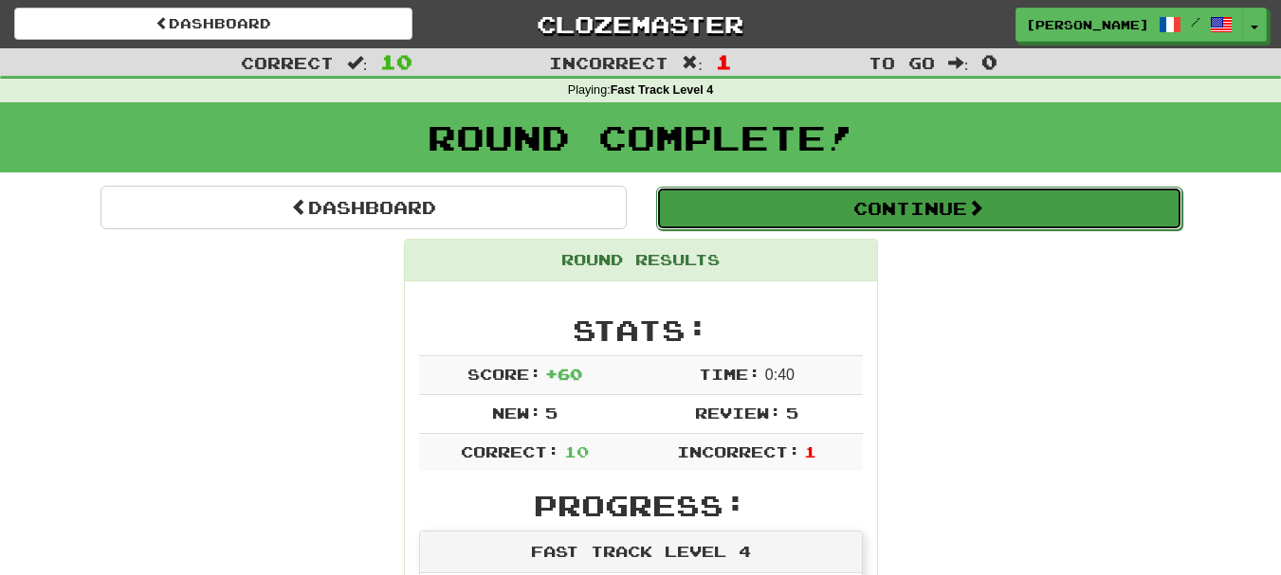
click at [950, 219] on button "Continue" at bounding box center [919, 209] width 526 height 44
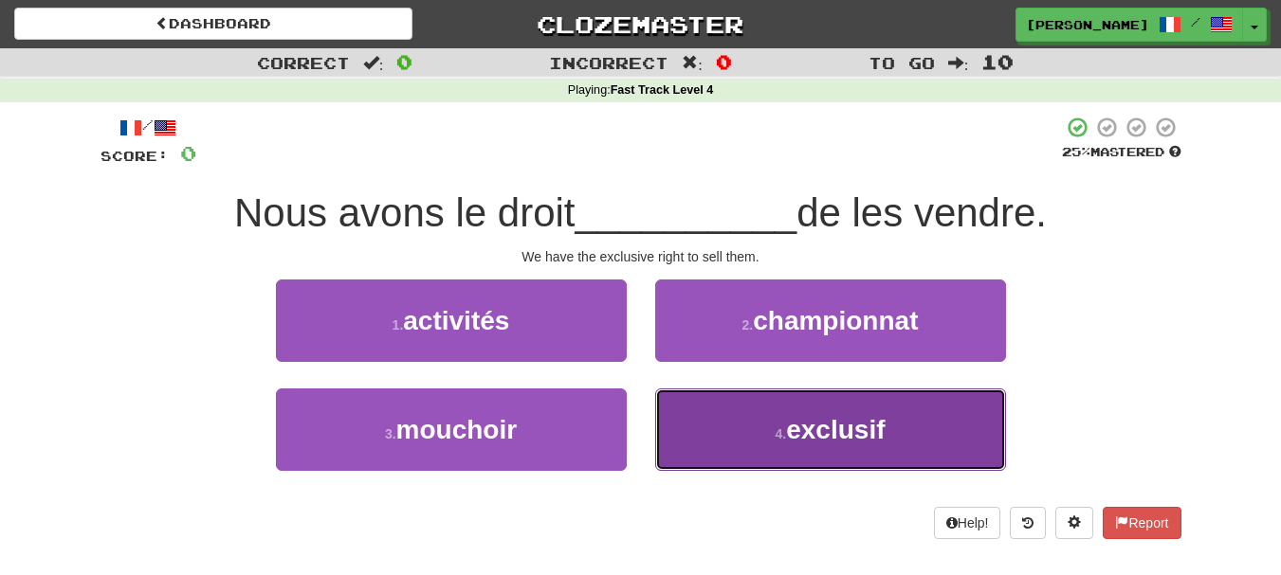
click at [843, 437] on span "exclusif" at bounding box center [835, 429] width 99 height 29
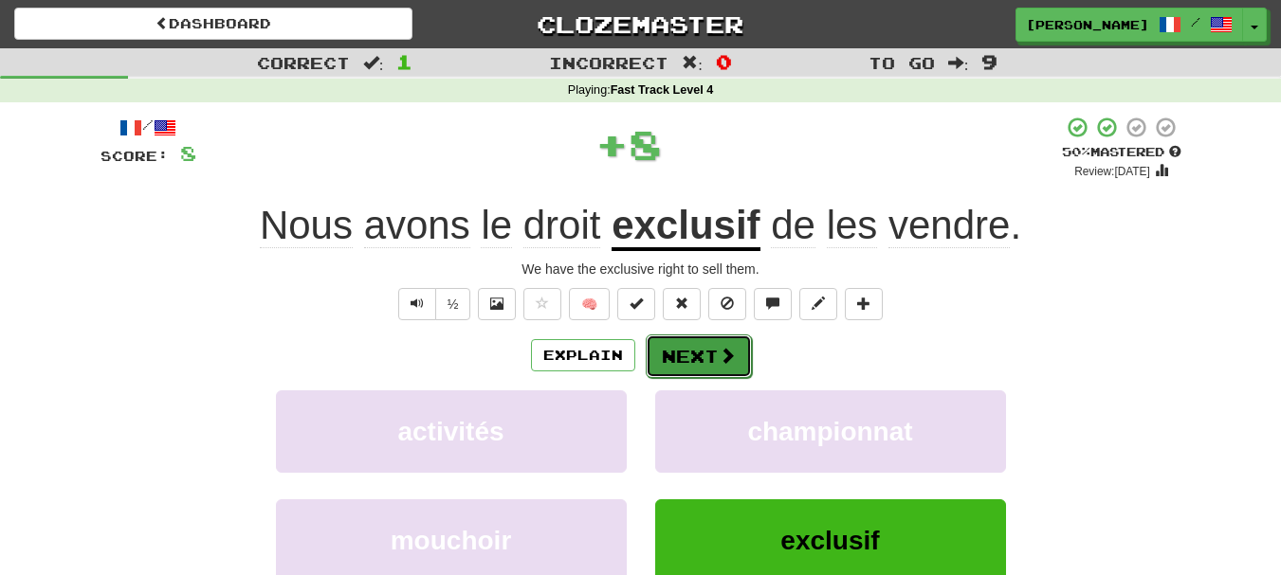
click at [724, 369] on button "Next" at bounding box center [699, 357] width 106 height 44
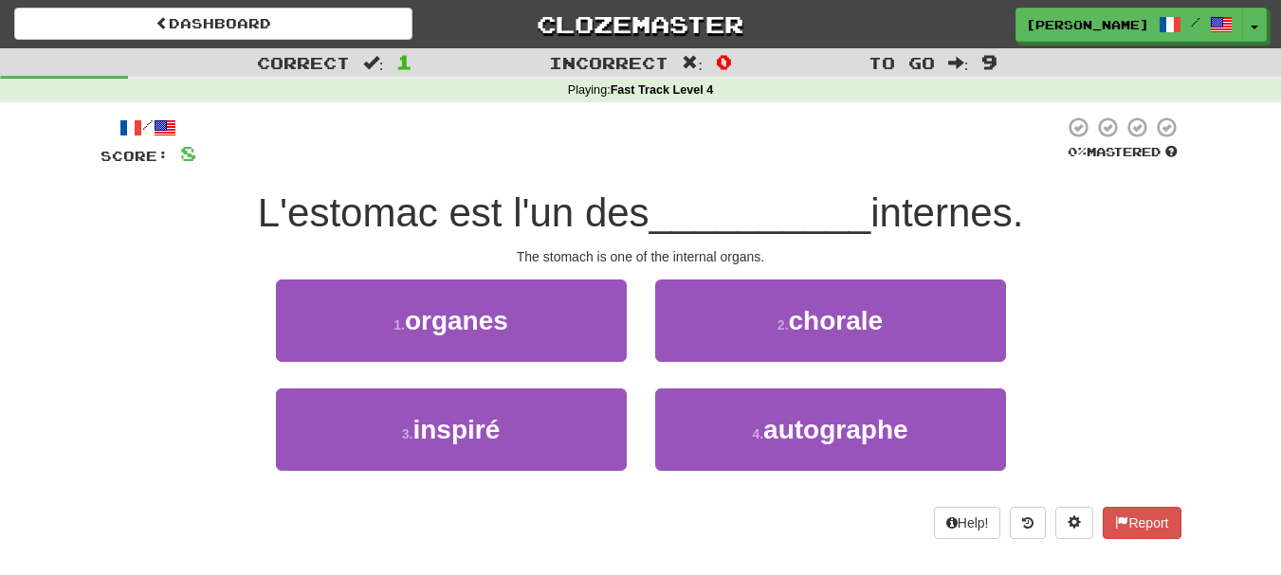
click at [724, 369] on div "2 . chorale" at bounding box center [830, 334] width 379 height 109
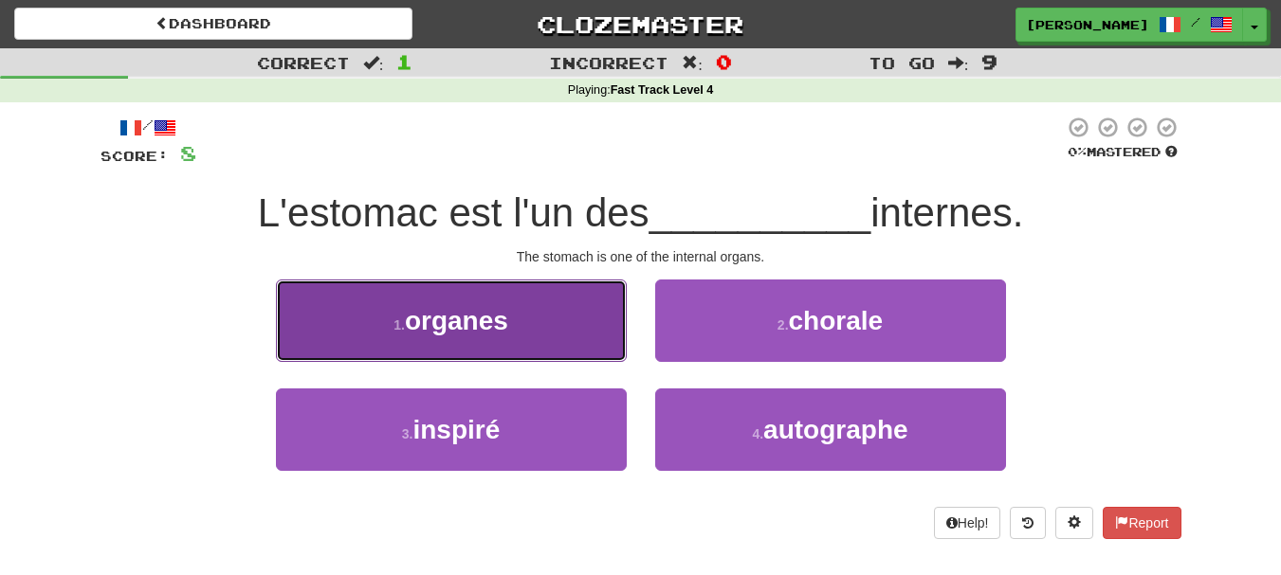
click at [610, 337] on button "1 . organes" at bounding box center [451, 321] width 351 height 82
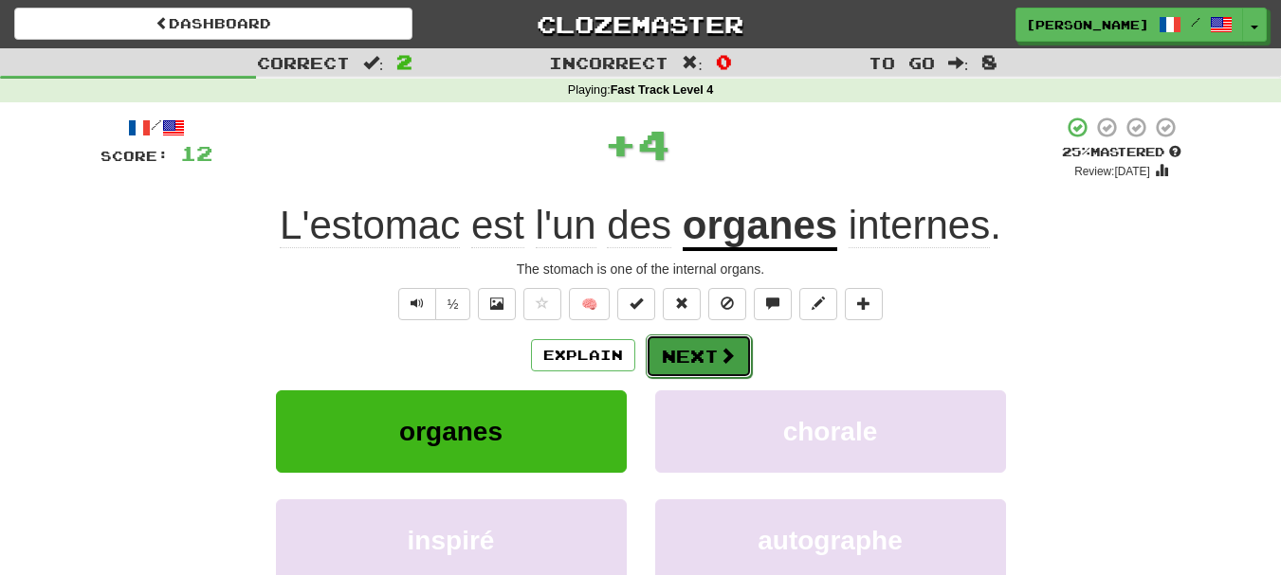
click at [709, 357] on button "Next" at bounding box center [699, 357] width 106 height 44
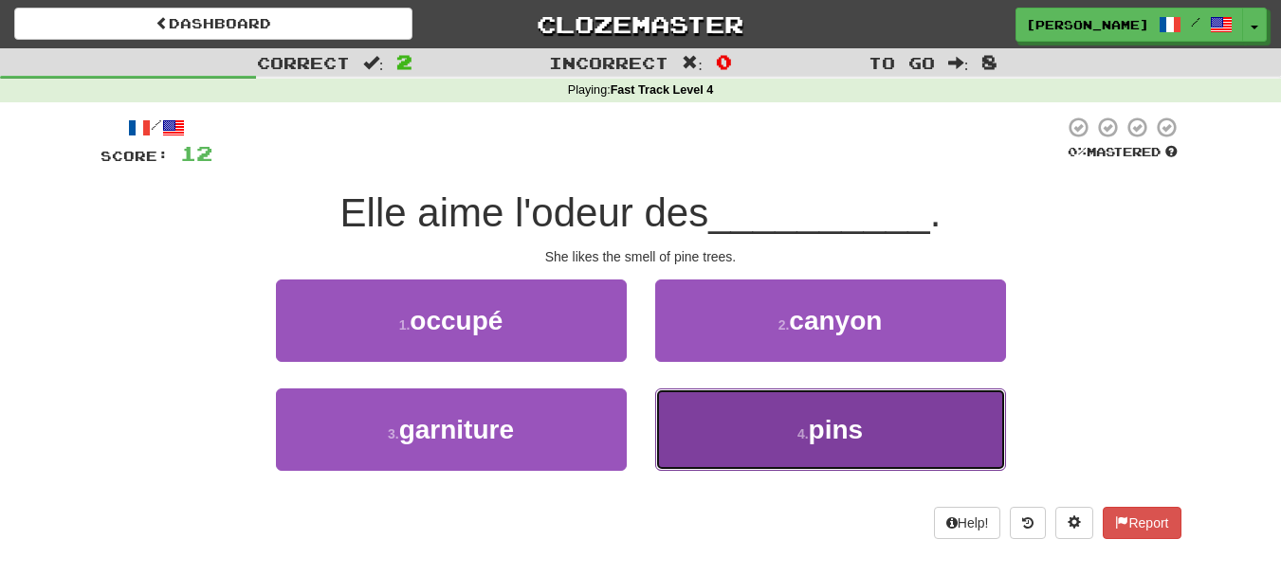
click at [720, 424] on button "4 . pins" at bounding box center [830, 430] width 351 height 82
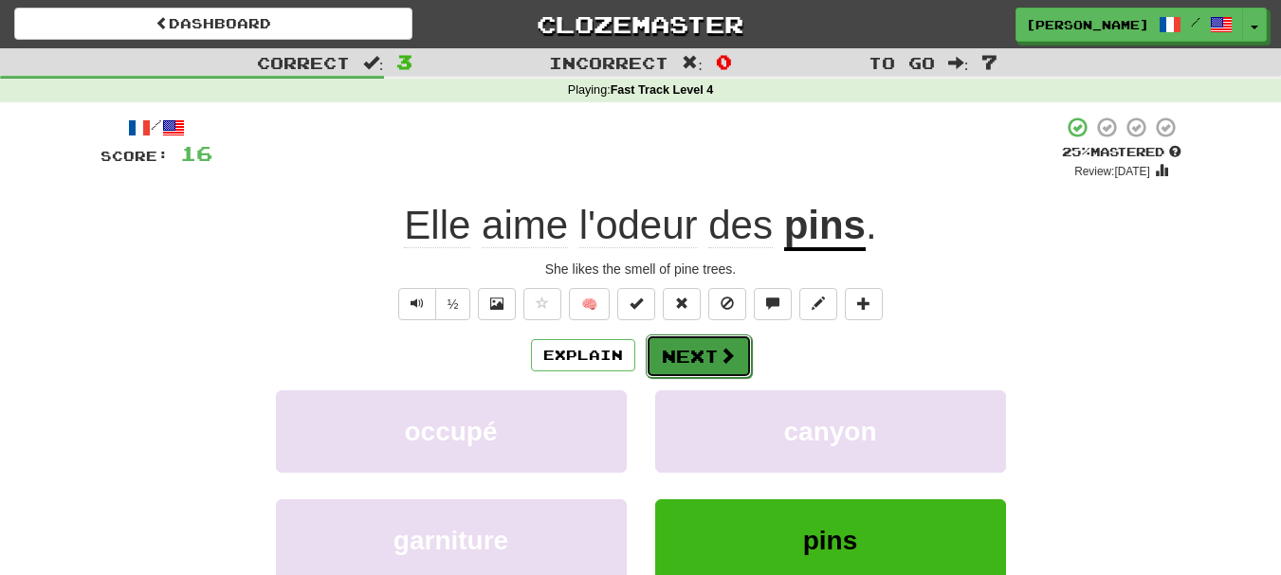
click at [719, 362] on span at bounding box center [727, 355] width 17 height 17
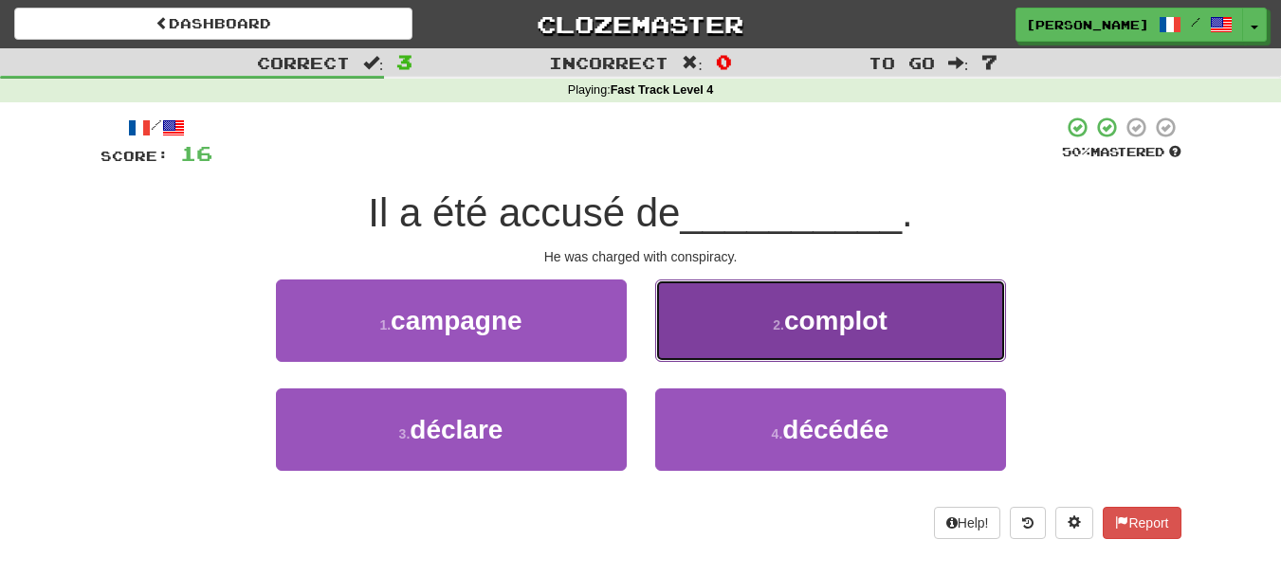
click at [709, 333] on button "2 . complot" at bounding box center [830, 321] width 351 height 82
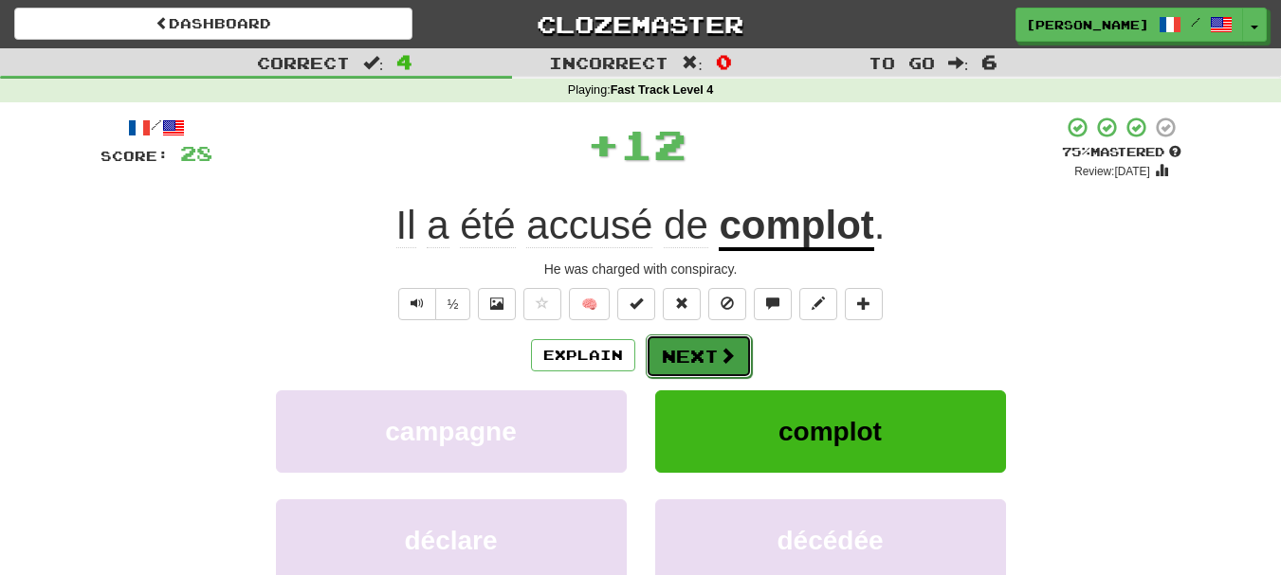
click at [704, 359] on button "Next" at bounding box center [699, 357] width 106 height 44
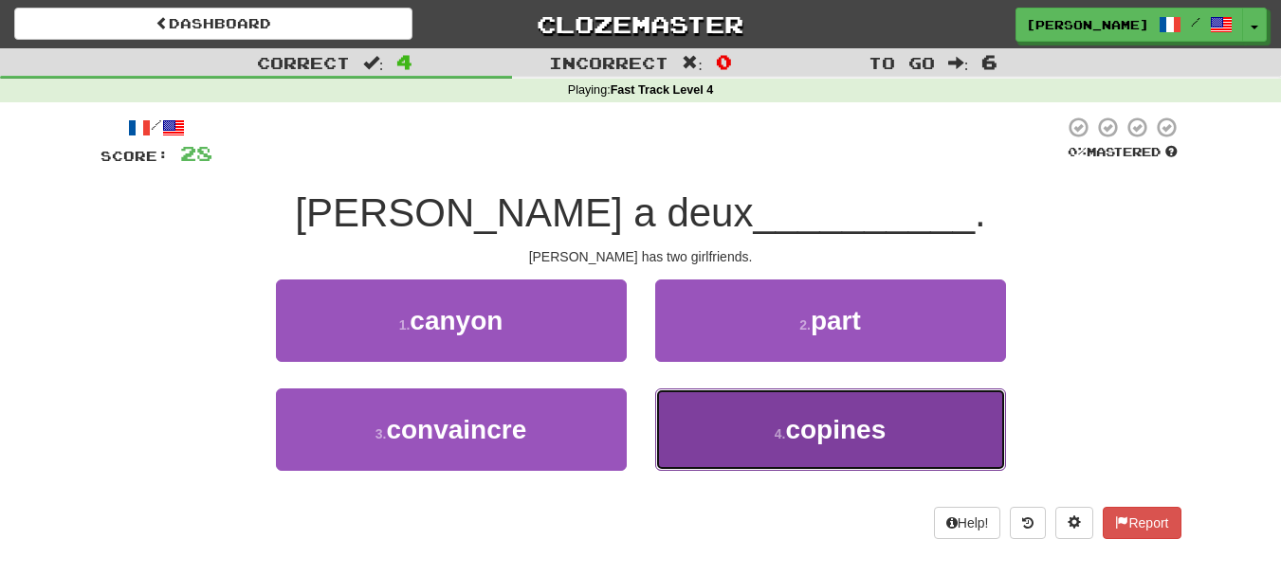
click at [702, 412] on button "4 . copines" at bounding box center [830, 430] width 351 height 82
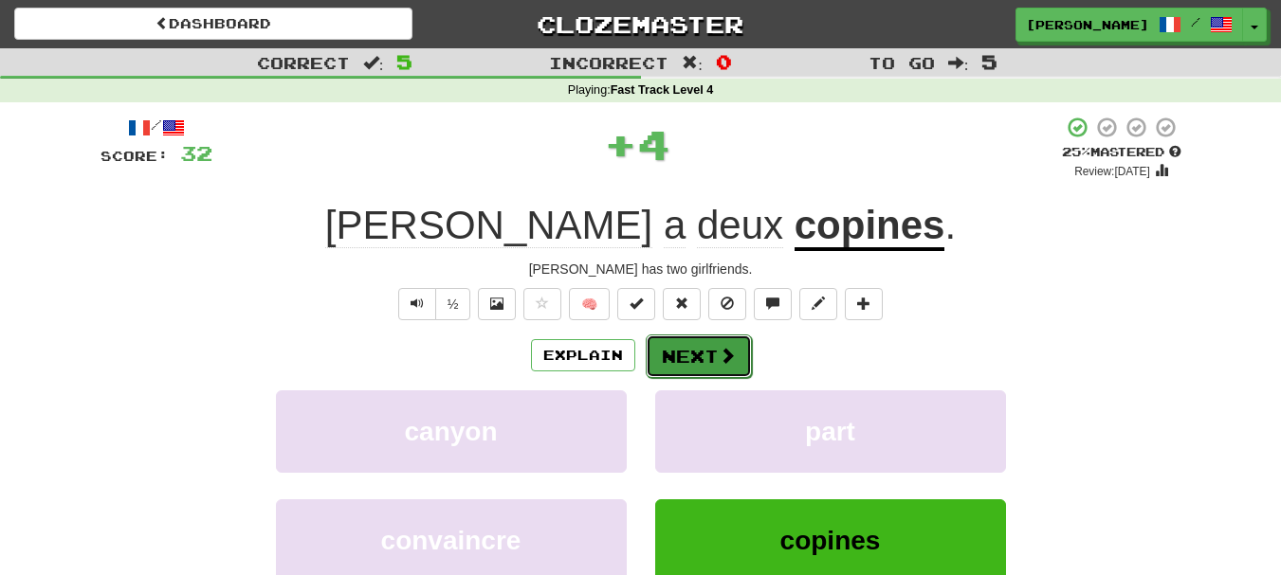
click at [697, 363] on button "Next" at bounding box center [699, 357] width 106 height 44
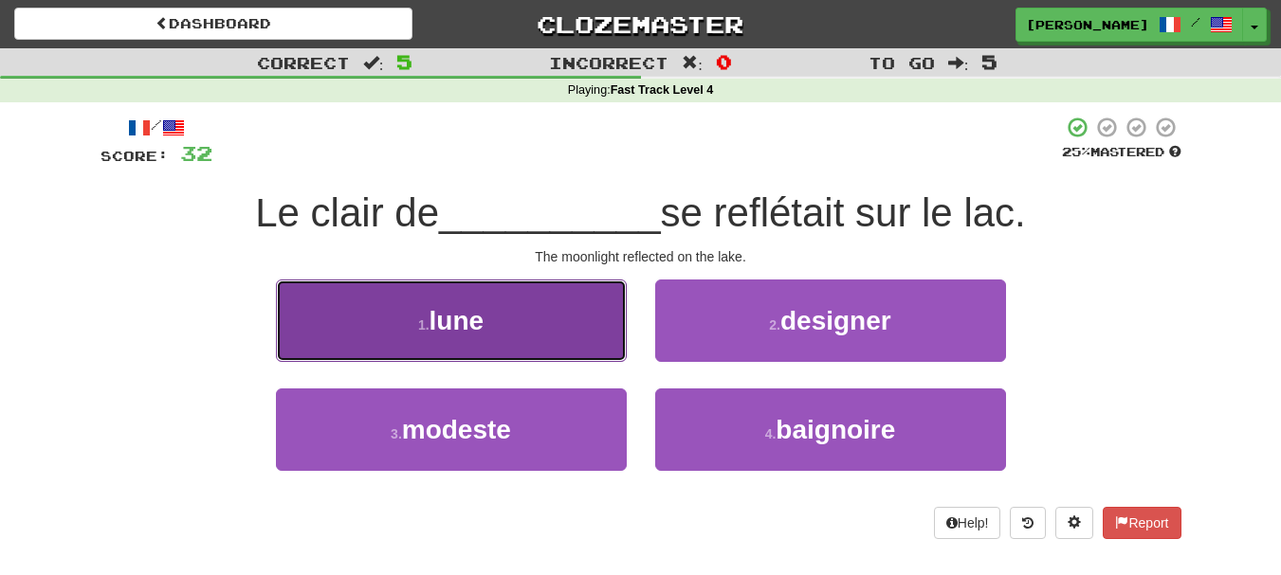
click at [590, 348] on button "1 . lune" at bounding box center [451, 321] width 351 height 82
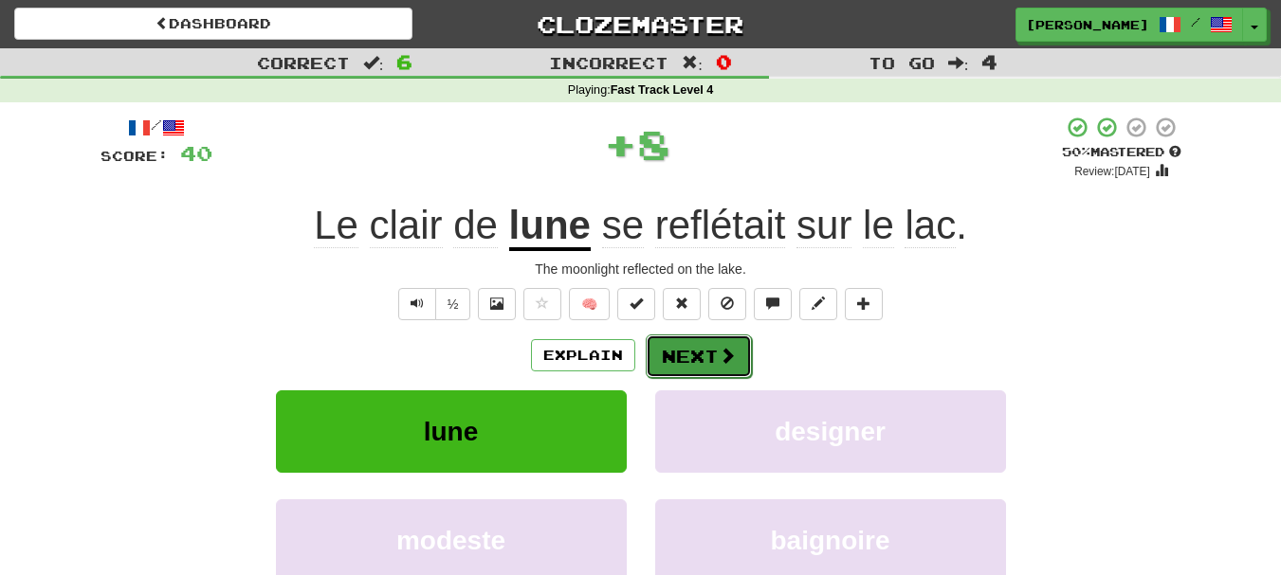
click at [684, 360] on button "Next" at bounding box center [699, 357] width 106 height 44
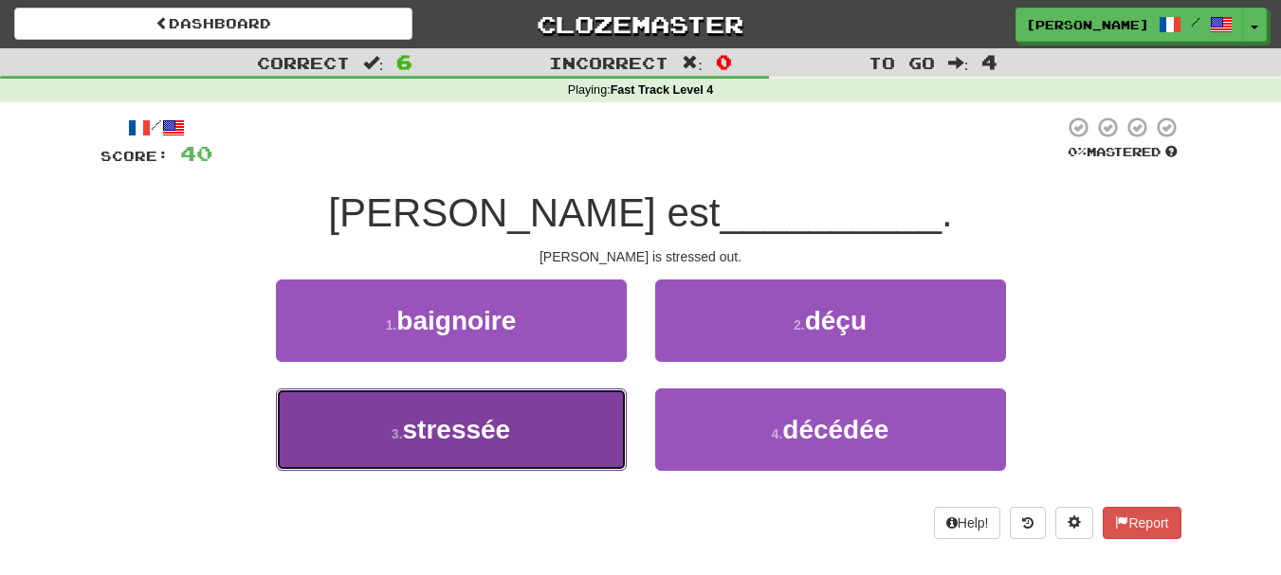
click at [551, 443] on button "3 . stressée" at bounding box center [451, 430] width 351 height 82
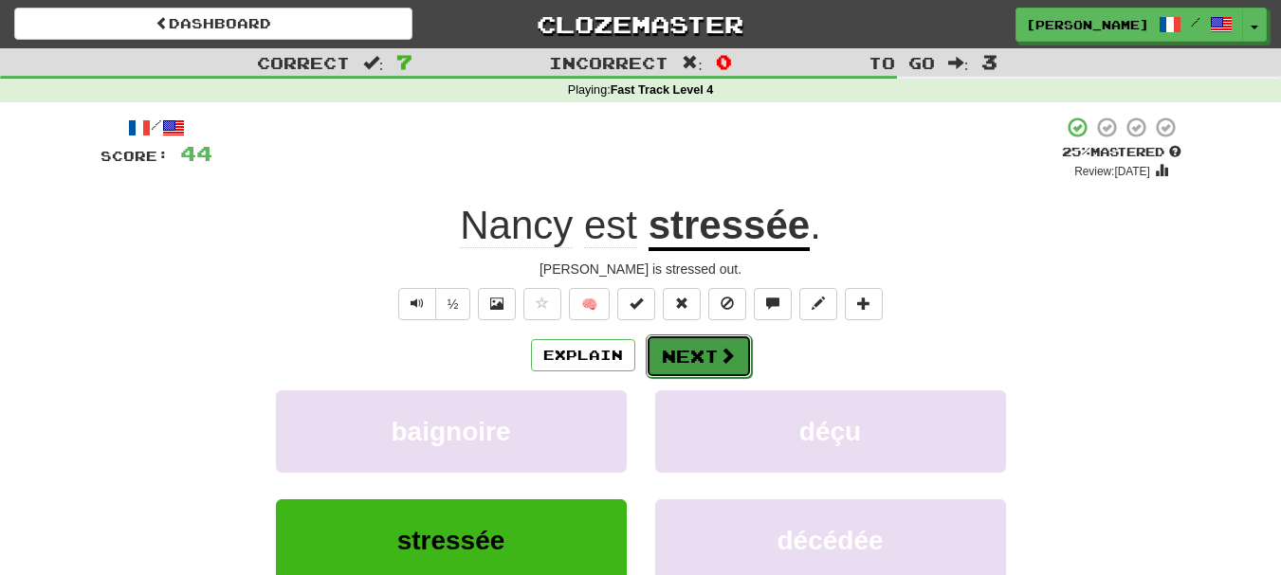
click at [715, 353] on button "Next" at bounding box center [699, 357] width 106 height 44
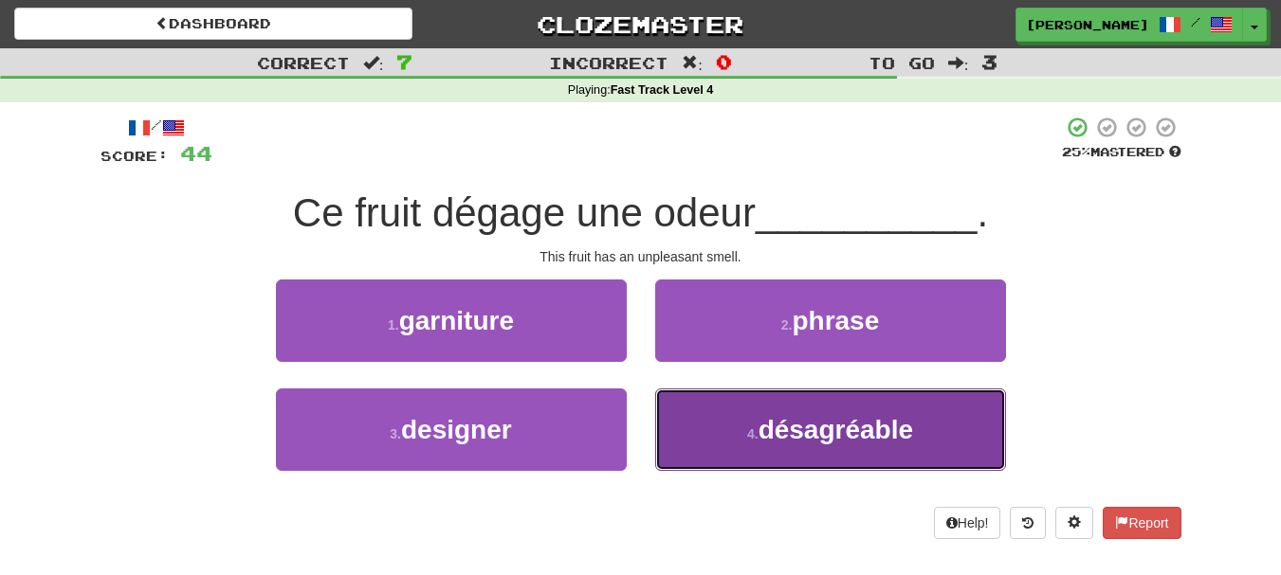
click at [690, 415] on button "4 . désagréable" at bounding box center [830, 430] width 351 height 82
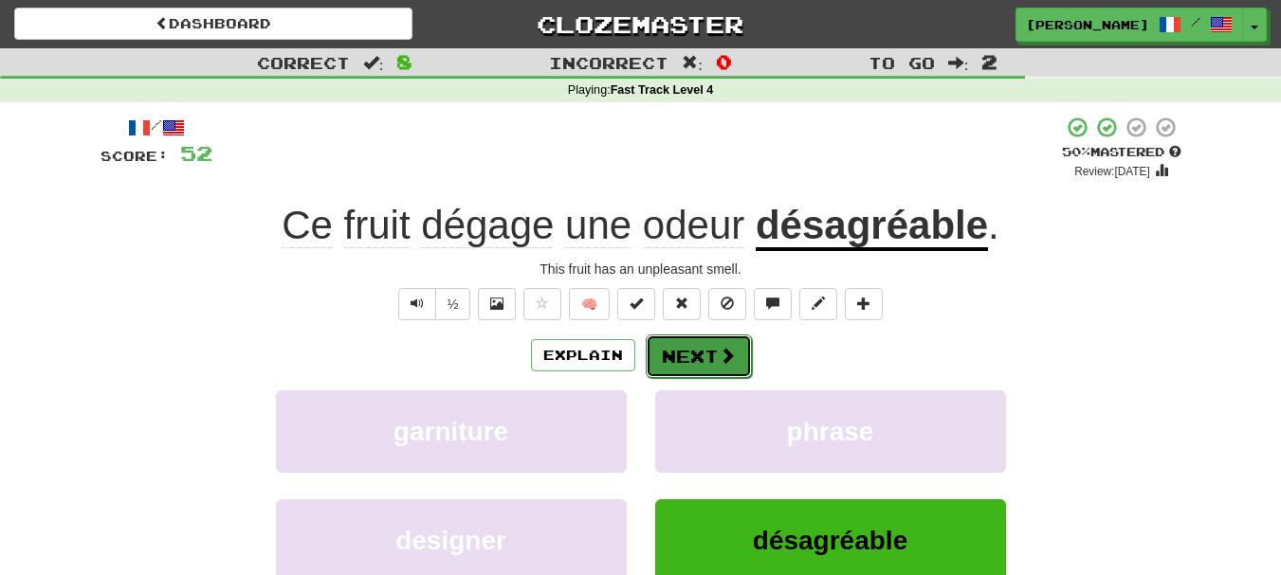
click at [704, 357] on button "Next" at bounding box center [699, 357] width 106 height 44
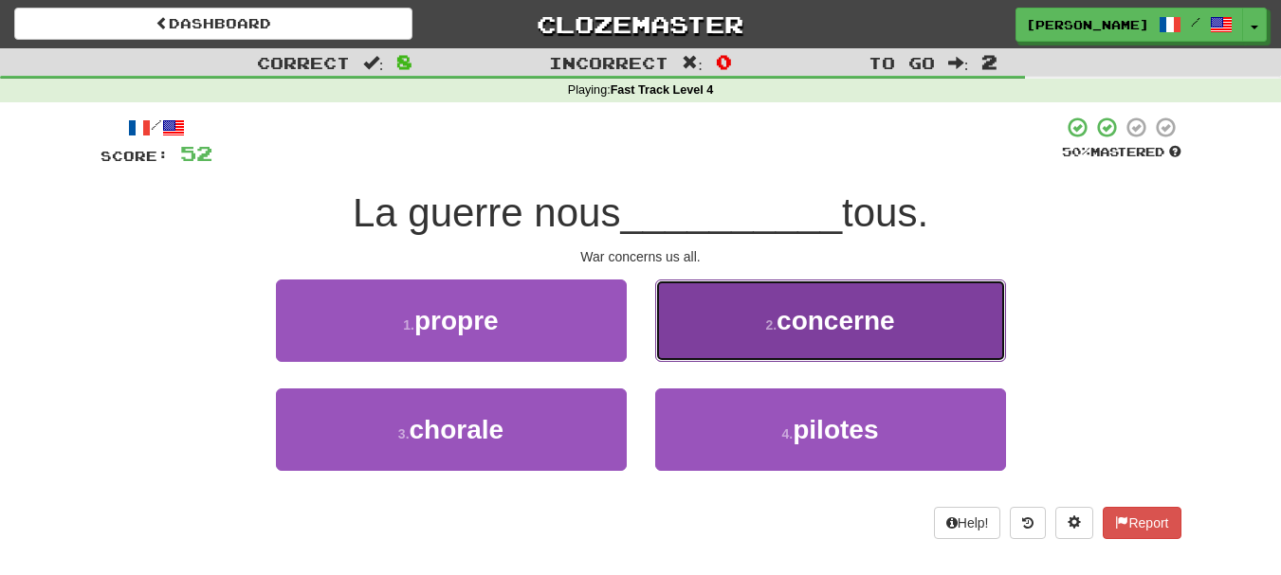
click at [705, 337] on button "2 . concerne" at bounding box center [830, 321] width 351 height 82
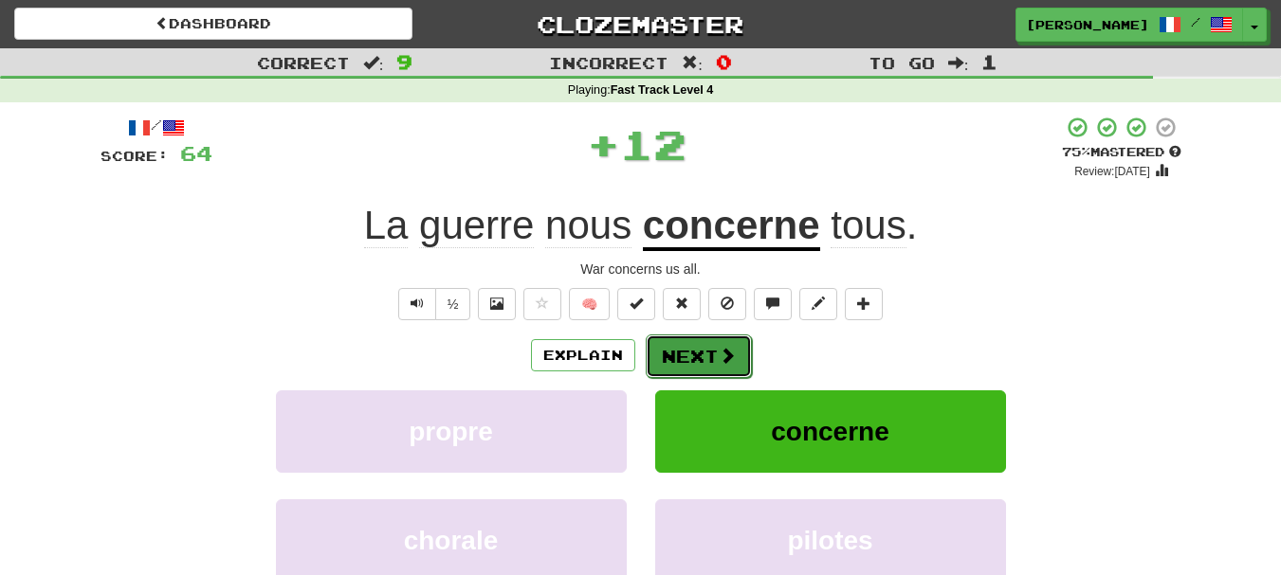
click at [702, 361] on button "Next" at bounding box center [699, 357] width 106 height 44
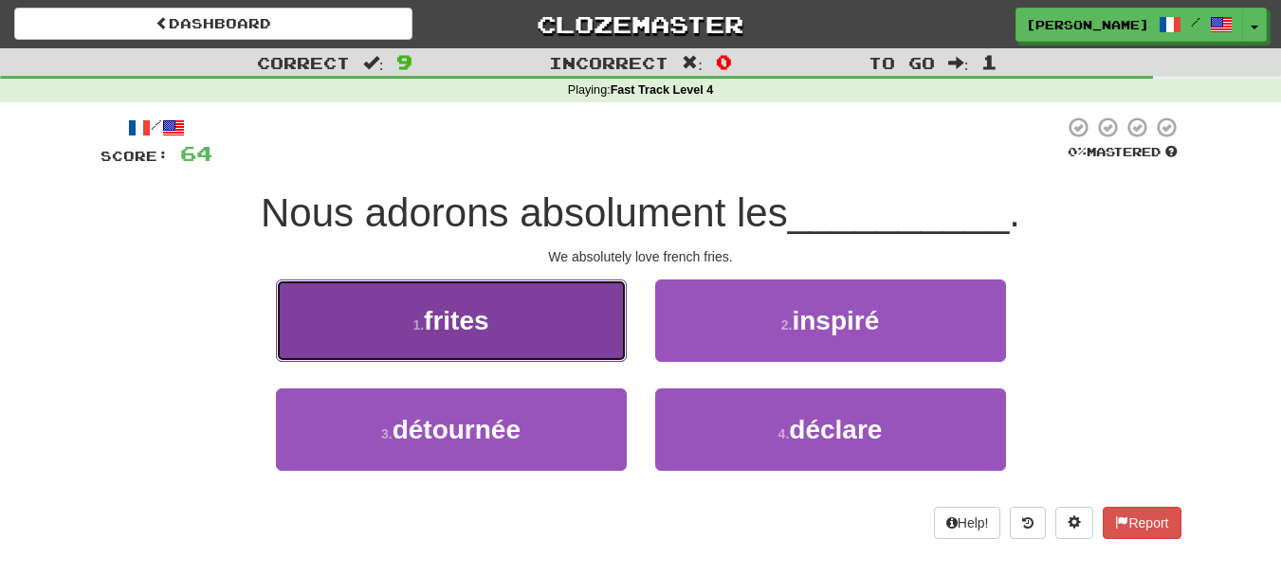
click at [600, 353] on button "1 . frites" at bounding box center [451, 321] width 351 height 82
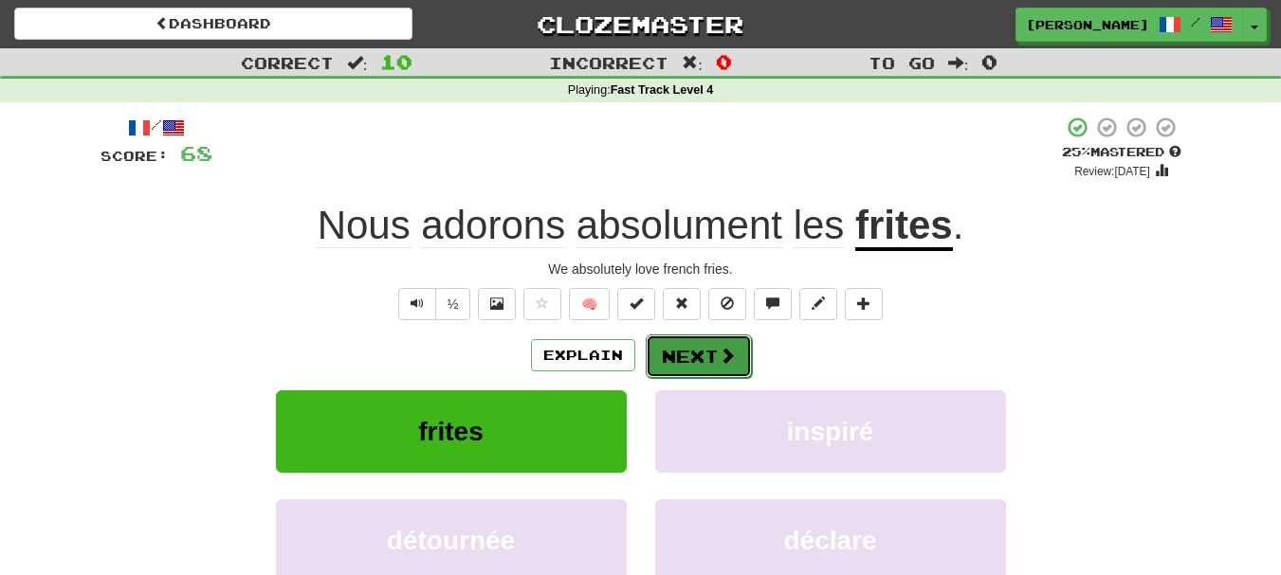
click at [704, 352] on button "Next" at bounding box center [699, 357] width 106 height 44
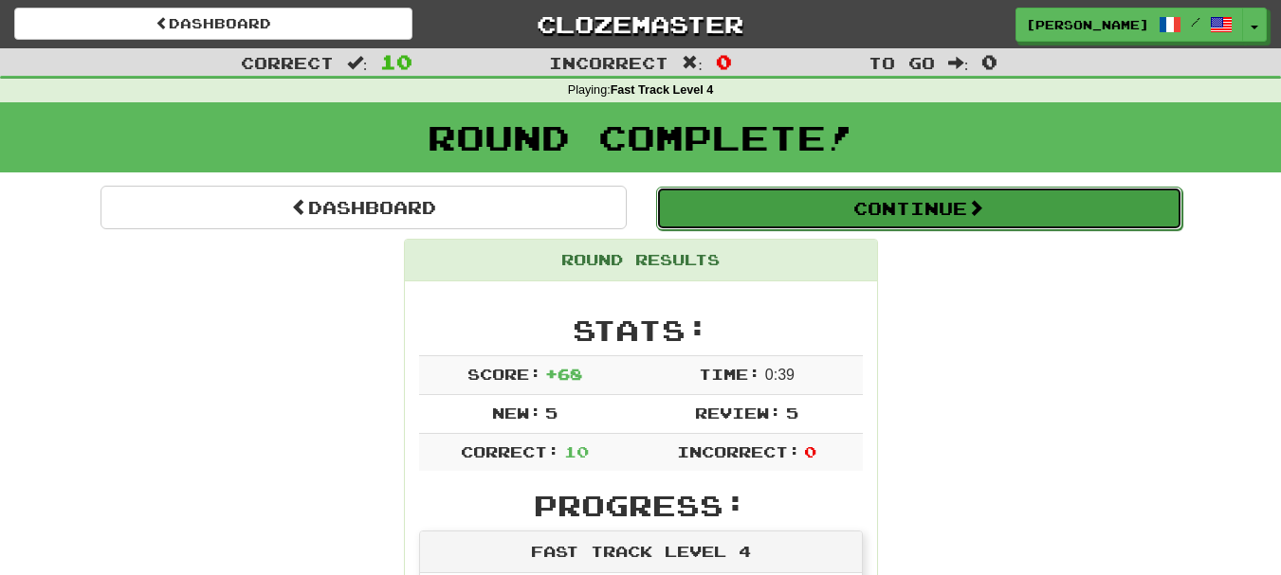
click at [882, 211] on button "Continue" at bounding box center [919, 209] width 526 height 44
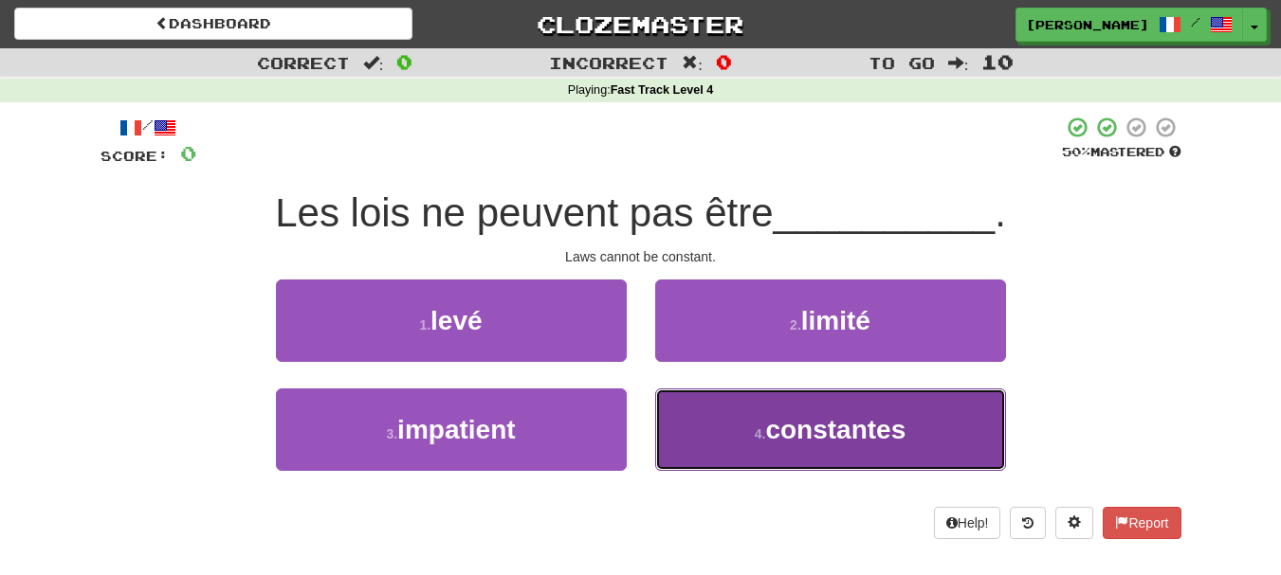
click at [680, 436] on button "4 . constantes" at bounding box center [830, 430] width 351 height 82
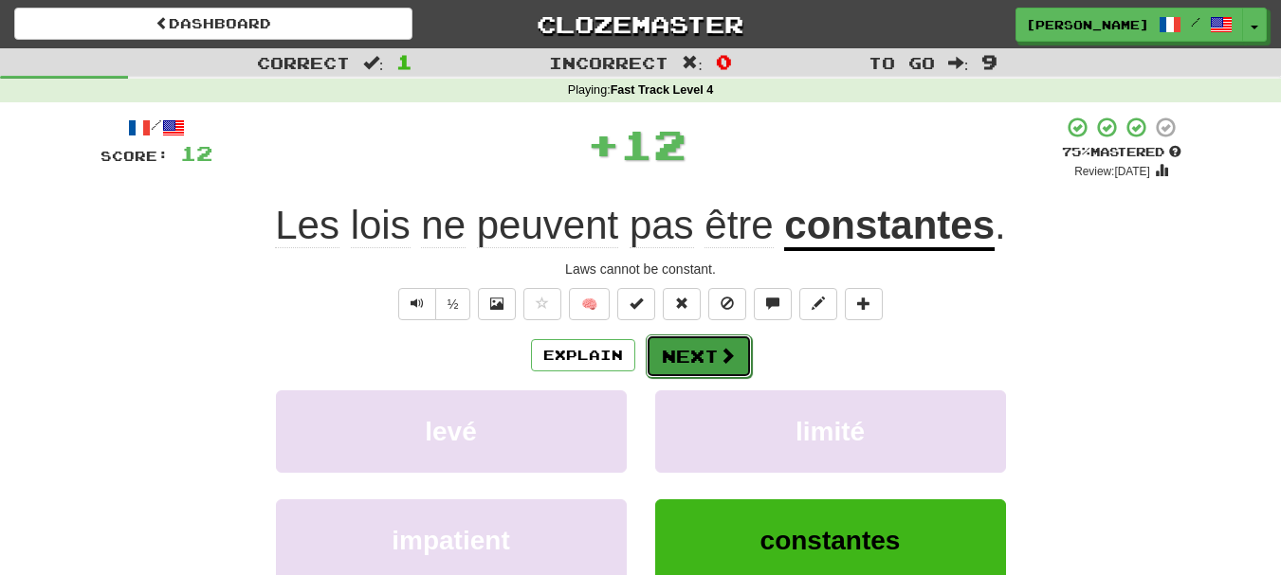
click at [685, 358] on button "Next" at bounding box center [699, 357] width 106 height 44
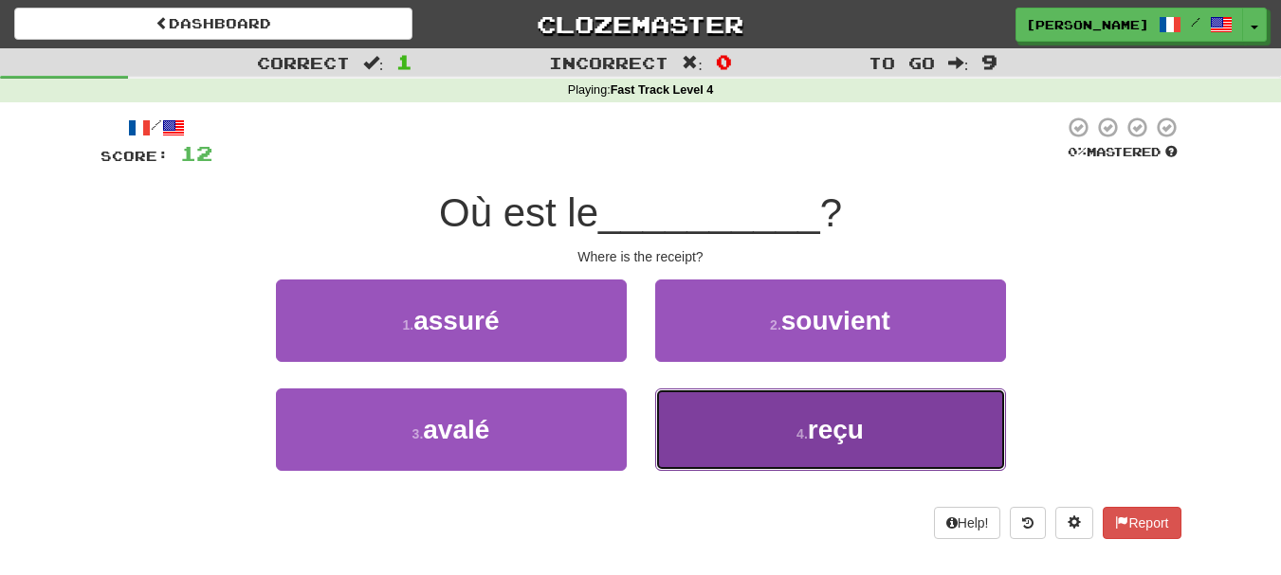
click at [692, 438] on button "4 . reçu" at bounding box center [830, 430] width 351 height 82
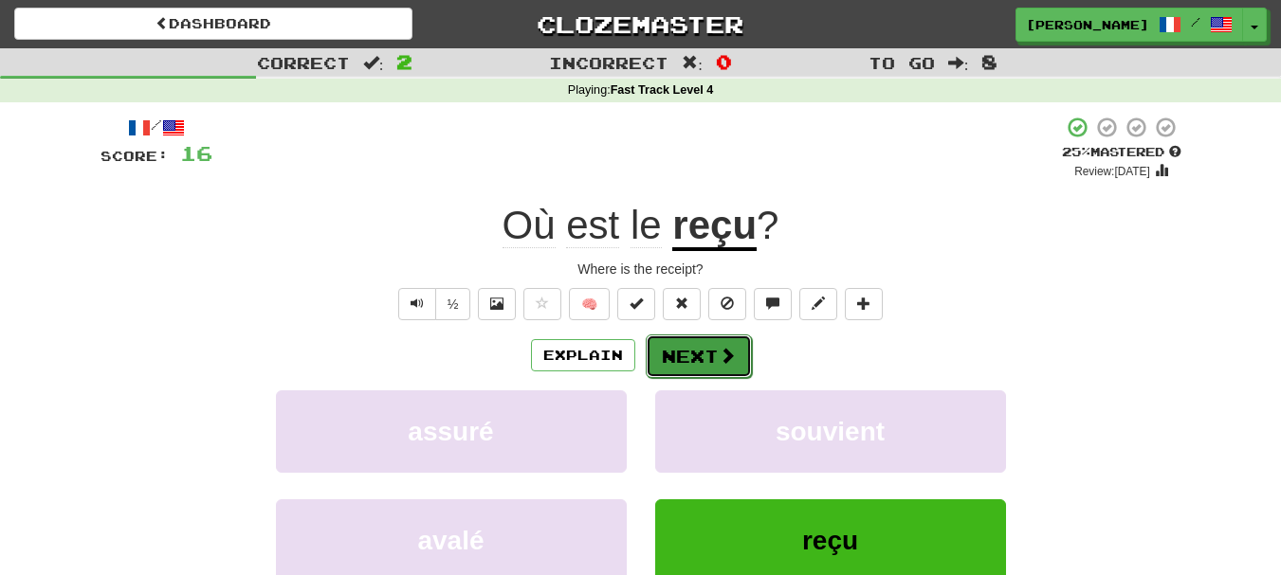
click at [678, 351] on button "Next" at bounding box center [699, 357] width 106 height 44
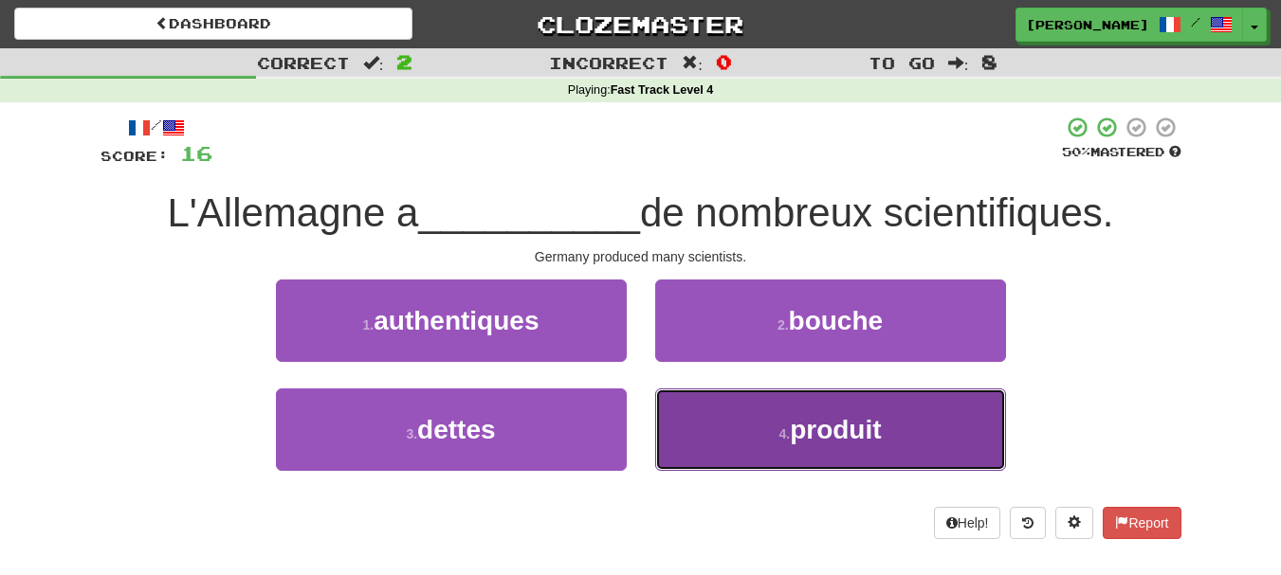
click at [772, 436] on button "4 . produit" at bounding box center [830, 430] width 351 height 82
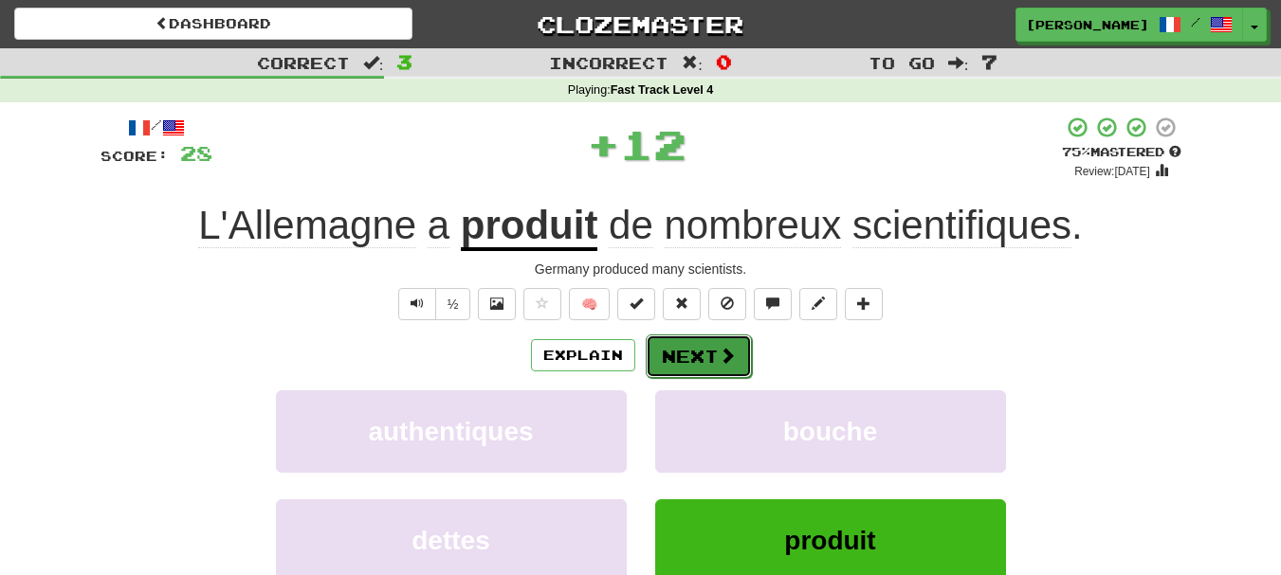
click at [714, 362] on button "Next" at bounding box center [699, 357] width 106 height 44
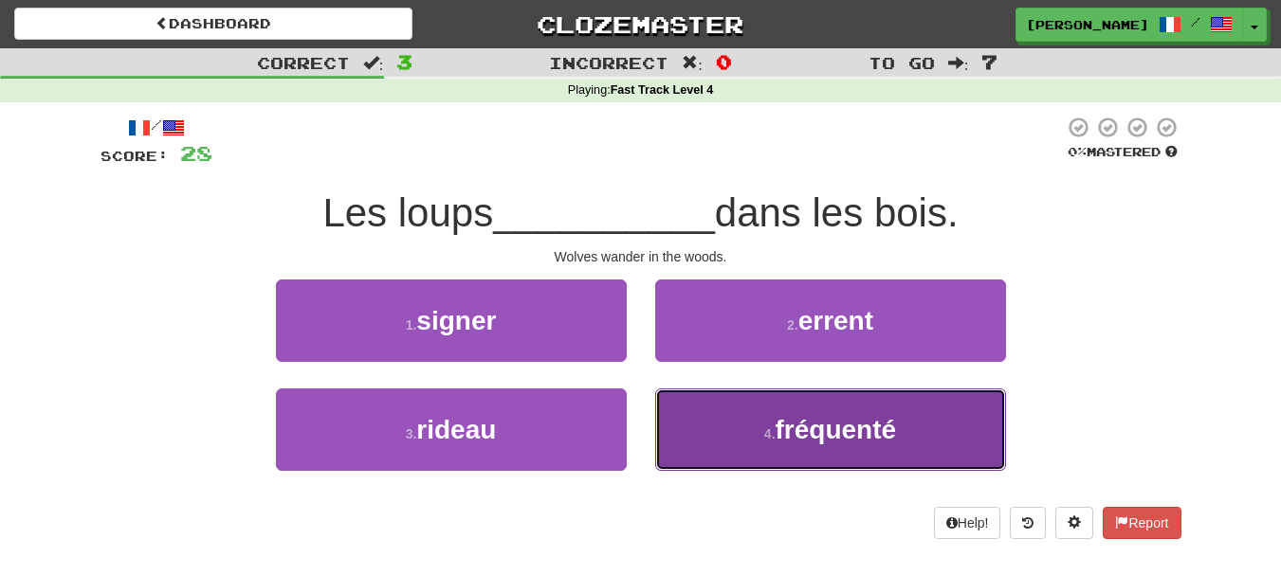
click at [714, 419] on button "4 . fréquenté" at bounding box center [830, 430] width 351 height 82
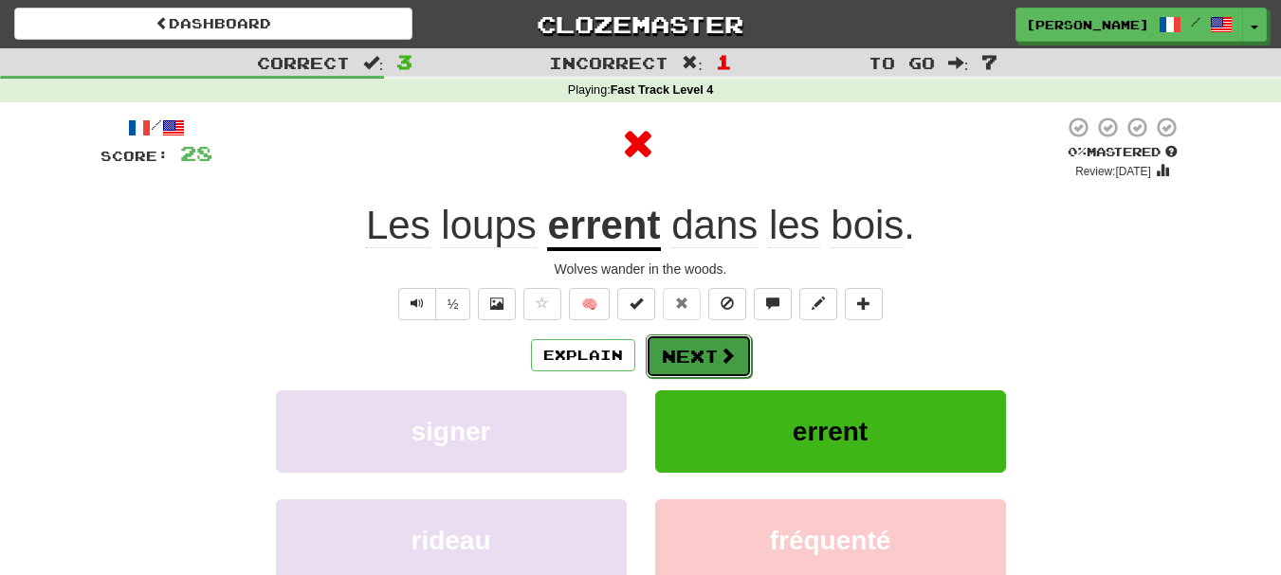
click at [708, 362] on button "Next" at bounding box center [699, 357] width 106 height 44
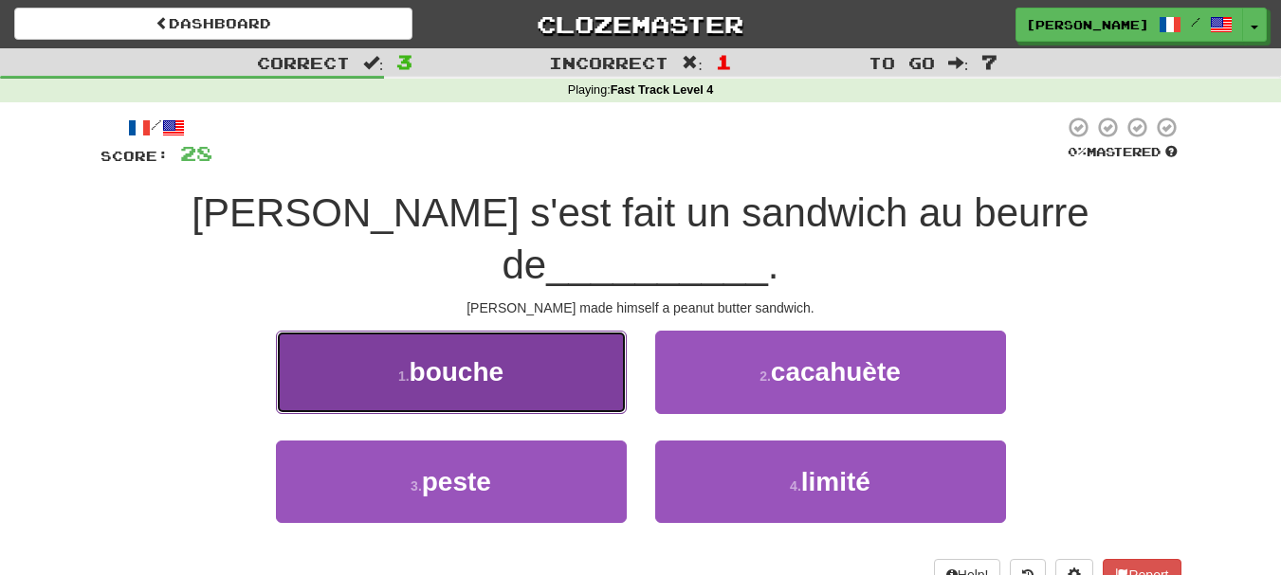
click at [598, 349] on button "1 . bouche" at bounding box center [451, 372] width 351 height 82
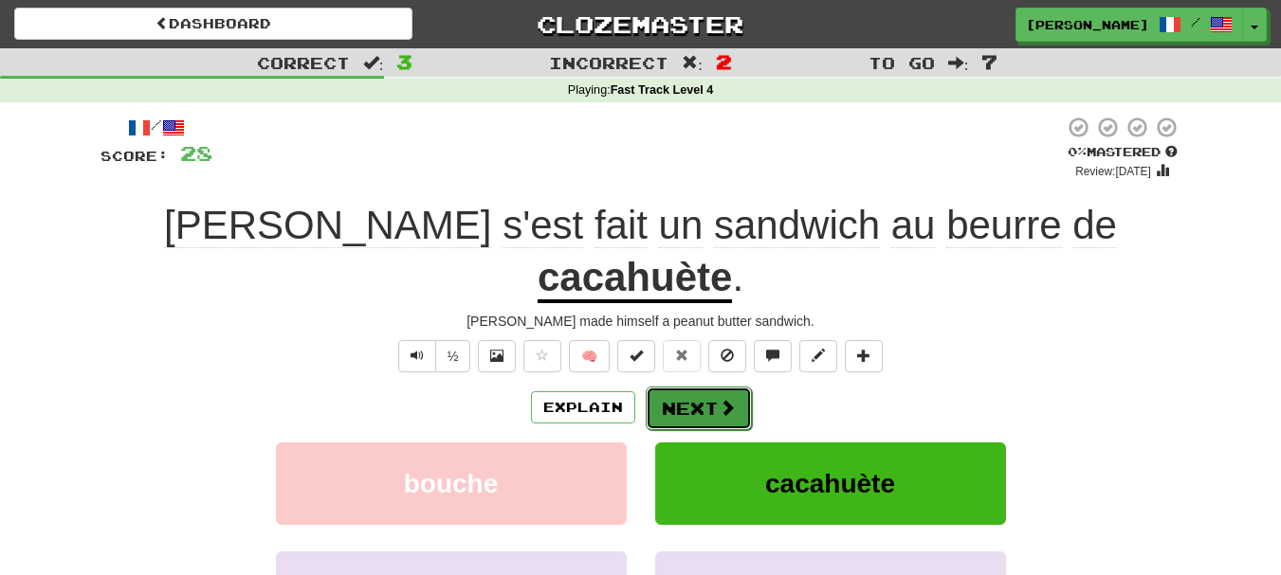
click at [694, 387] on button "Next" at bounding box center [699, 409] width 106 height 44
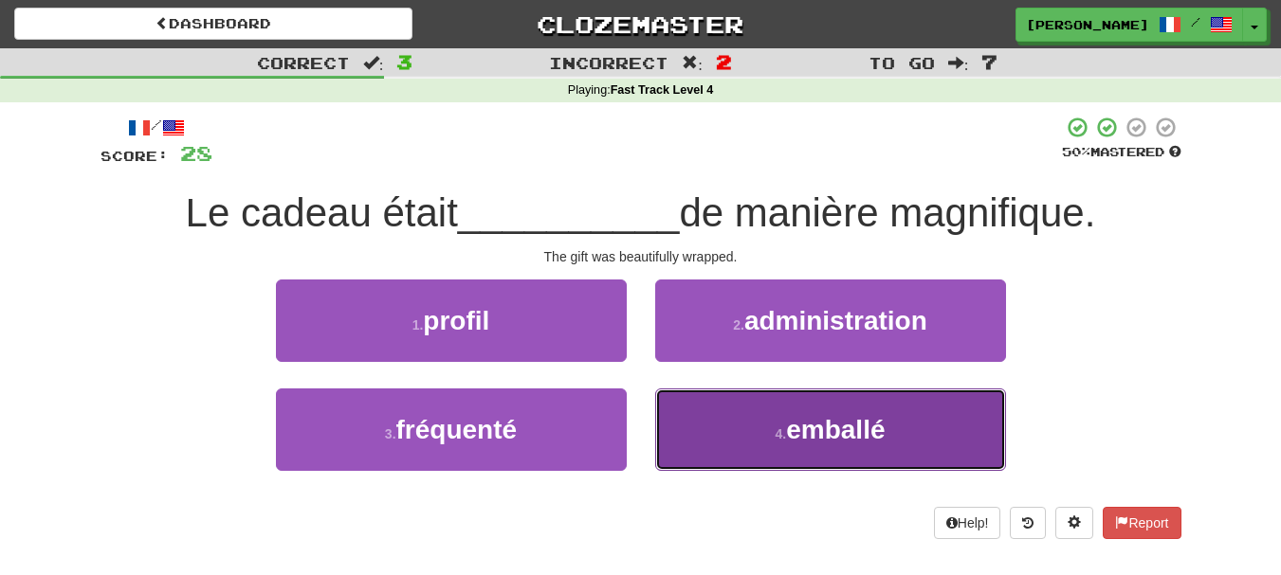
click at [738, 465] on button "4 . emballé" at bounding box center [830, 430] width 351 height 82
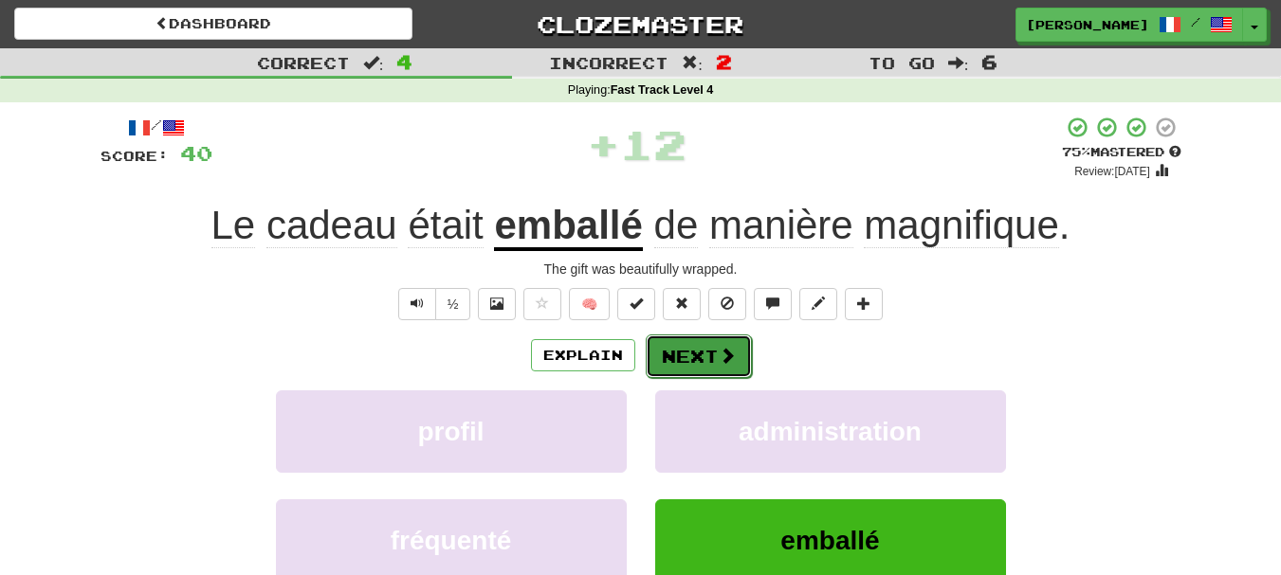
click at [695, 363] on button "Next" at bounding box center [699, 357] width 106 height 44
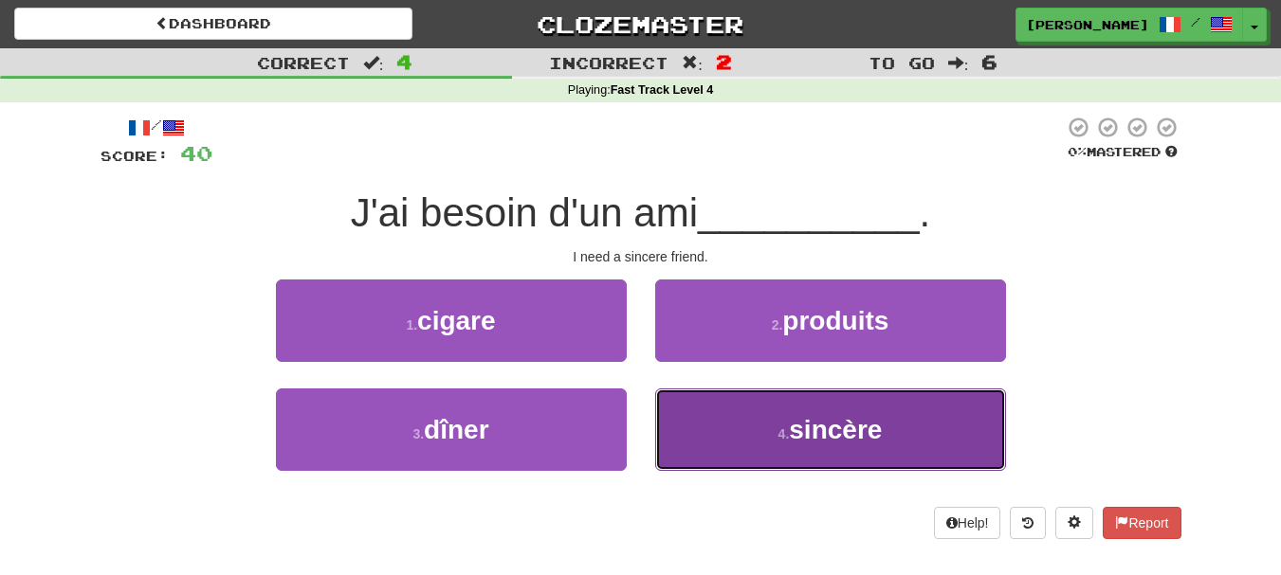
click at [698, 424] on button "4 . [GEOGRAPHIC_DATA]" at bounding box center [830, 430] width 351 height 82
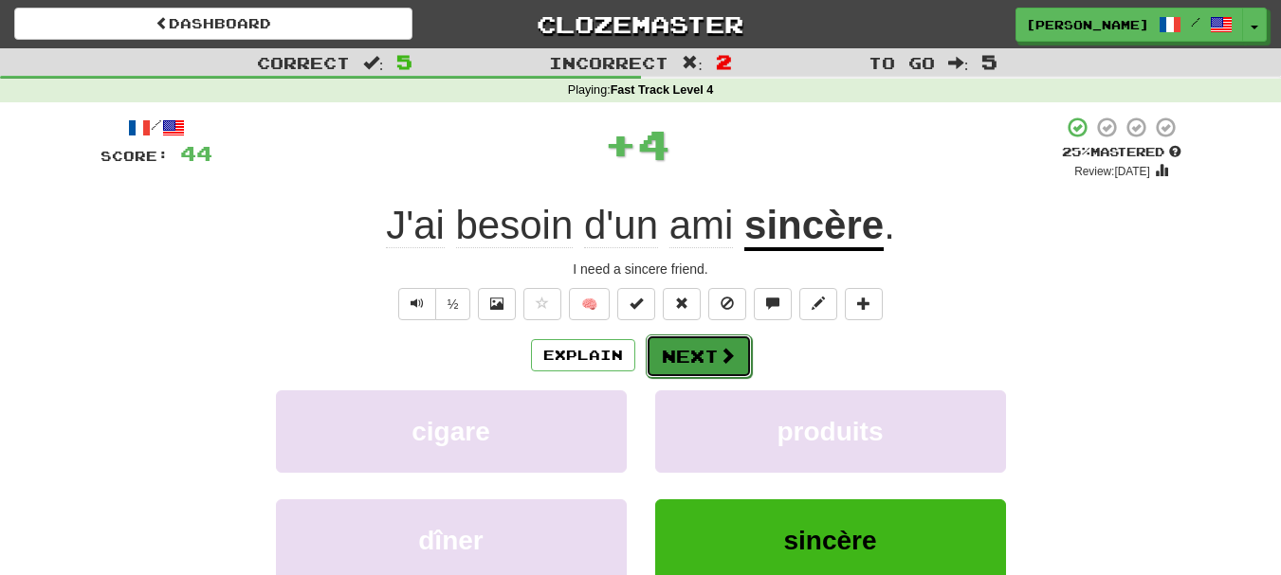
click at [695, 360] on button "Next" at bounding box center [699, 357] width 106 height 44
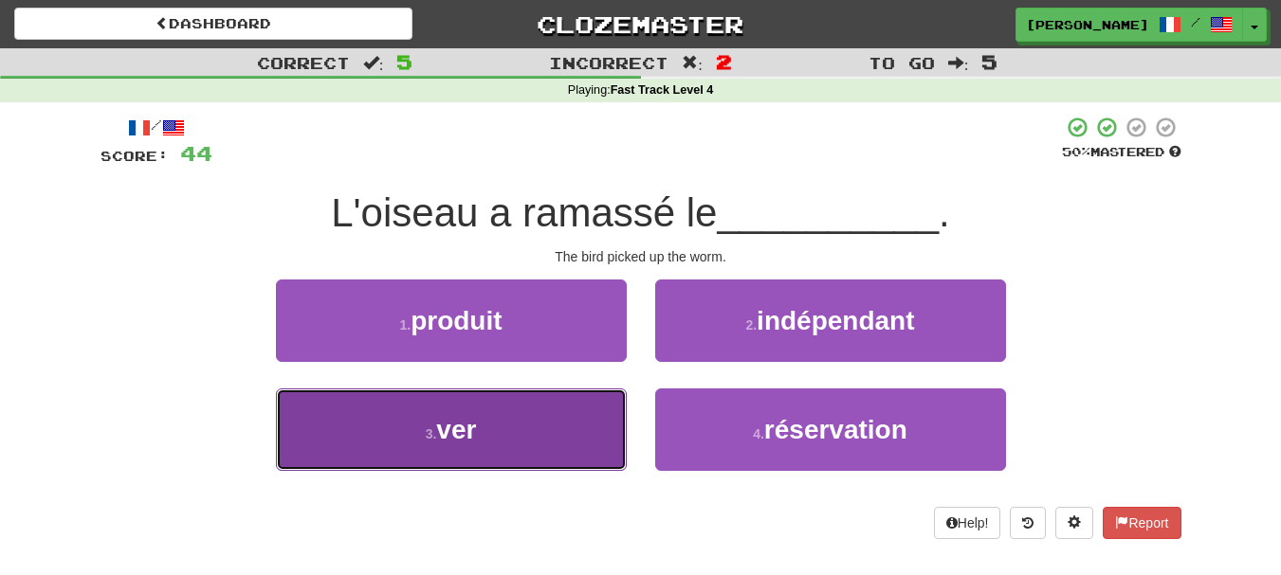
click at [578, 453] on button "3 . ver" at bounding box center [451, 430] width 351 height 82
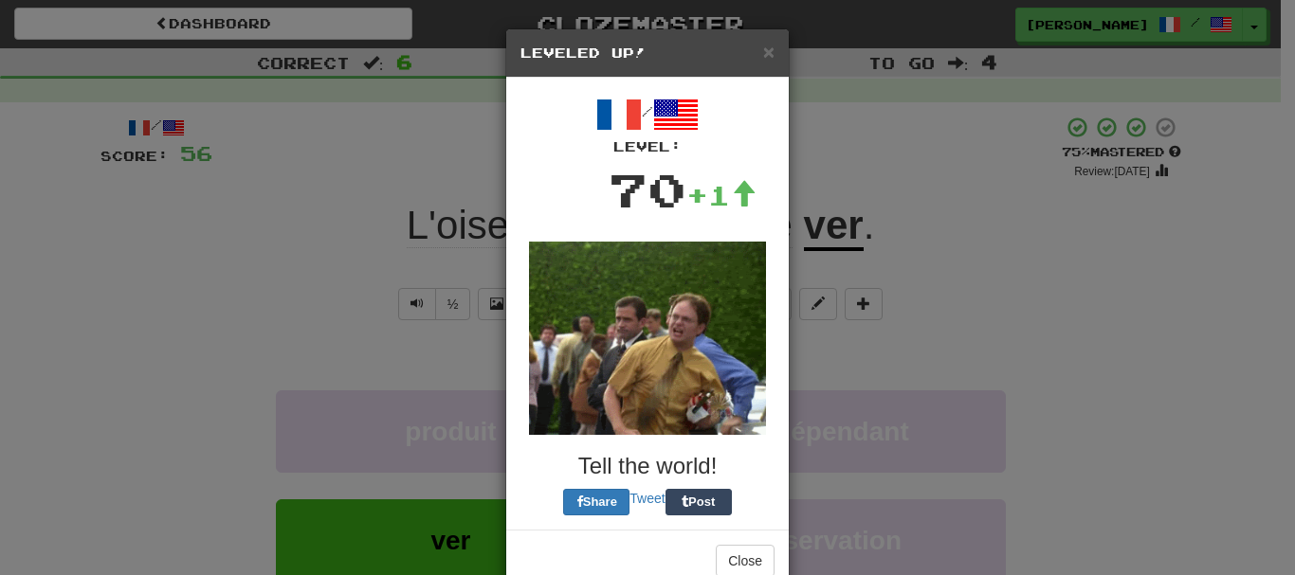
click at [754, 52] on h5 "Leveled Up!" at bounding box center [647, 53] width 254 height 19
click at [763, 52] on span "×" at bounding box center [768, 52] width 11 height 22
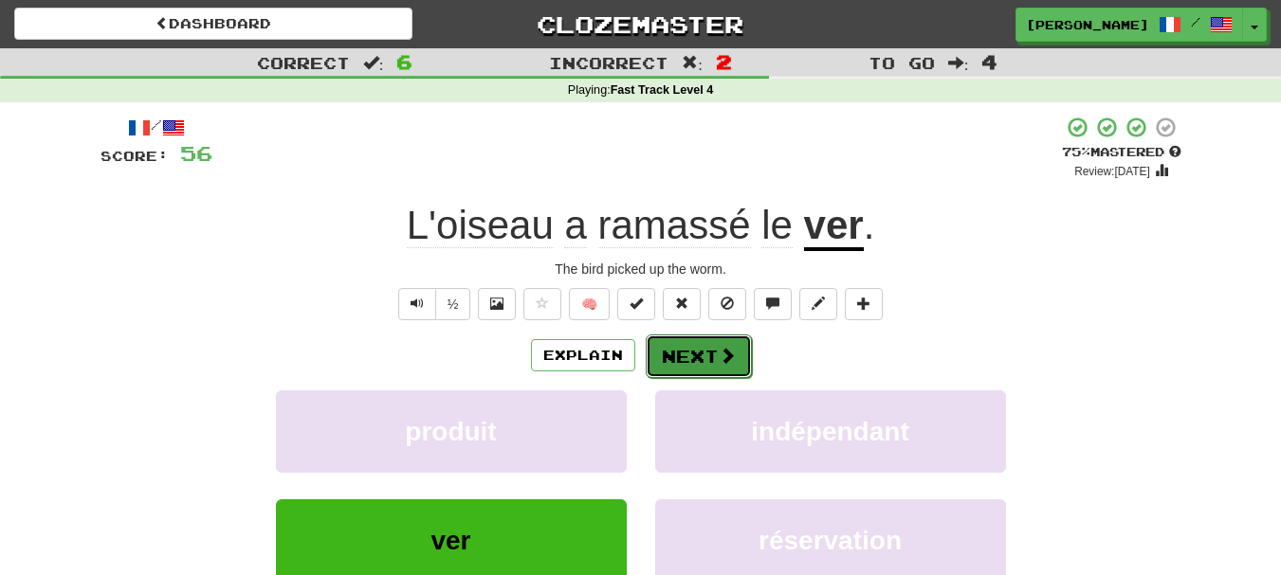
click at [700, 351] on button "Next" at bounding box center [699, 357] width 106 height 44
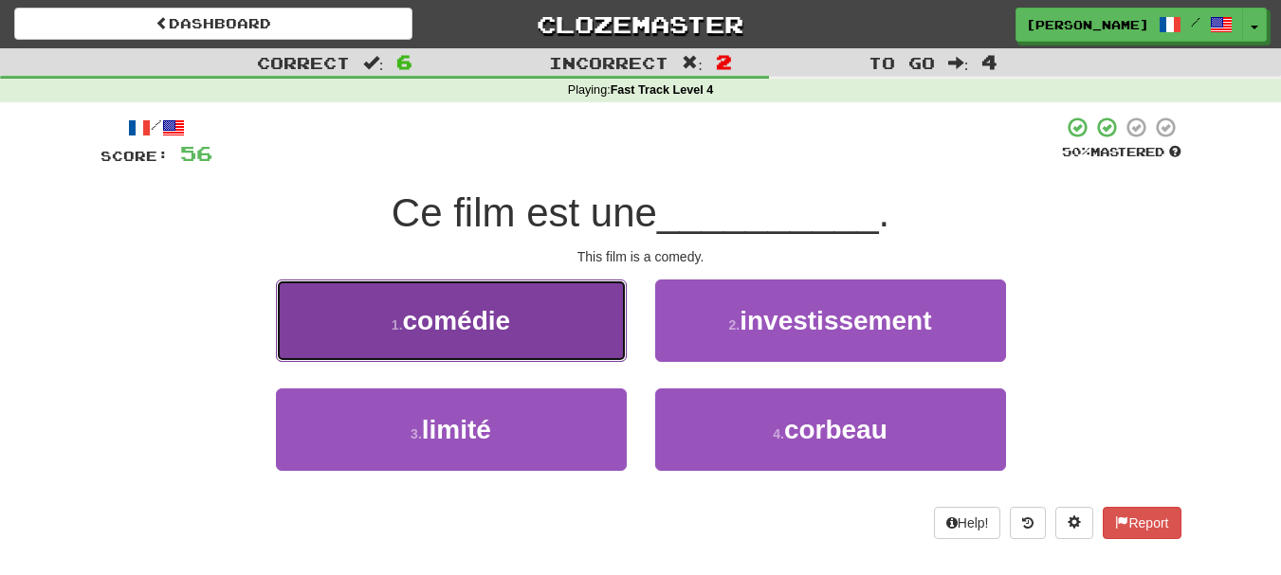
click at [493, 341] on button "1 . comédie" at bounding box center [451, 321] width 351 height 82
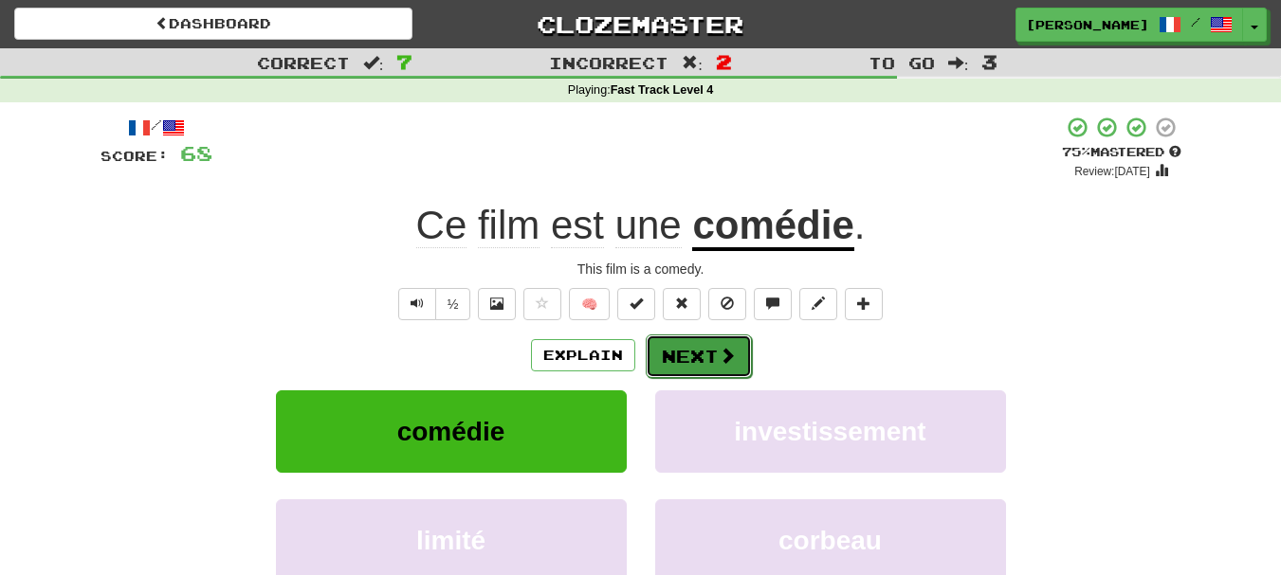
click at [694, 355] on button "Next" at bounding box center [699, 357] width 106 height 44
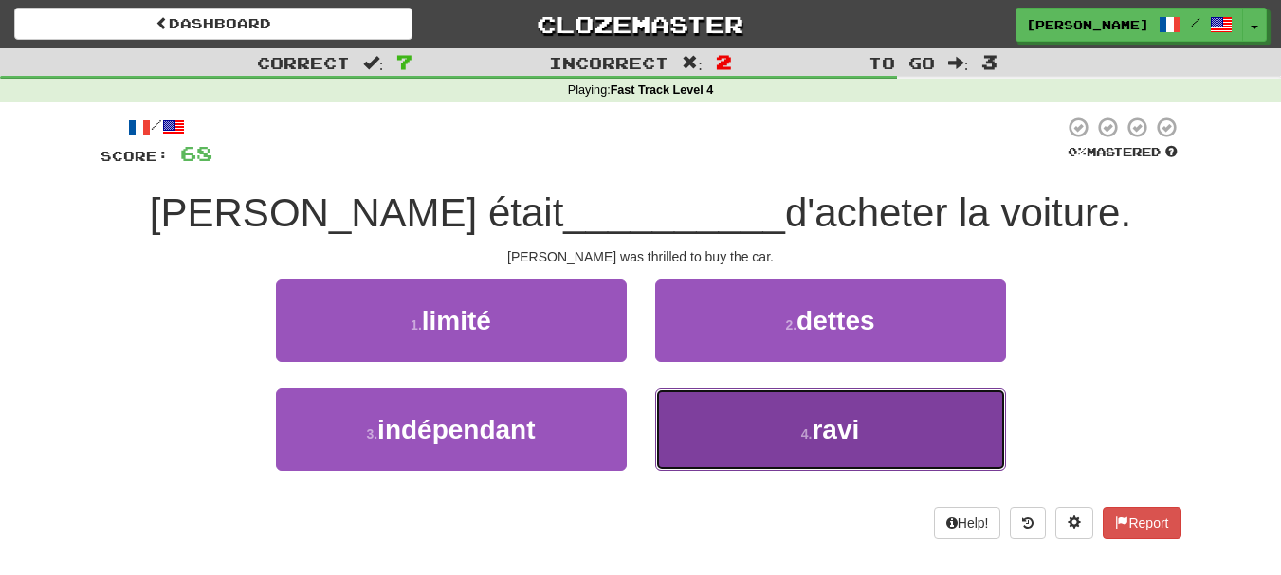
click at [701, 422] on button "4 . ravi" at bounding box center [830, 430] width 351 height 82
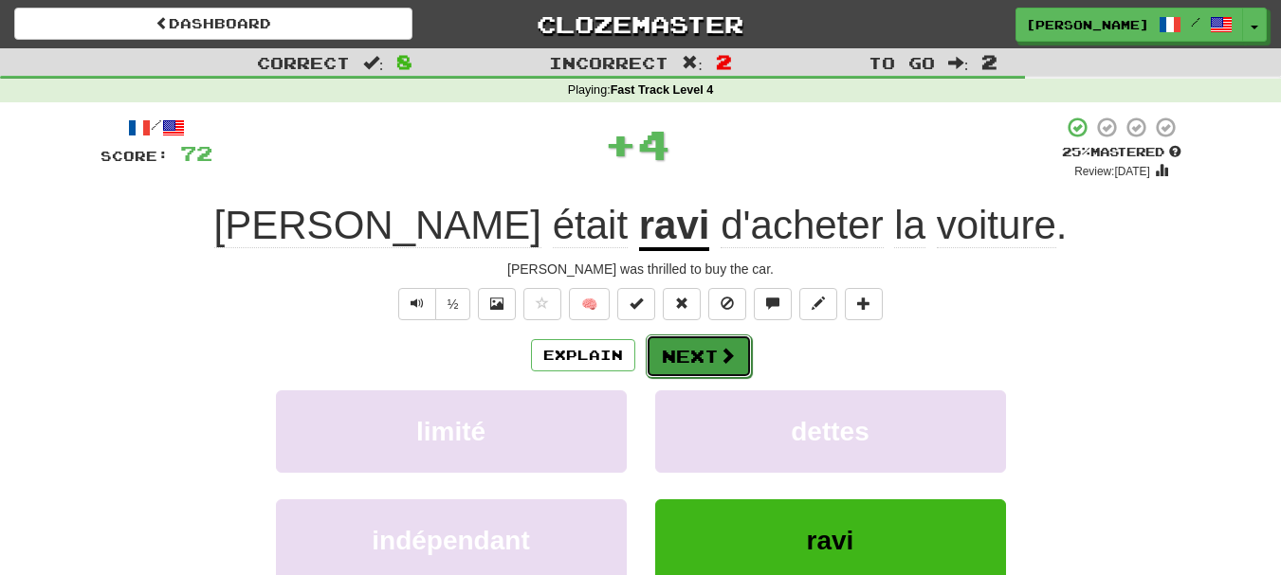
click at [683, 361] on button "Next" at bounding box center [699, 357] width 106 height 44
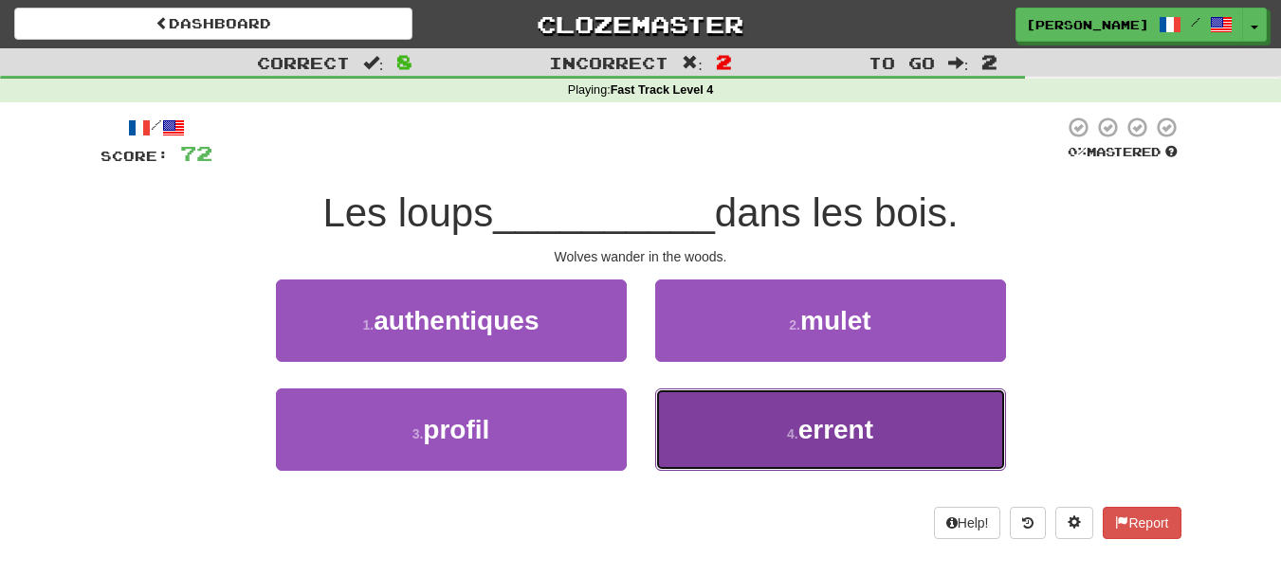
click at [706, 426] on button "4 . errent" at bounding box center [830, 430] width 351 height 82
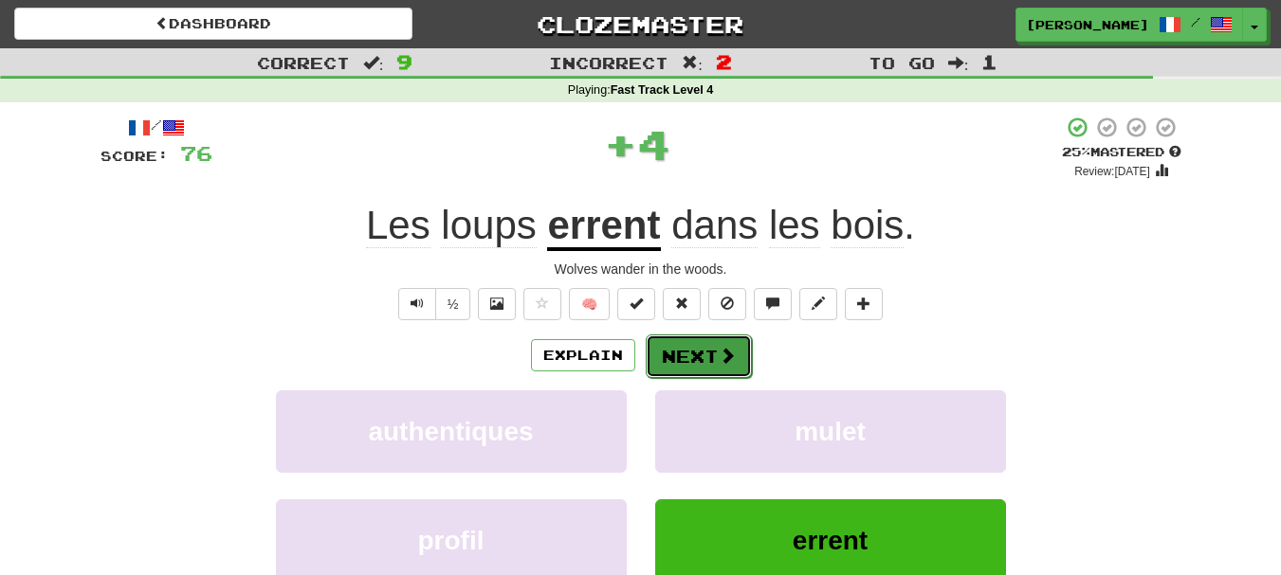
click at [698, 365] on button "Next" at bounding box center [699, 357] width 106 height 44
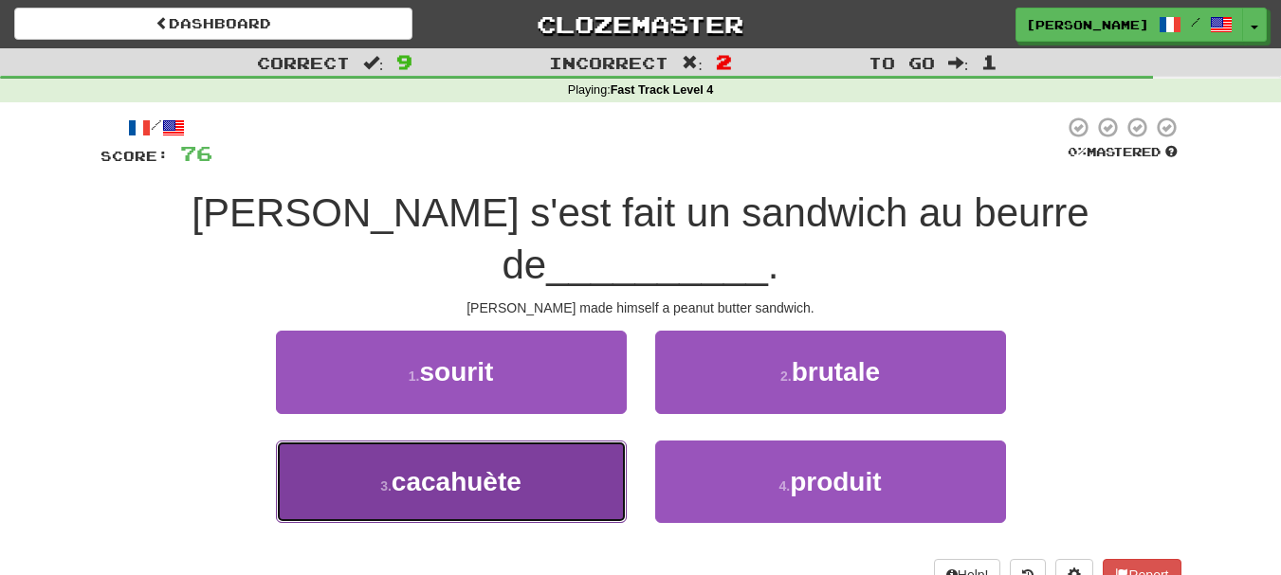
click at [553, 441] on button "3 . cacahuète" at bounding box center [451, 482] width 351 height 82
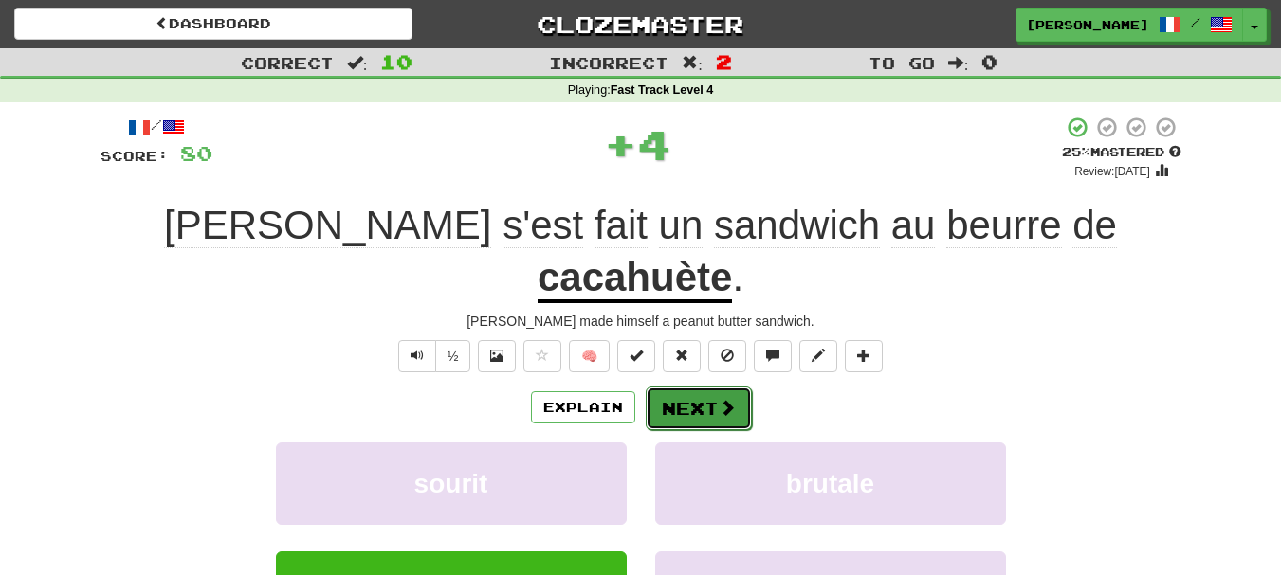
click at [700, 387] on button "Next" at bounding box center [699, 409] width 106 height 44
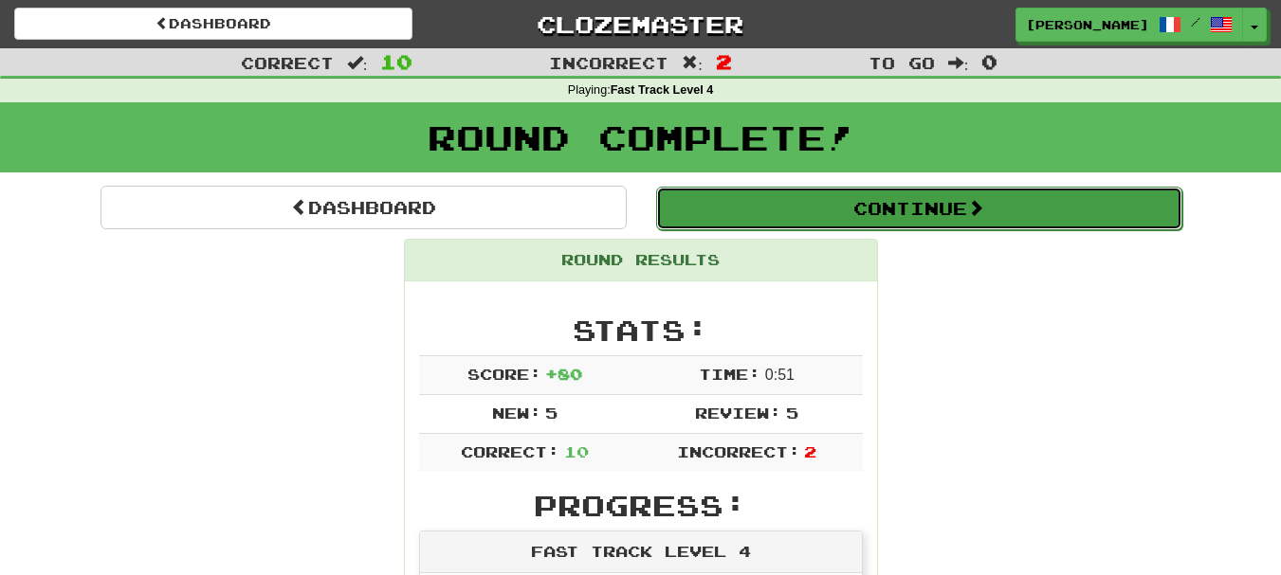
click at [902, 208] on button "Continue" at bounding box center [919, 209] width 526 height 44
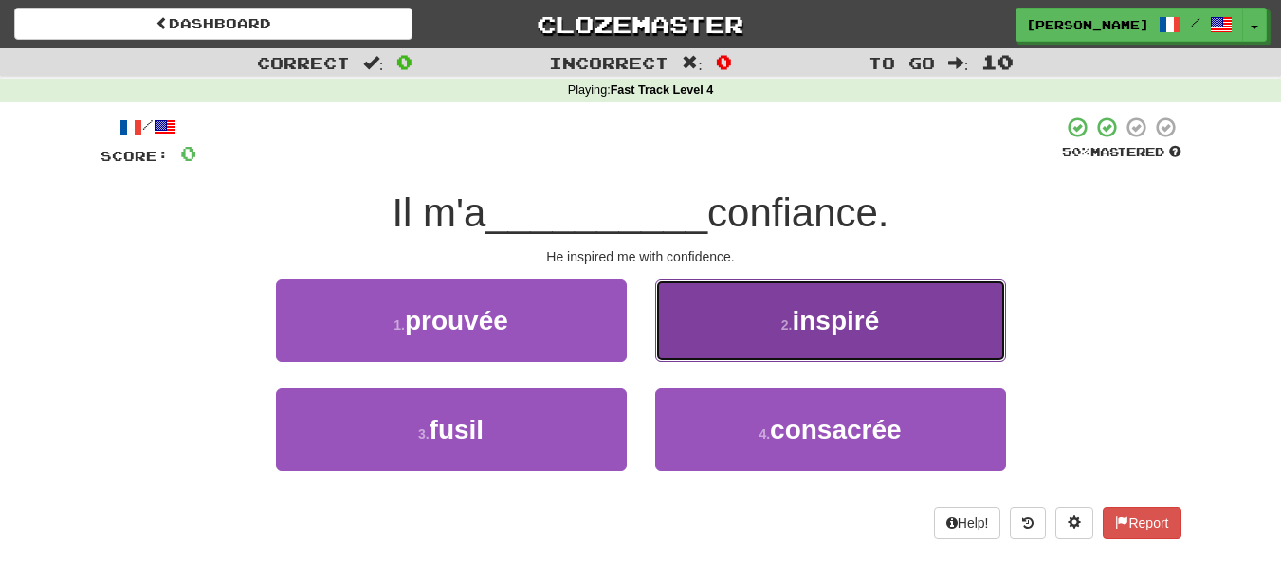
click at [829, 327] on span "inspiré" at bounding box center [835, 320] width 87 height 29
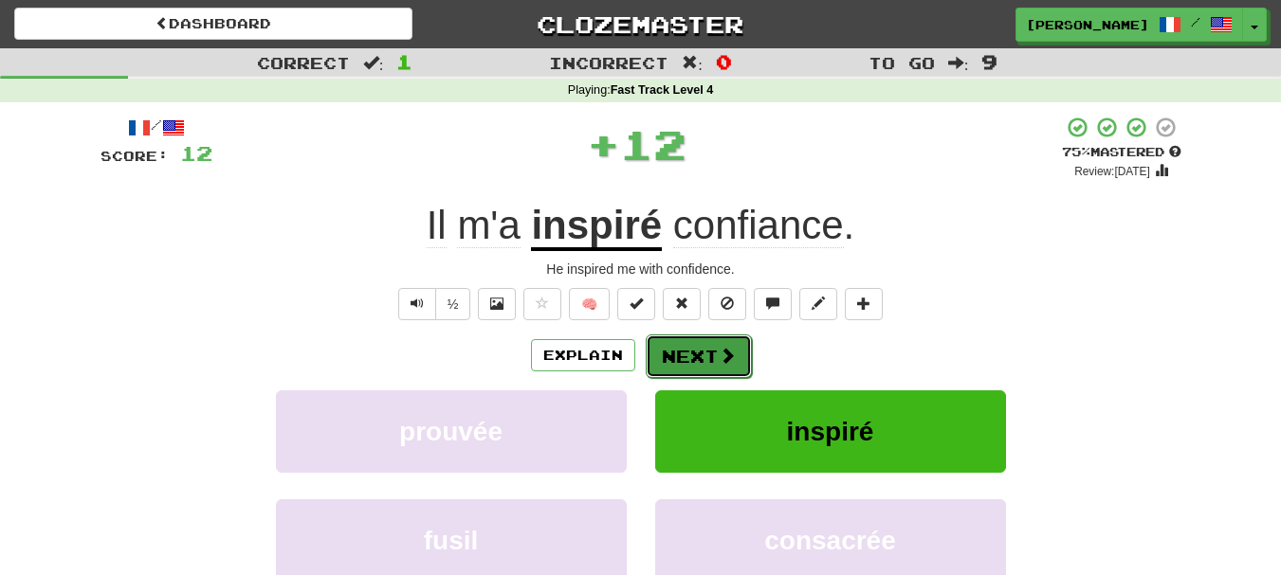
click at [714, 360] on button "Next" at bounding box center [699, 357] width 106 height 44
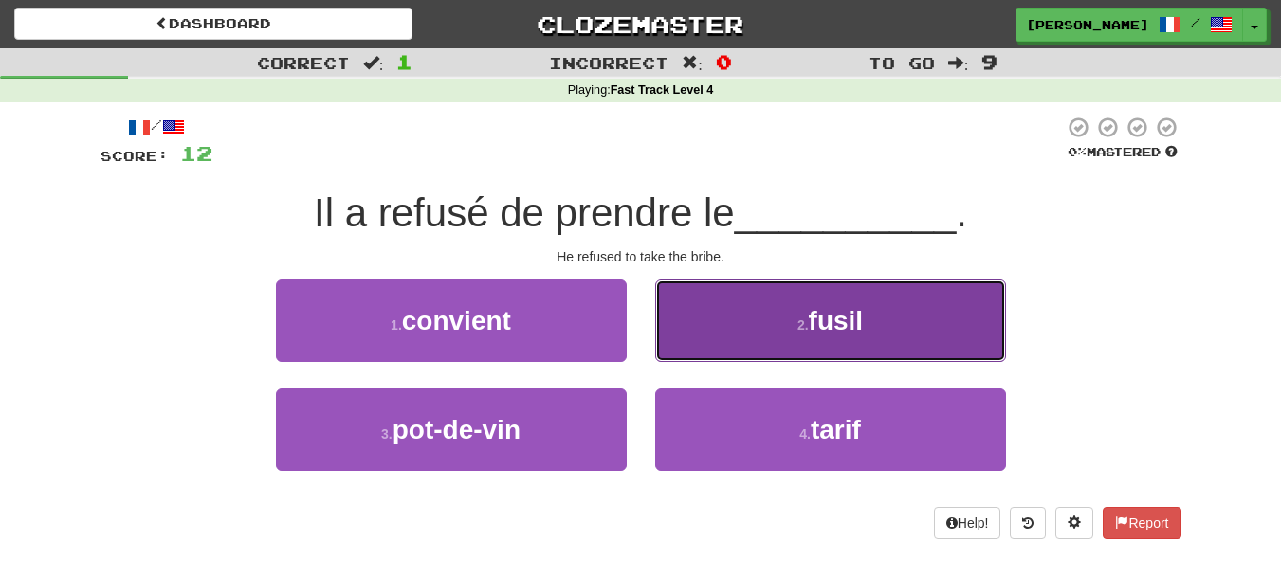
click at [706, 337] on button "2 . fusil" at bounding box center [830, 321] width 351 height 82
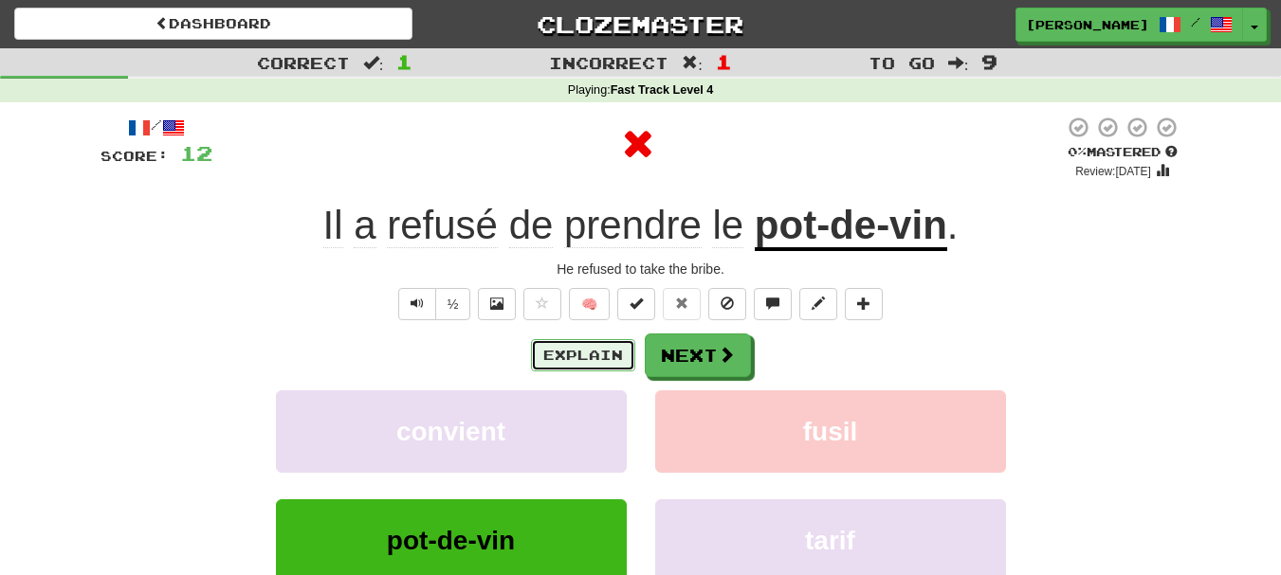
click at [602, 363] on button "Explain" at bounding box center [583, 355] width 104 height 32
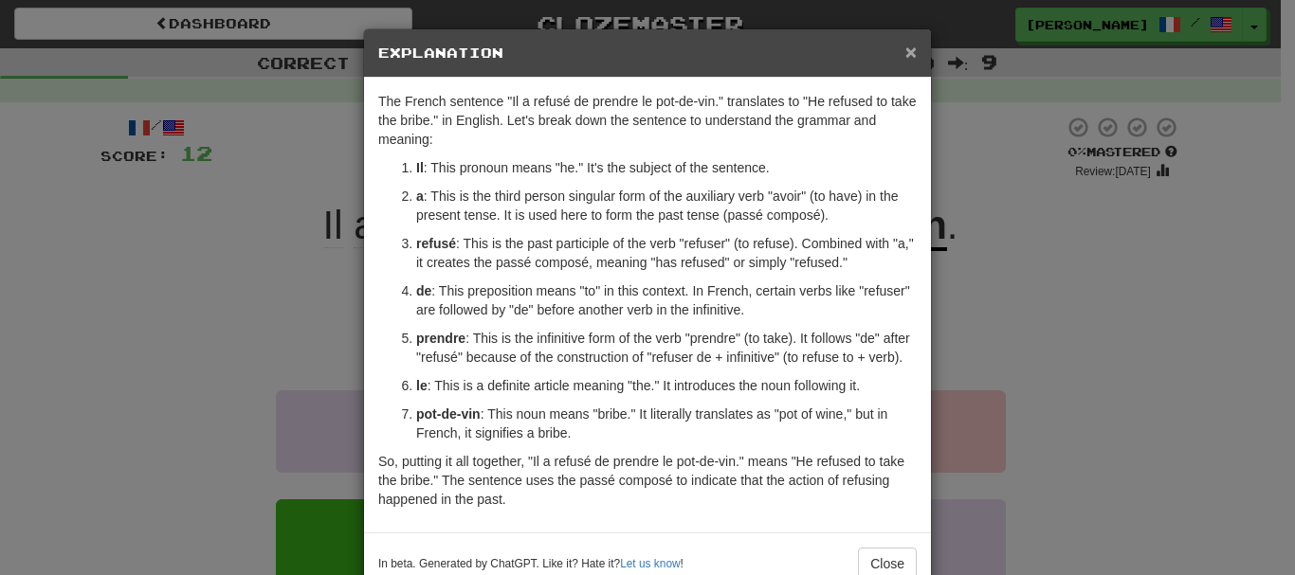
click at [905, 54] on span "×" at bounding box center [910, 52] width 11 height 22
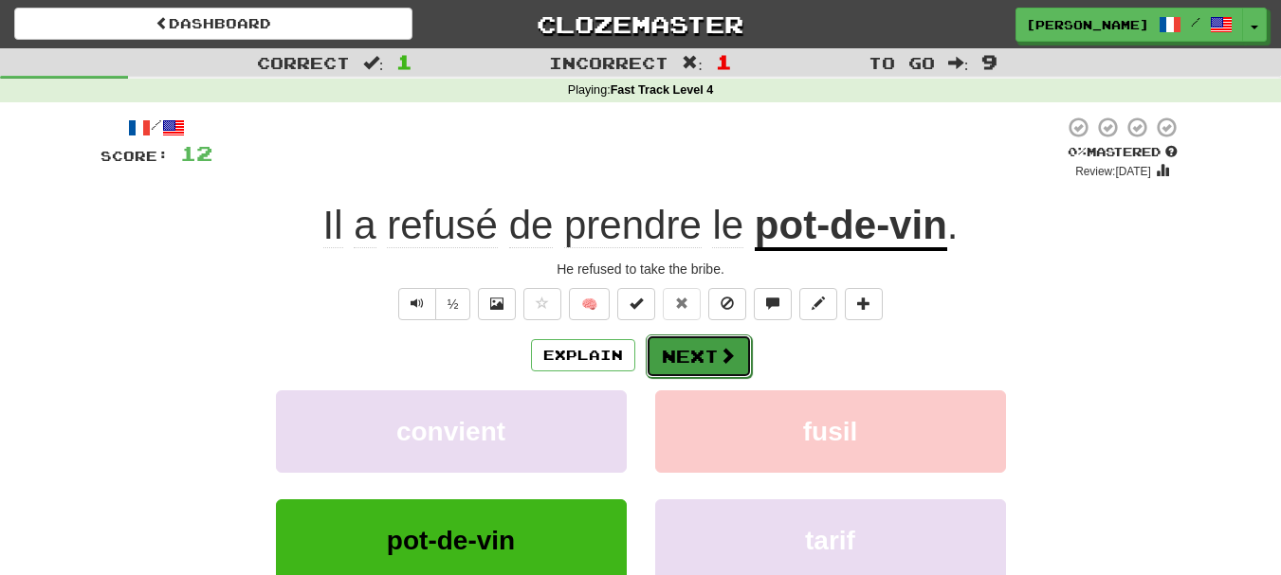
click at [713, 358] on button "Next" at bounding box center [699, 357] width 106 height 44
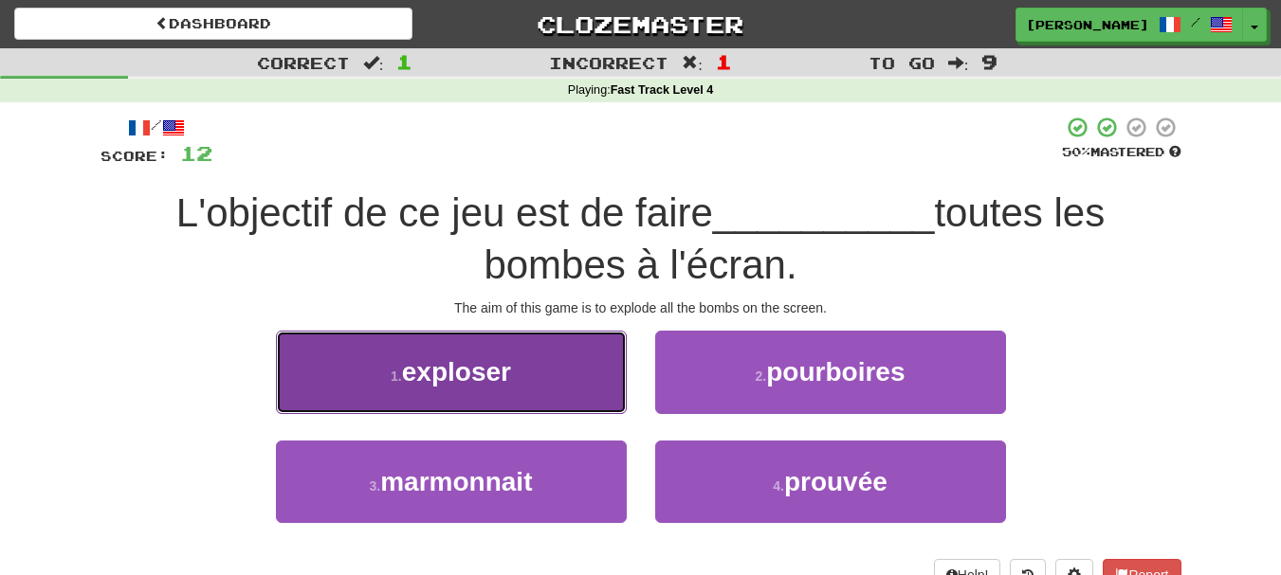
click at [455, 391] on button "1 . exploser" at bounding box center [451, 372] width 351 height 82
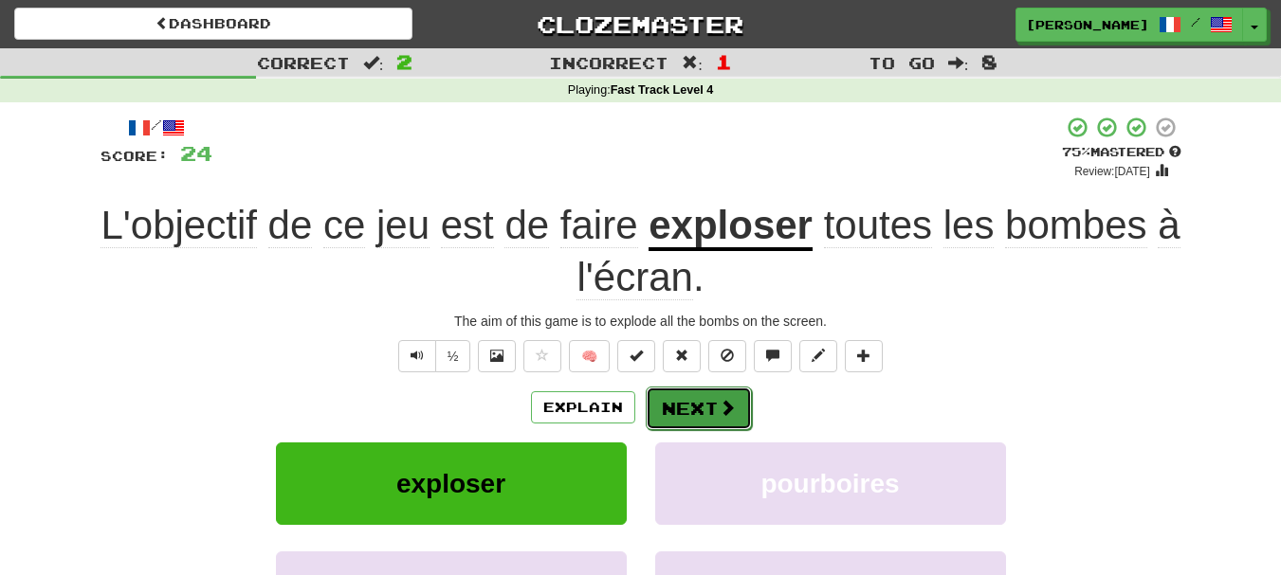
click at [707, 410] on button "Next" at bounding box center [699, 409] width 106 height 44
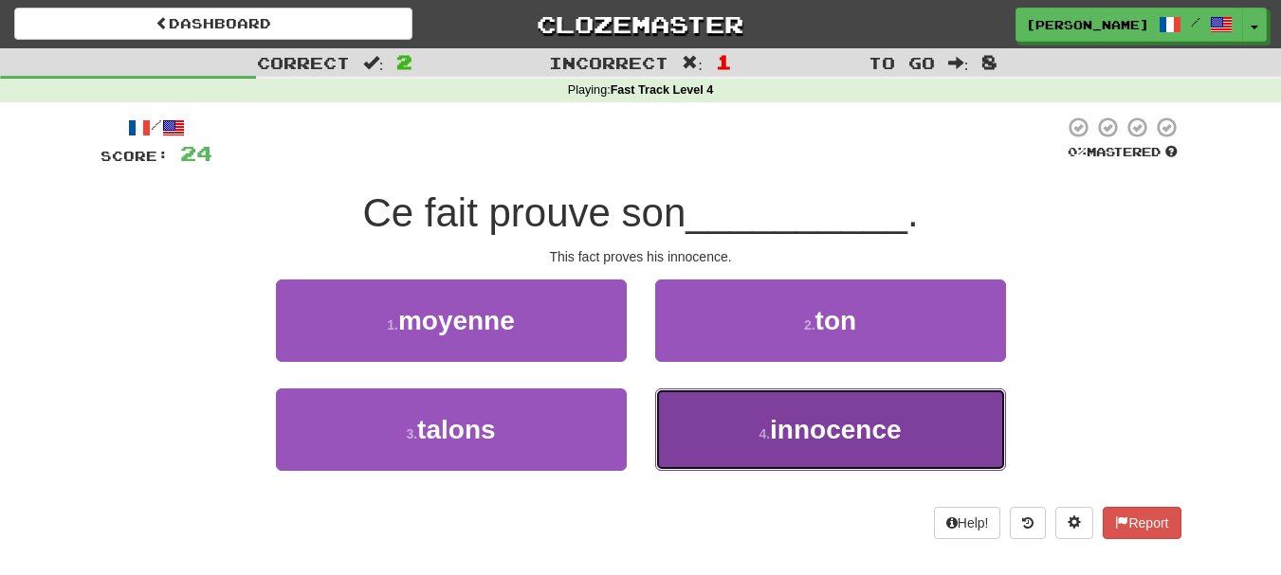
click at [778, 432] on span "innocence" at bounding box center [835, 429] width 131 height 29
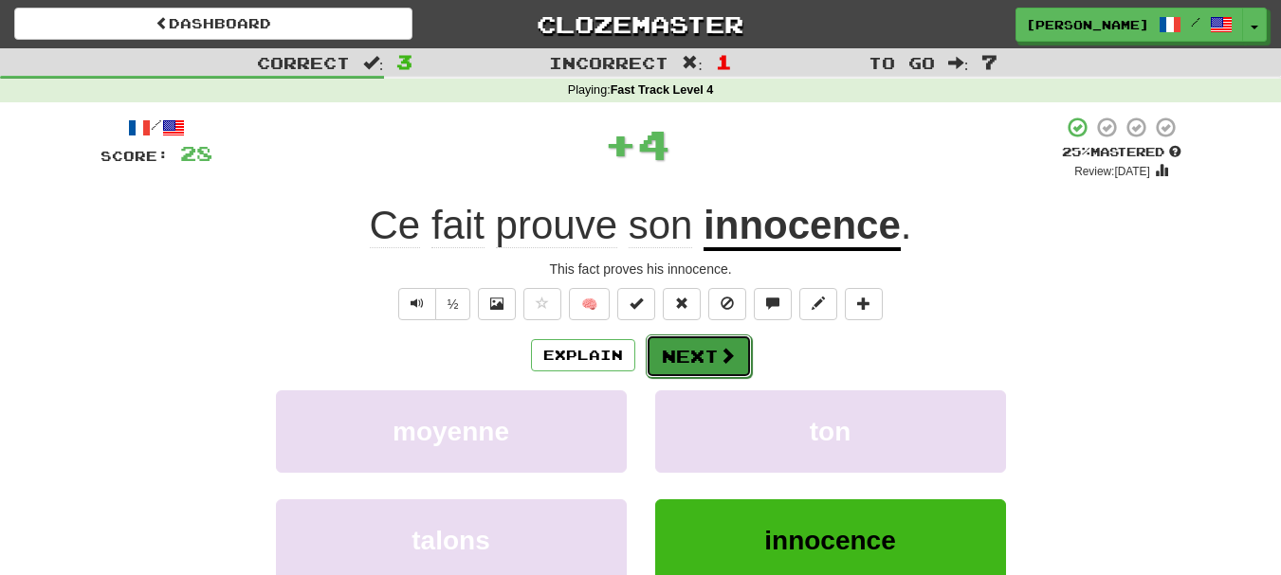
click at [713, 360] on button "Next" at bounding box center [699, 357] width 106 height 44
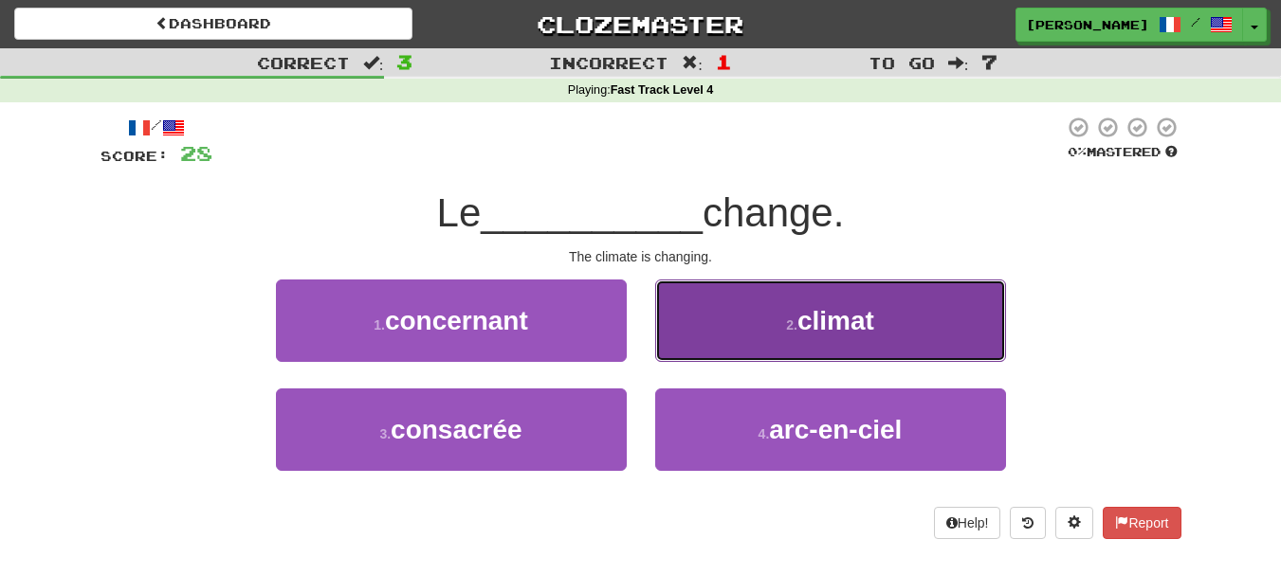
click at [712, 348] on button "2 . climat" at bounding box center [830, 321] width 351 height 82
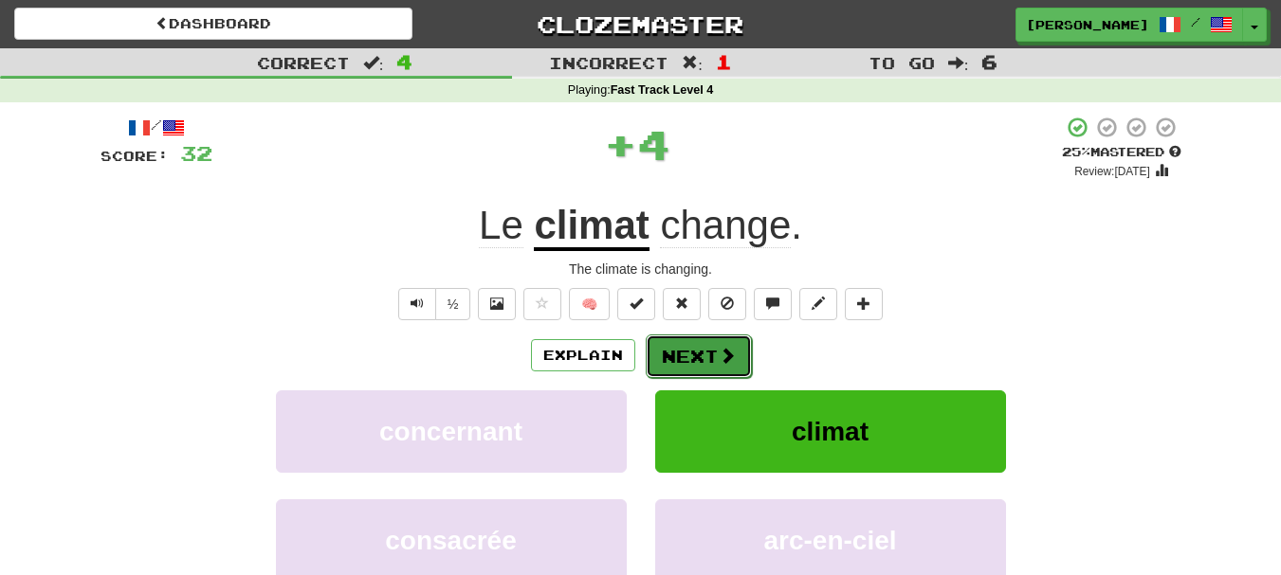
click at [710, 355] on button "Next" at bounding box center [699, 357] width 106 height 44
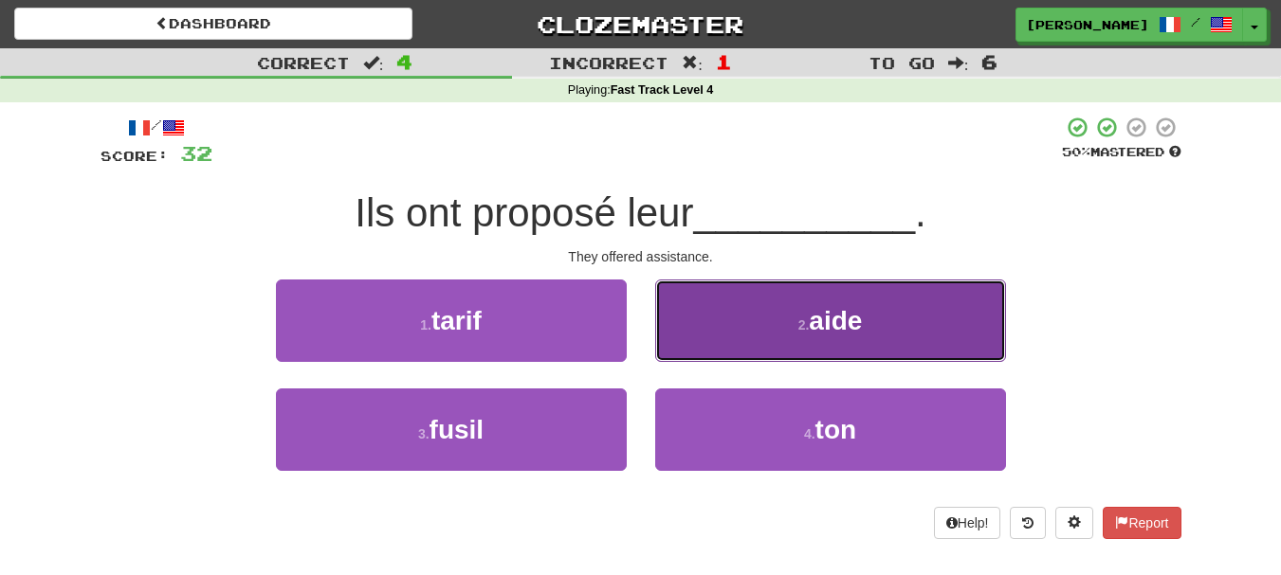
click at [706, 346] on button "2 . aide" at bounding box center [830, 321] width 351 height 82
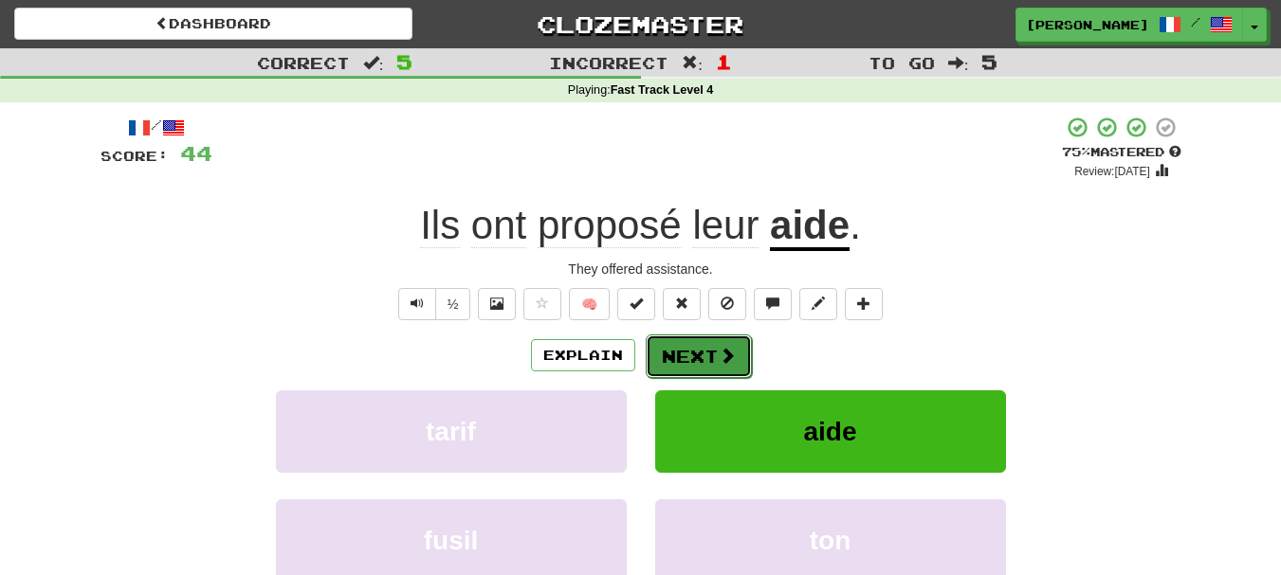
click at [703, 359] on button "Next" at bounding box center [699, 357] width 106 height 44
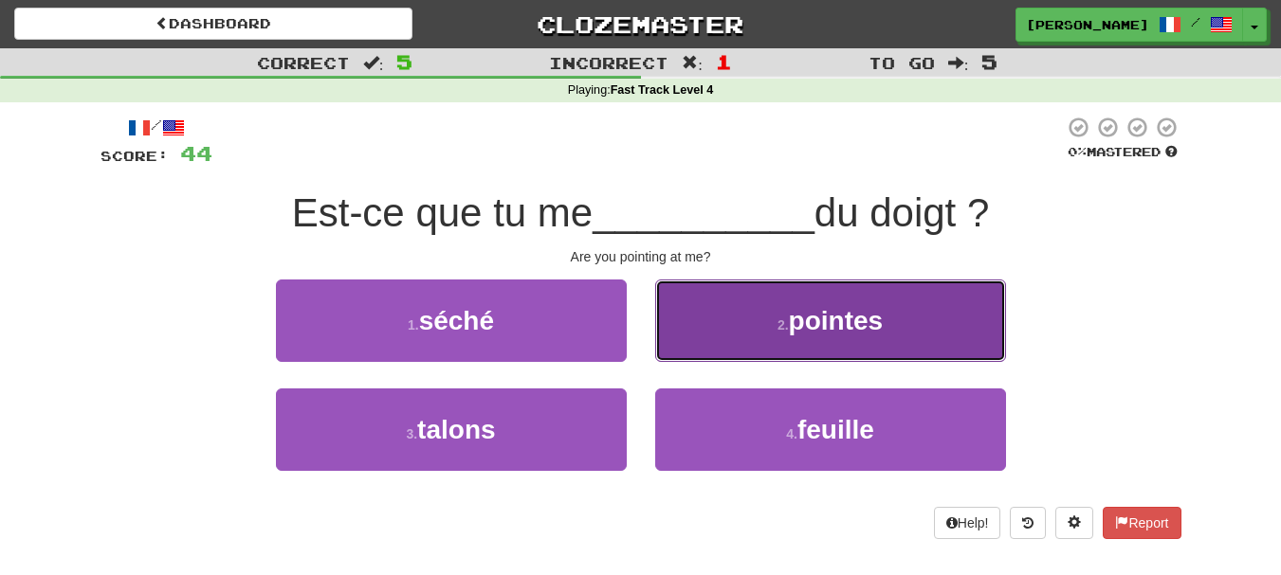
click at [703, 354] on button "2 . pointes" at bounding box center [830, 321] width 351 height 82
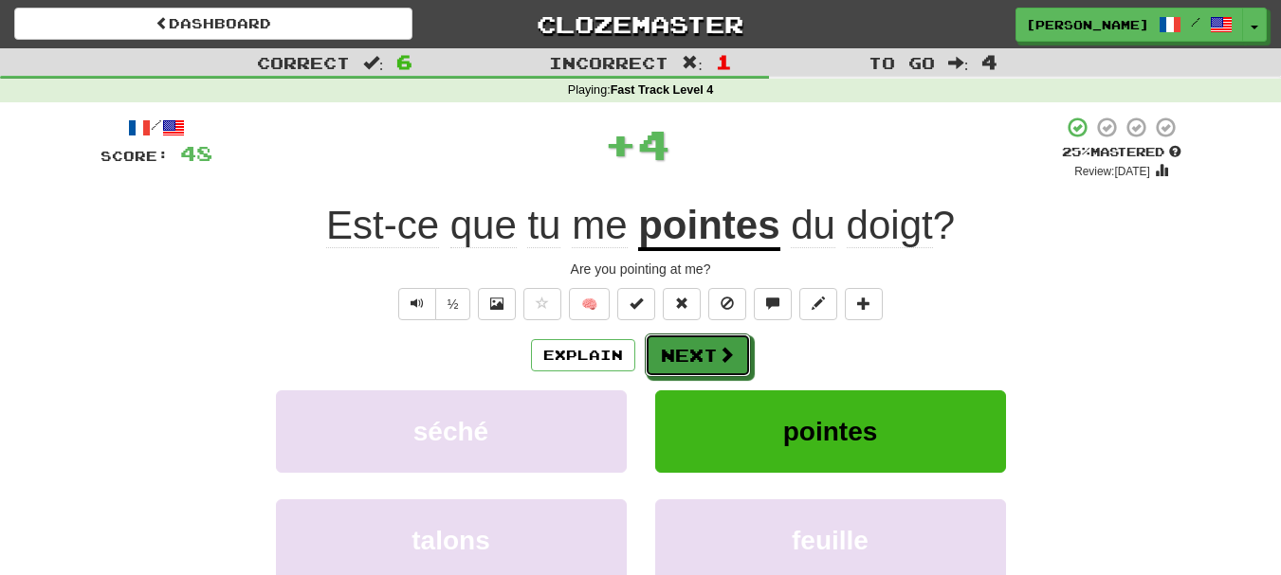
click at [703, 354] on button "Next" at bounding box center [698, 356] width 106 height 44
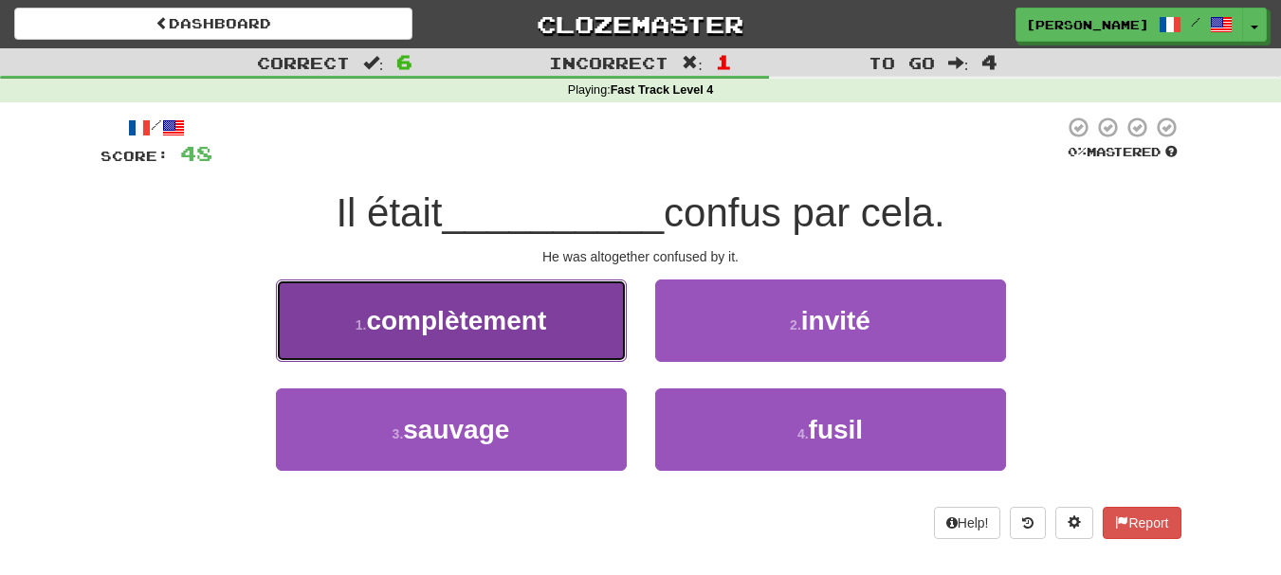
click at [600, 344] on button "1 . complètement" at bounding box center [451, 321] width 351 height 82
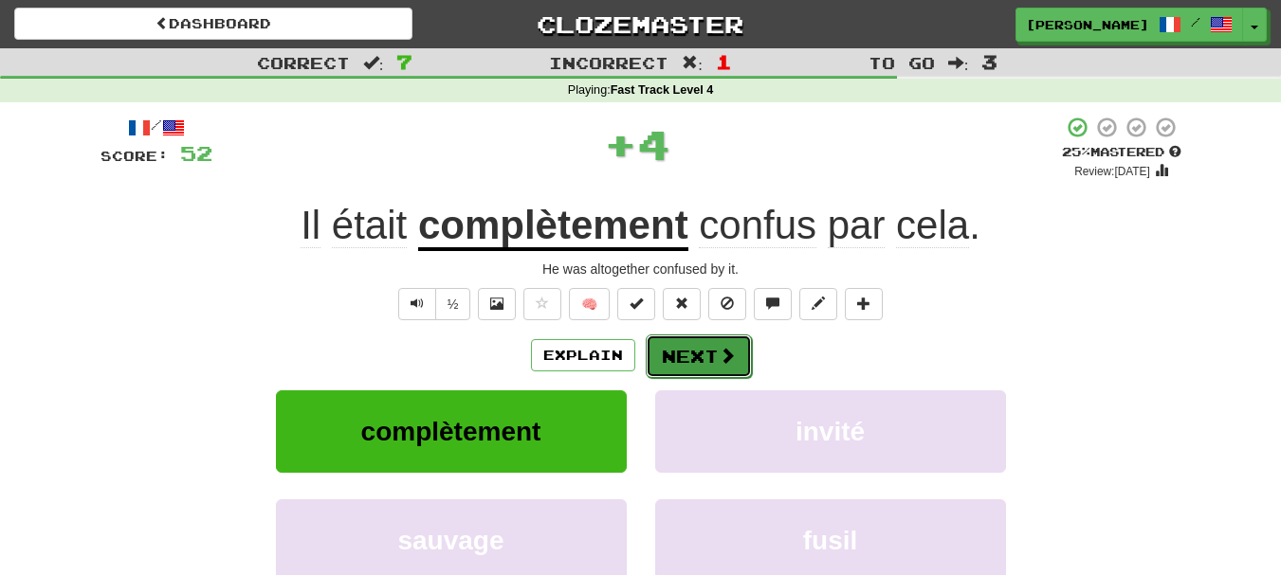
click at [671, 364] on button "Next" at bounding box center [699, 357] width 106 height 44
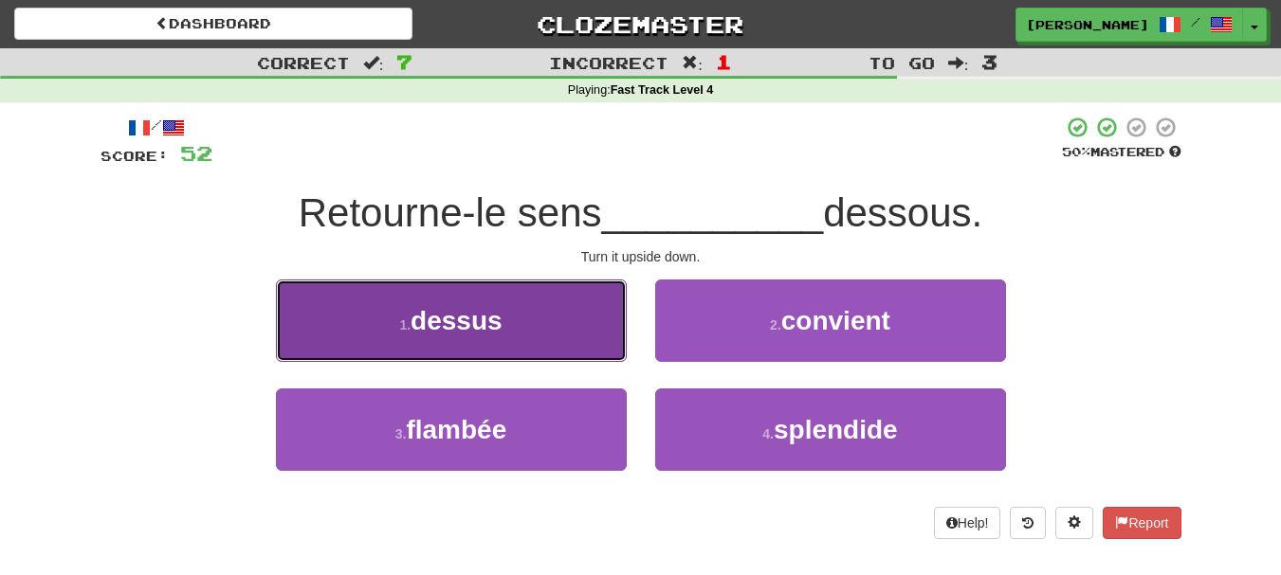
click at [574, 344] on button "1 . dessus" at bounding box center [451, 321] width 351 height 82
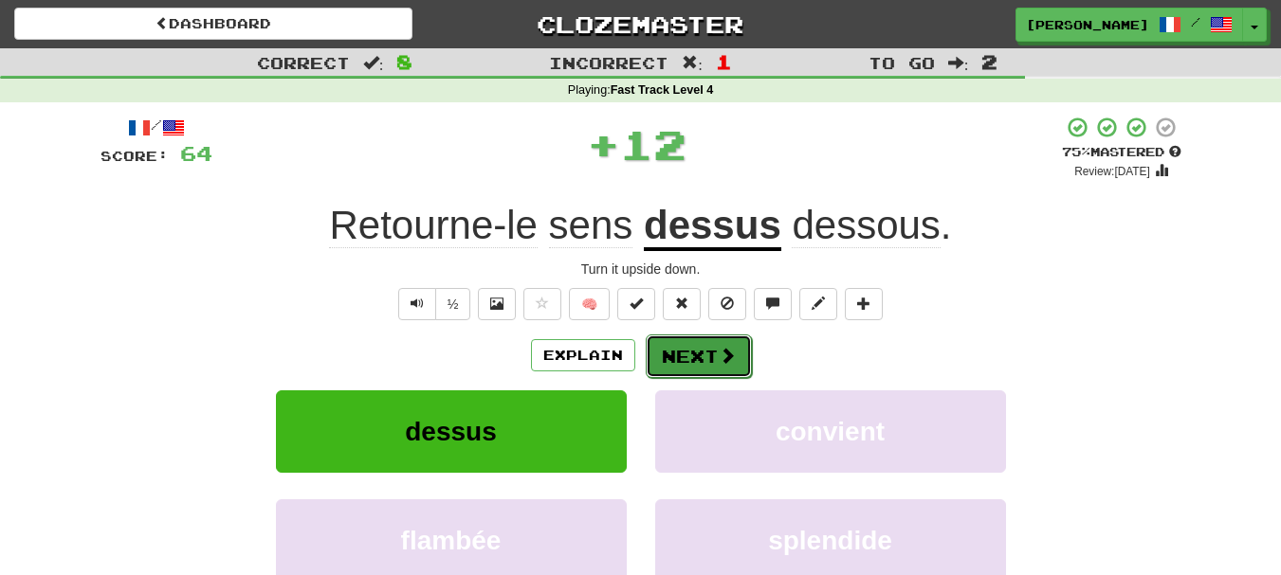
click at [691, 356] on button "Next" at bounding box center [699, 357] width 106 height 44
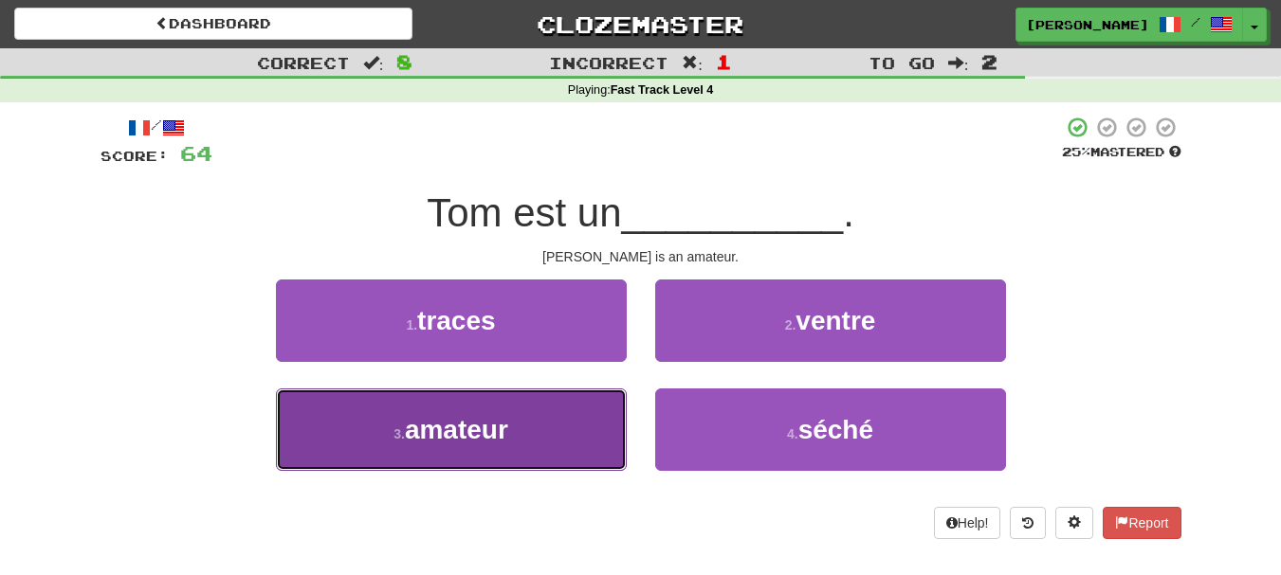
click at [583, 430] on button "3 . amateur" at bounding box center [451, 430] width 351 height 82
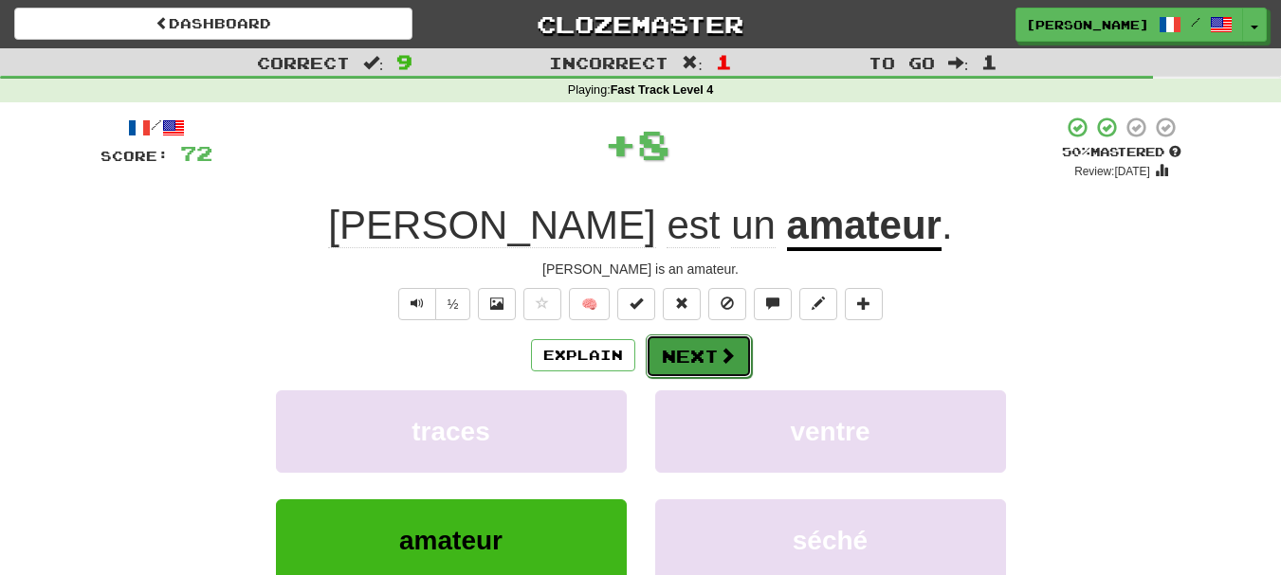
click at [702, 352] on button "Next" at bounding box center [699, 357] width 106 height 44
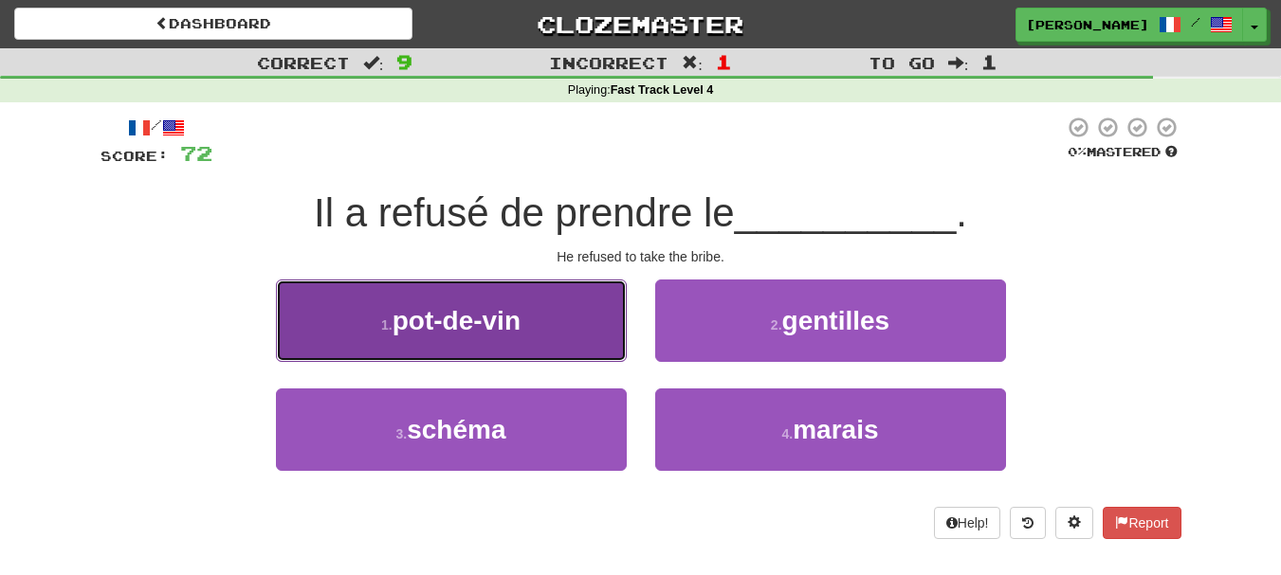
click at [592, 336] on button "1 . pot-de-vin" at bounding box center [451, 321] width 351 height 82
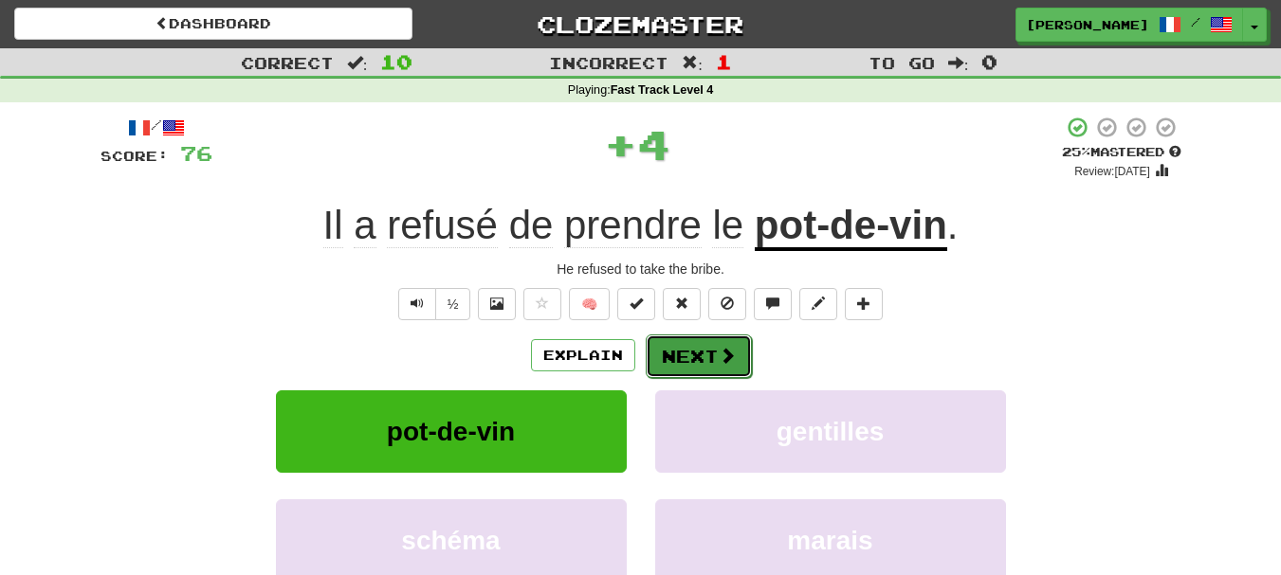
click at [699, 357] on button "Next" at bounding box center [699, 357] width 106 height 44
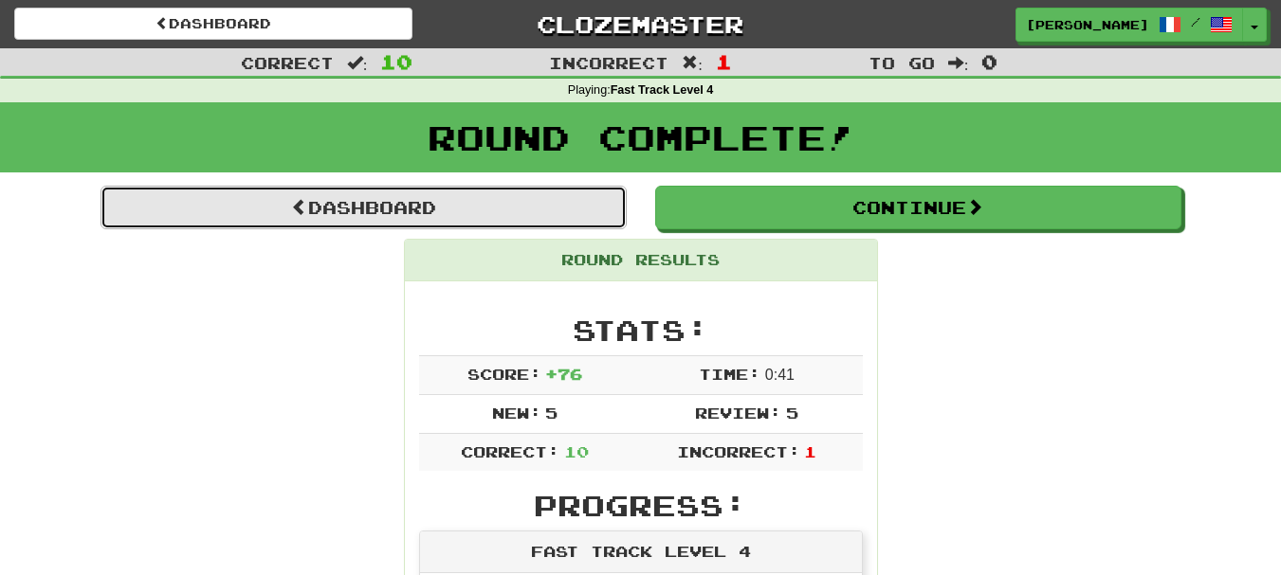
click at [528, 216] on link "Dashboard" at bounding box center [363, 208] width 526 height 44
